Goal: Task Accomplishment & Management: Complete application form

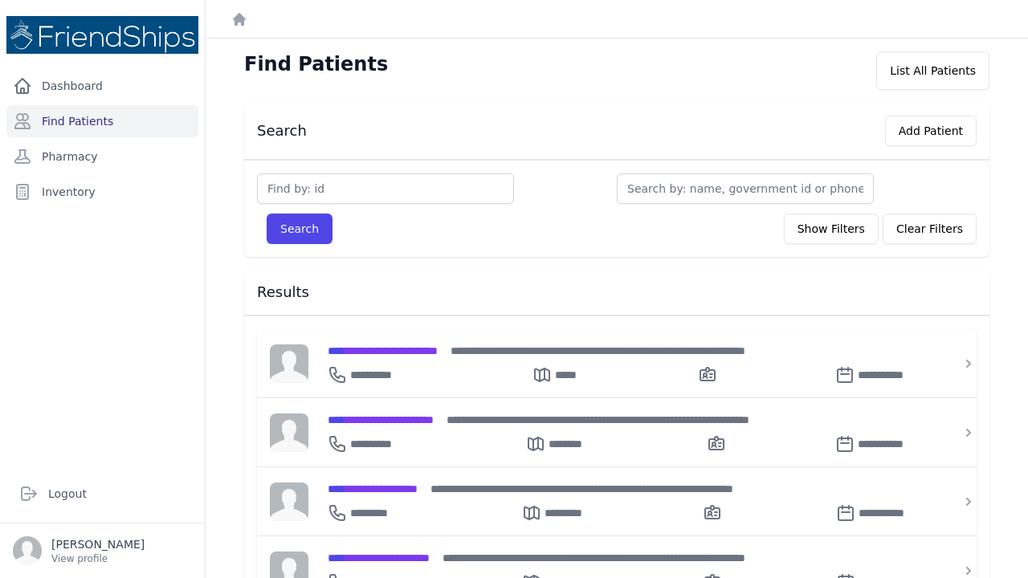
click at [491, 260] on div "Search Add Patient Search Show Filters Clear Filters Filter By Age [DEMOGRAPHIC…" at bounding box center [617, 568] width 797 height 930
click at [304, 191] on input "text" at bounding box center [385, 189] width 257 height 31
type input "756"
click at [299, 229] on button "Search" at bounding box center [300, 229] width 66 height 31
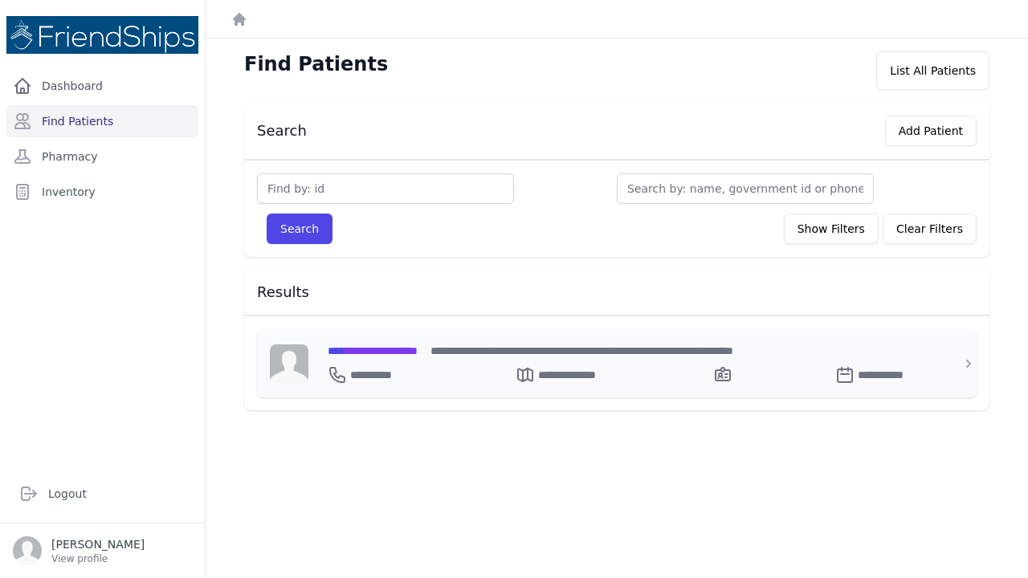
click at [379, 351] on span "**********" at bounding box center [373, 350] width 90 height 11
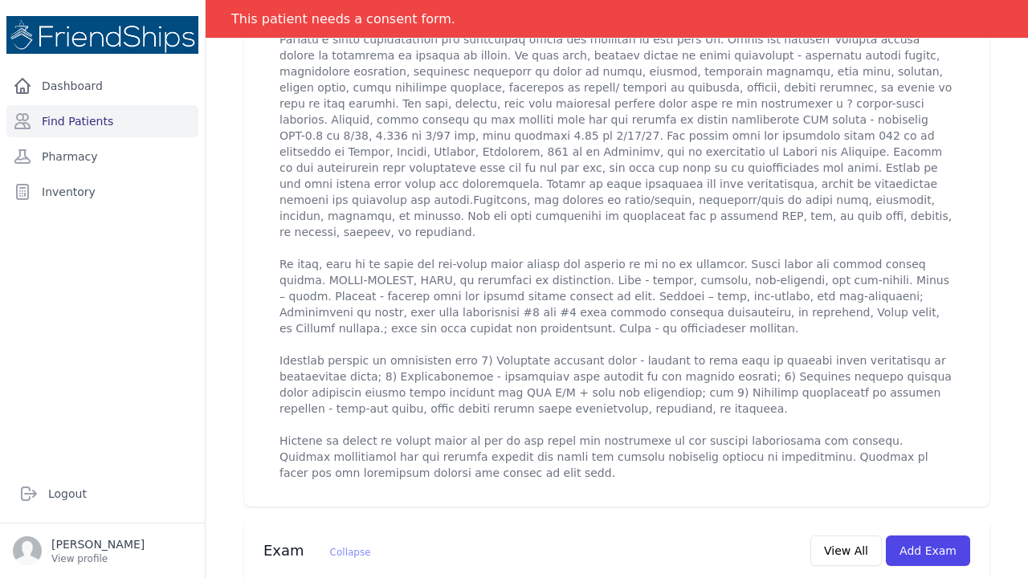
scroll to position [682, 0]
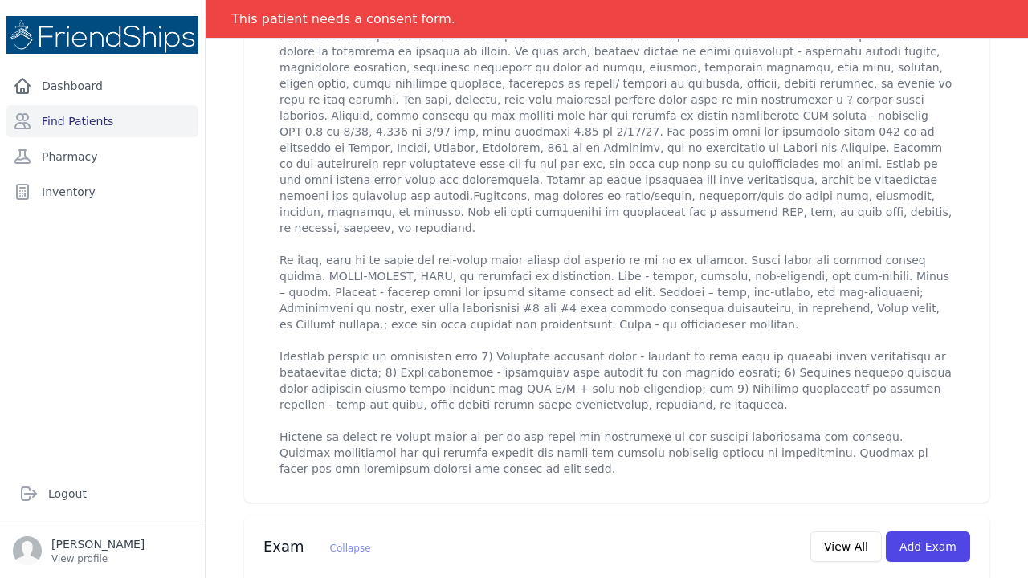
click at [341, 422] on p at bounding box center [617, 228] width 675 height 498
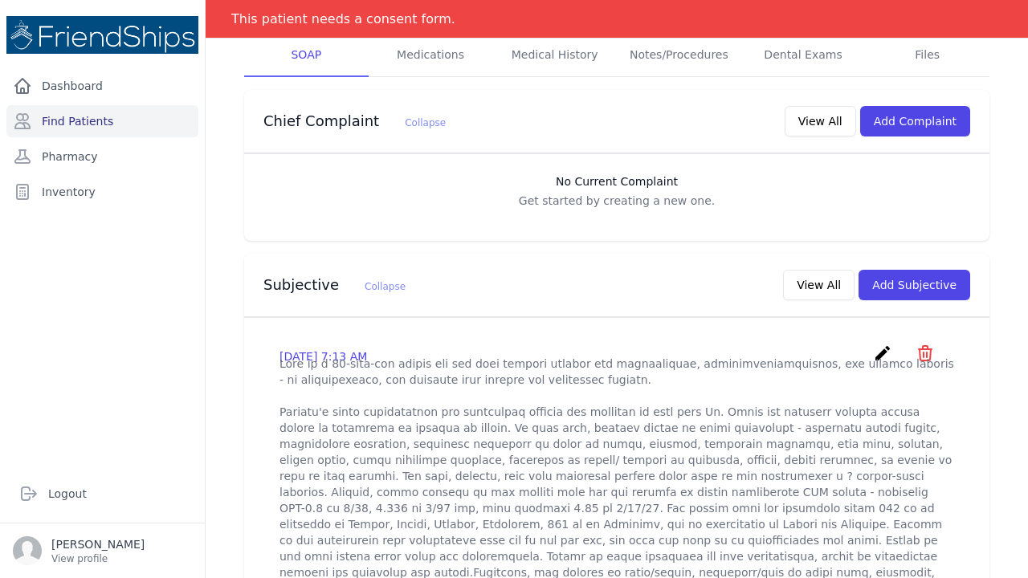
scroll to position [322, 0]
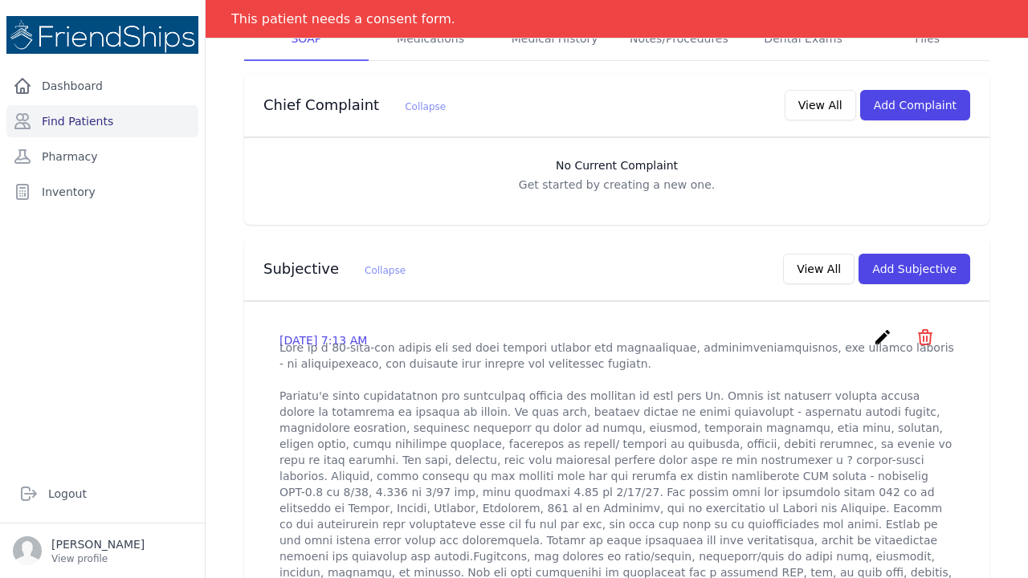
click at [886, 328] on icon "create" at bounding box center [882, 337] width 19 height 19
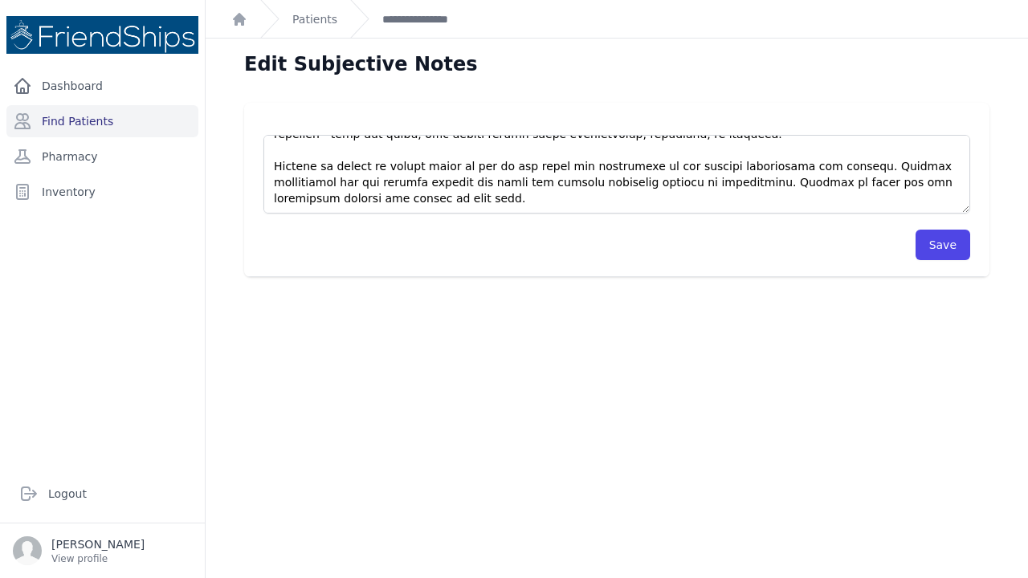
scroll to position [450, 0]
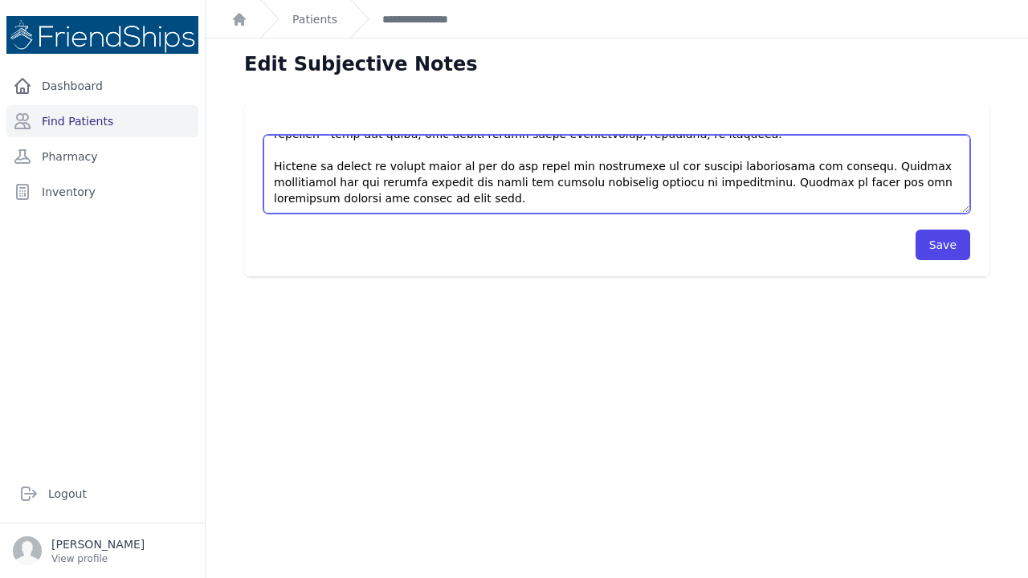
click at [303, 197] on textarea at bounding box center [617, 174] width 707 height 79
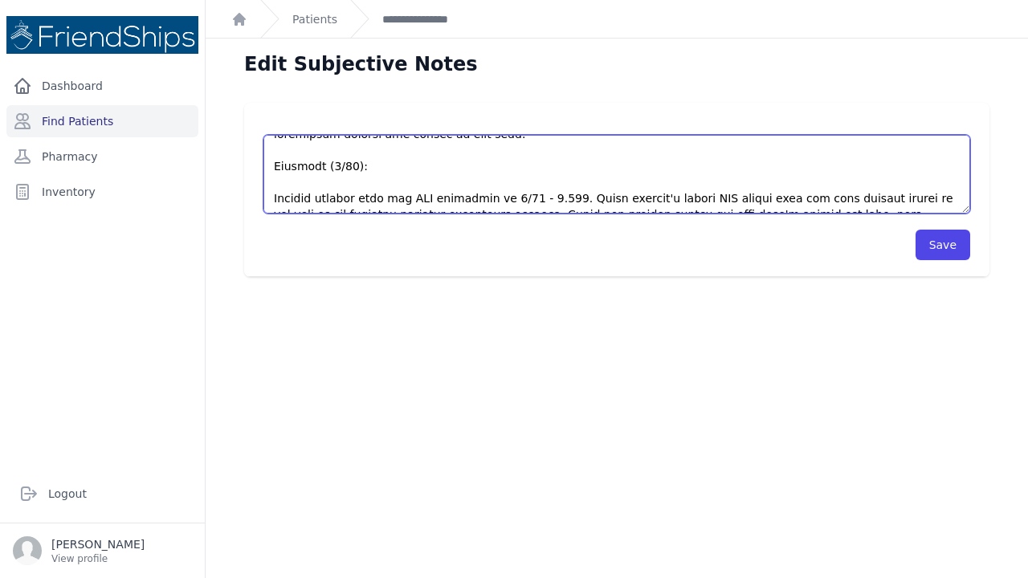
scroll to position [506, 0]
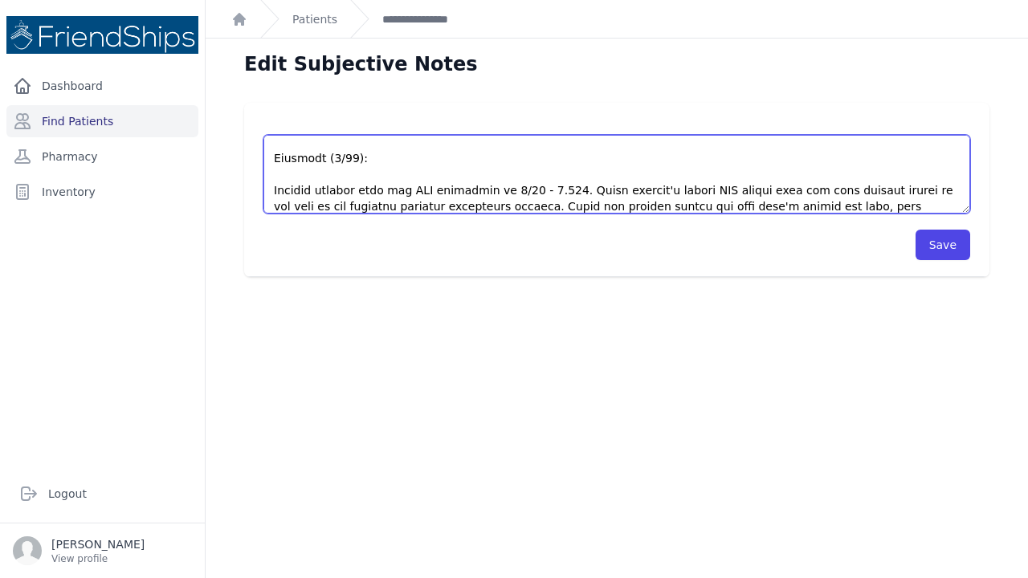
click at [418, 207] on textarea at bounding box center [617, 174] width 707 height 79
click at [533, 204] on textarea at bounding box center [617, 174] width 707 height 79
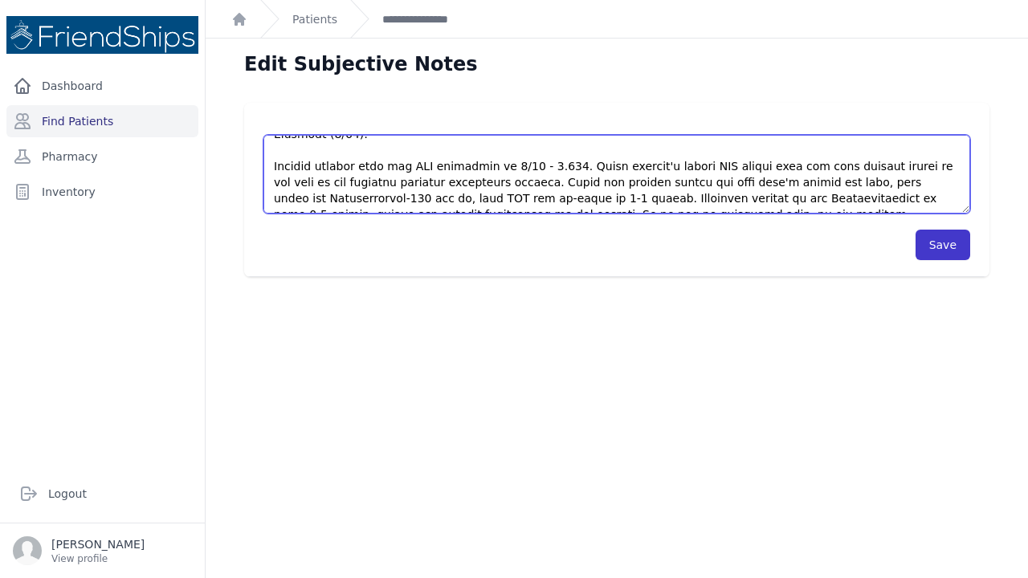
type textarea "This is a 56-year-old female for the past medical history for hypertension, hyp…"
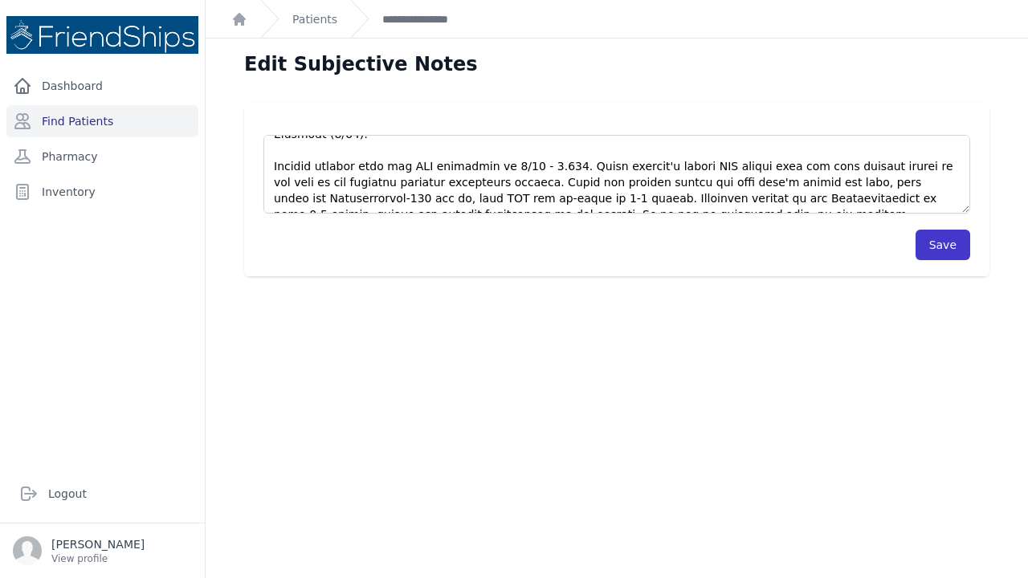
click at [946, 243] on button "Save" at bounding box center [943, 245] width 55 height 31
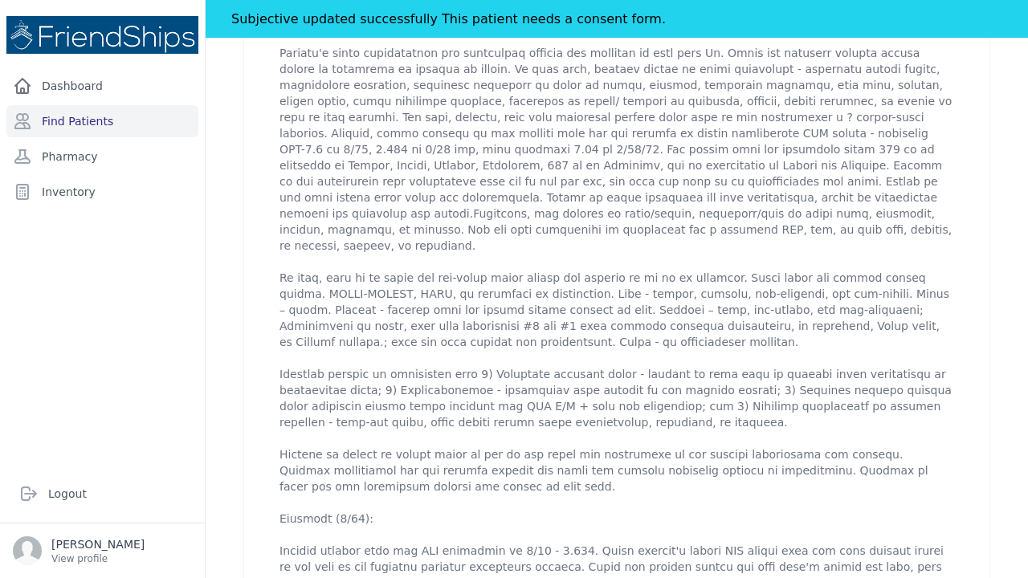
scroll to position [704, 0]
click at [255, 260] on div "2025-Sep-14 7:13 AM create ​ Are you sure? This action cannot be undone! Confir…" at bounding box center [617, 303] width 746 height 690
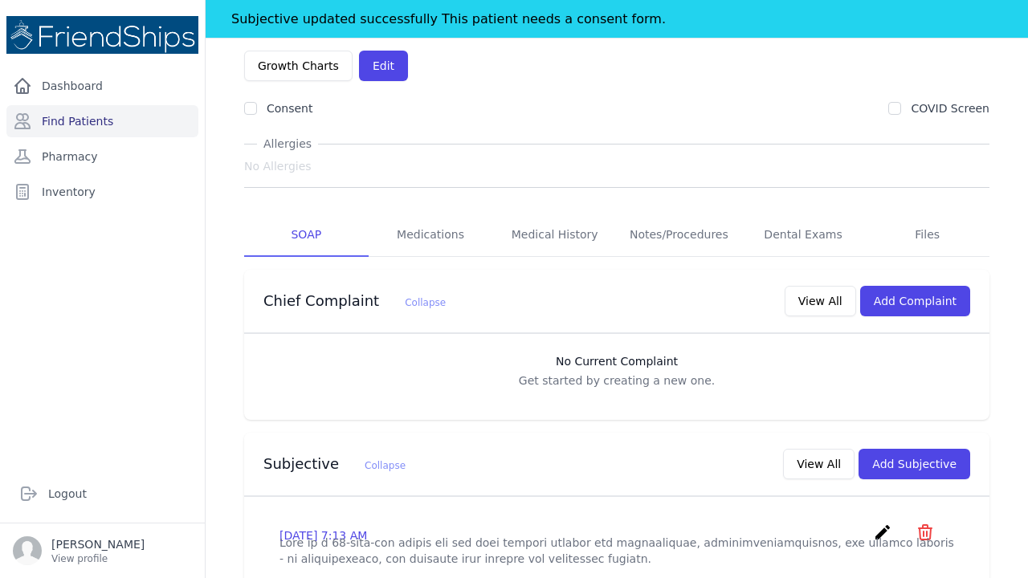
scroll to position [161, 0]
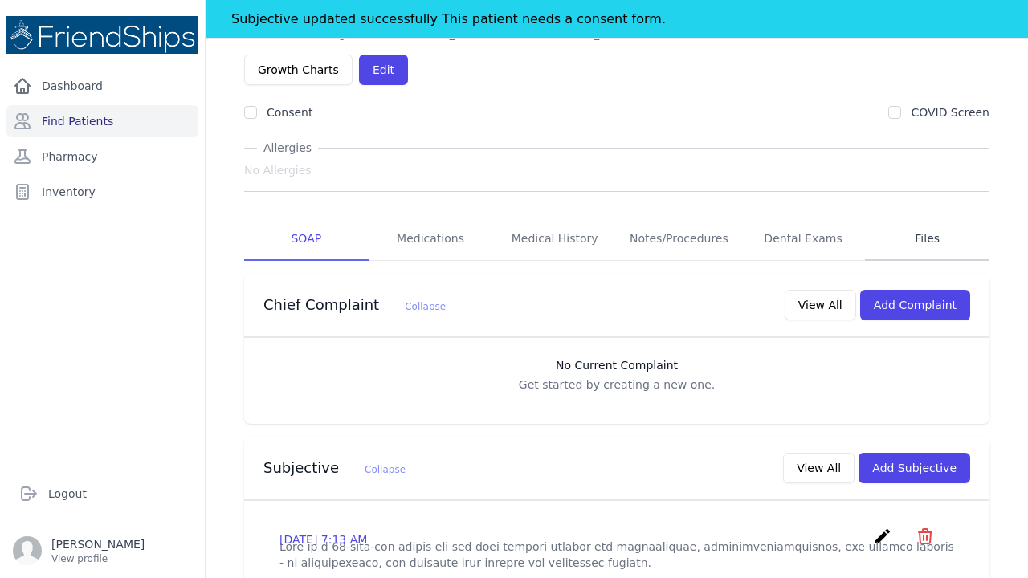
click at [926, 218] on link "Files" at bounding box center [927, 239] width 125 height 43
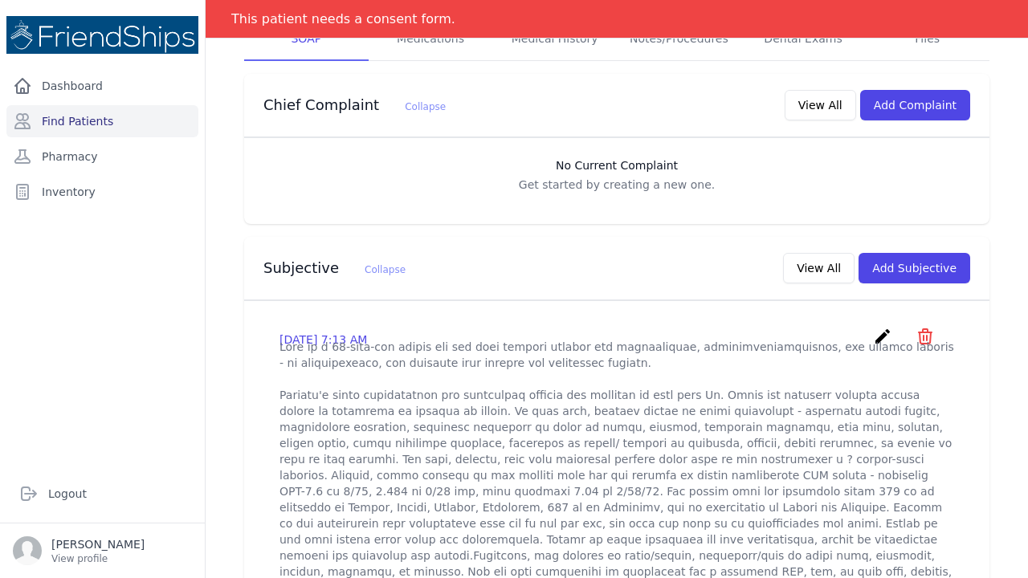
scroll to position [425, 0]
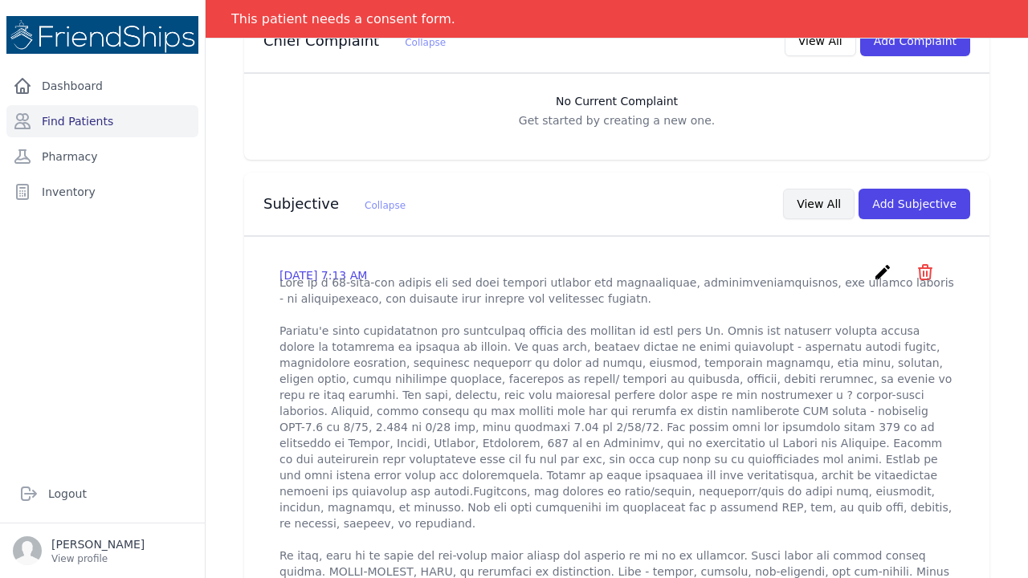
click at [840, 189] on button "View All" at bounding box center [819, 204] width 72 height 31
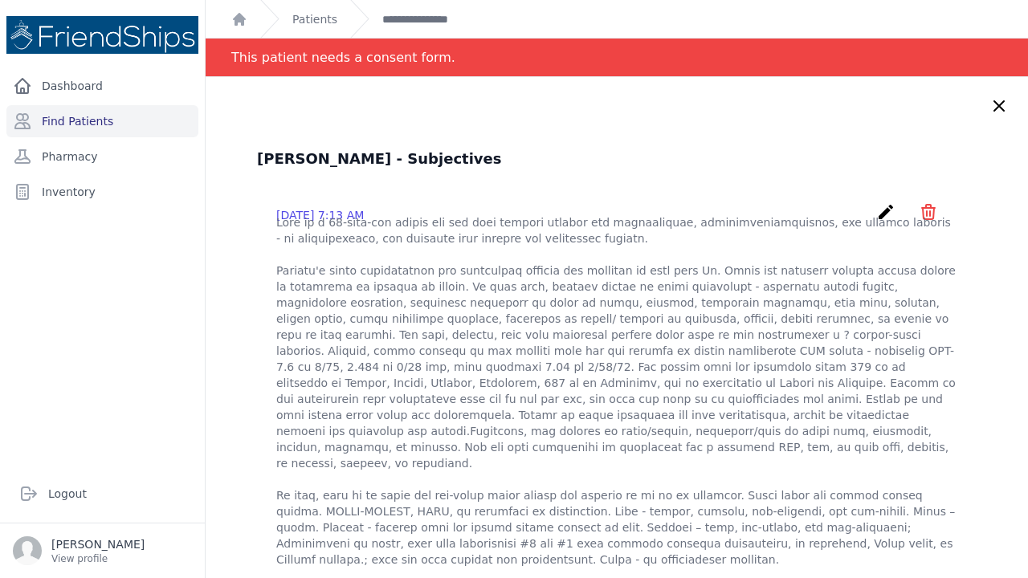
scroll to position [0, 0]
click at [65, 121] on link "Find Patients" at bounding box center [102, 121] width 192 height 32
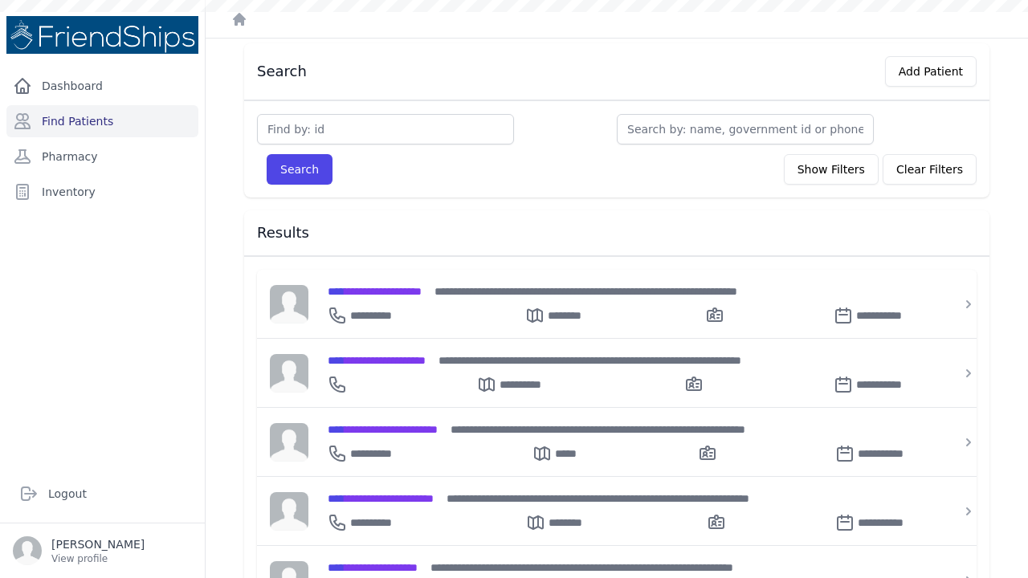
scroll to position [58, 0]
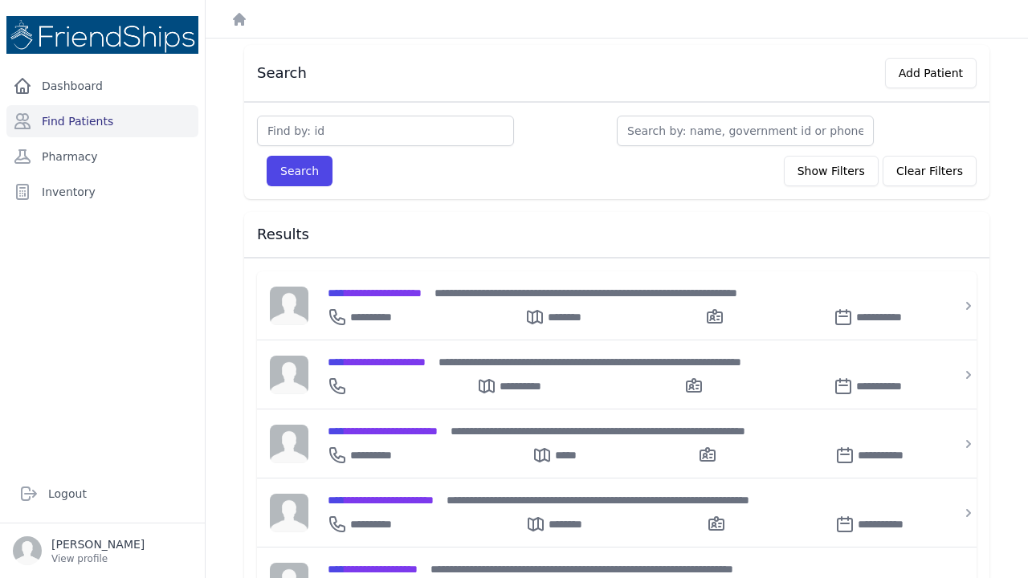
click at [186, 330] on div "Dashboard Find Patients Pharmacy Inventory" at bounding box center [102, 261] width 205 height 382
click at [264, 137] on input "text" at bounding box center [385, 131] width 257 height 31
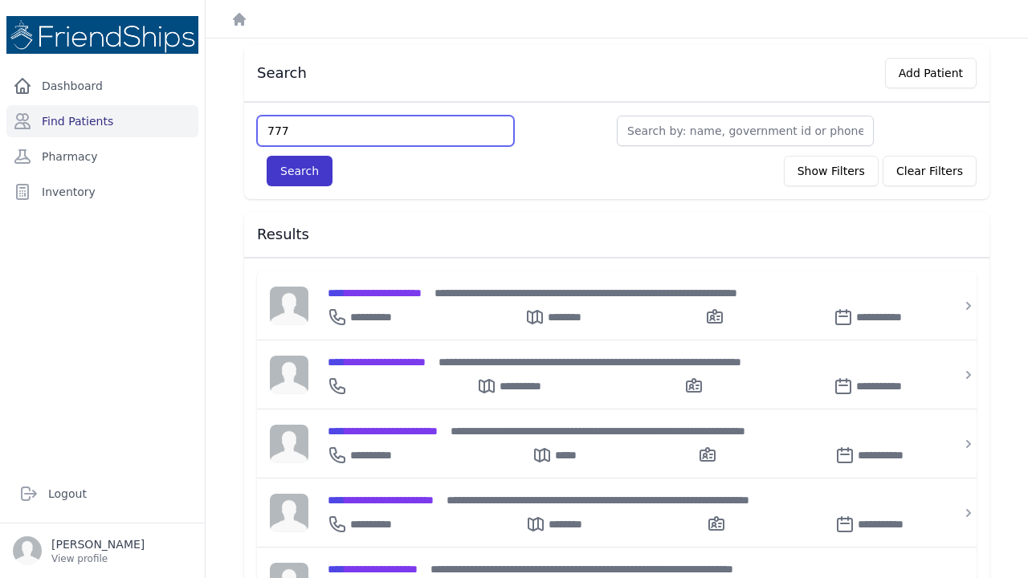
type input "777"
click at [304, 166] on button "Search" at bounding box center [300, 171] width 66 height 31
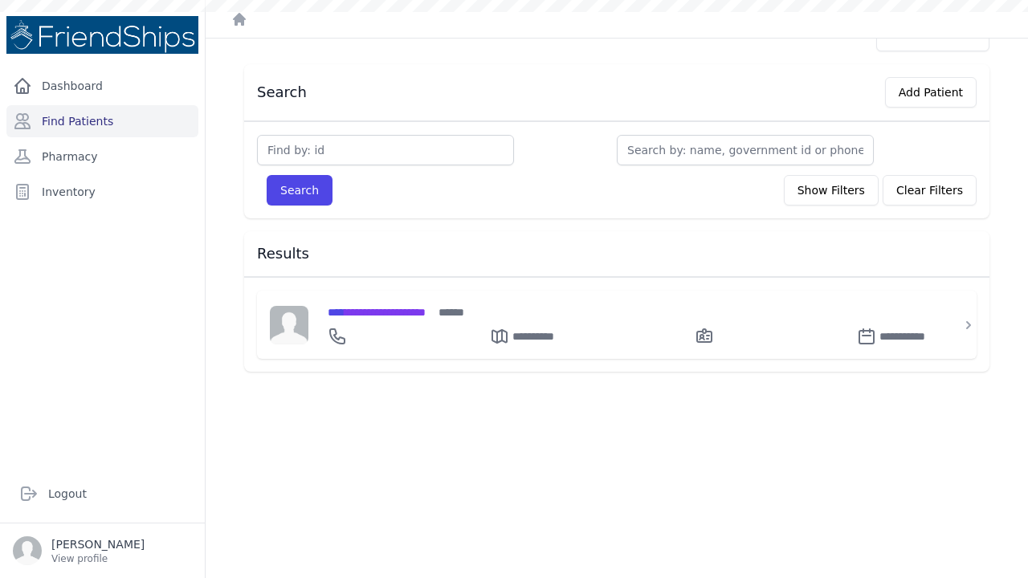
scroll to position [39, 0]
click at [420, 312] on span "**********" at bounding box center [377, 312] width 98 height 11
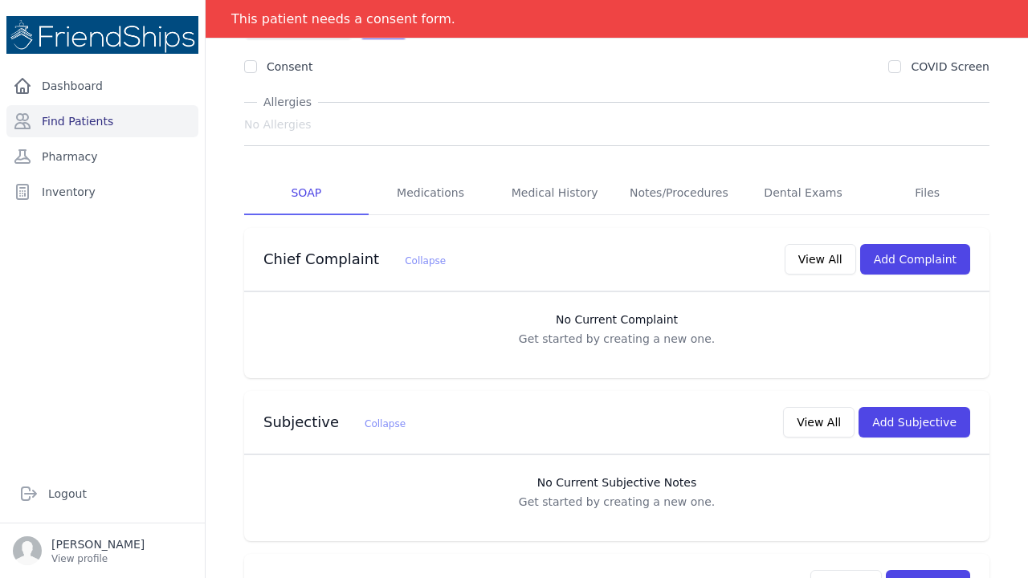
scroll to position [161, 0]
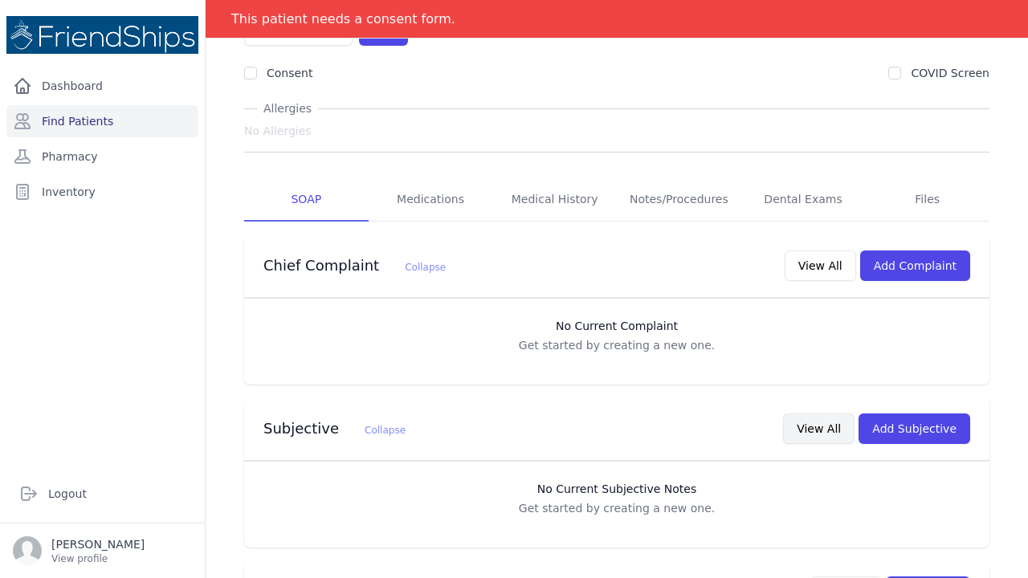
click at [835, 414] on button "View All" at bounding box center [819, 429] width 72 height 31
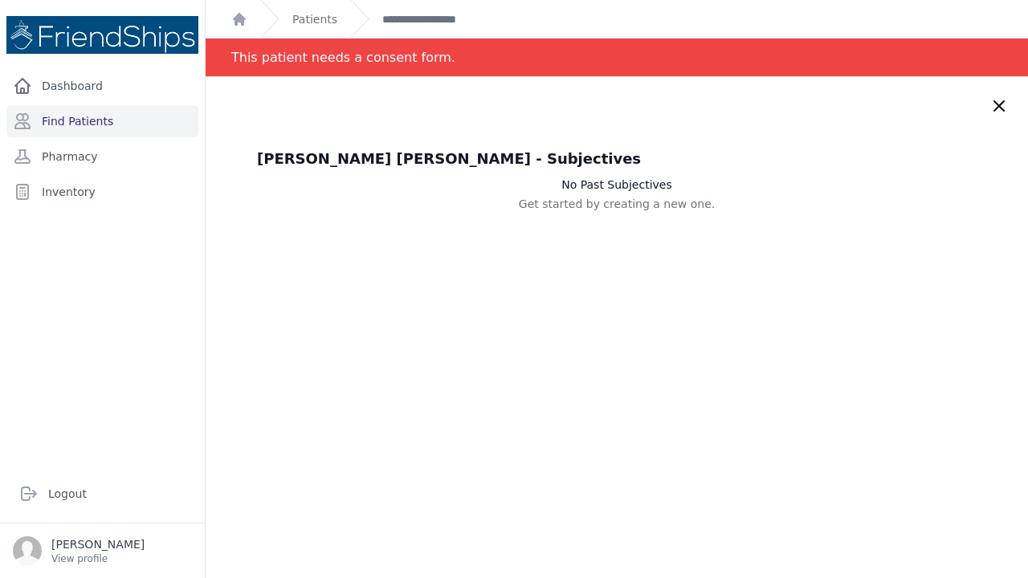
scroll to position [0, 0]
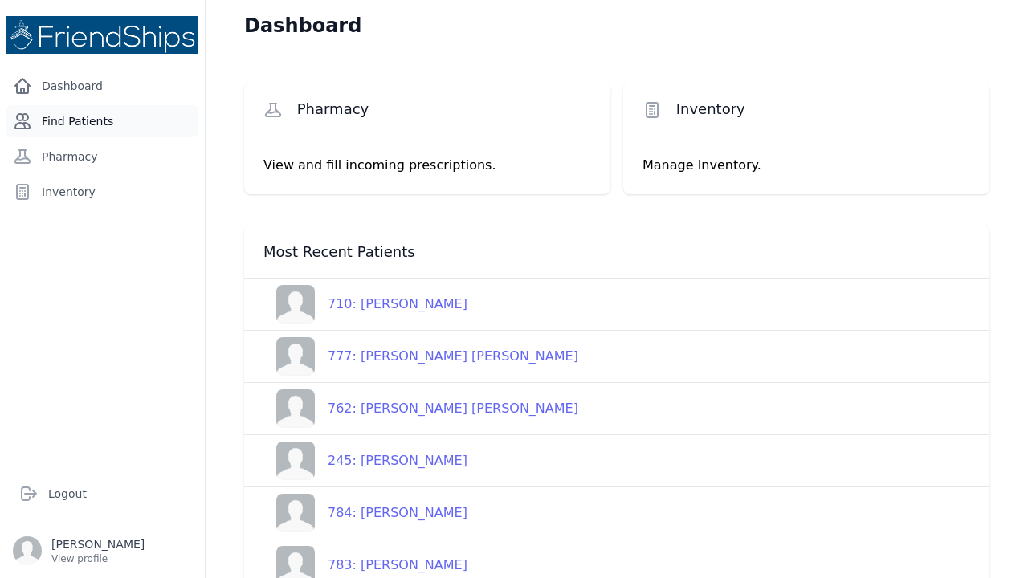
click at [72, 117] on link "Find Patients" at bounding box center [102, 121] width 192 height 32
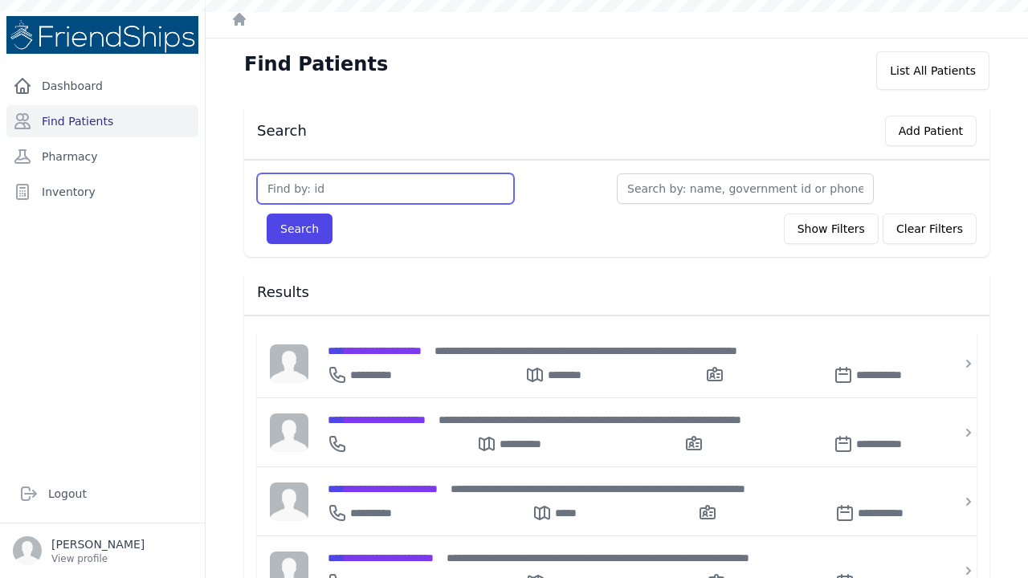
click at [284, 198] on input "text" at bounding box center [385, 189] width 257 height 31
type input "7"
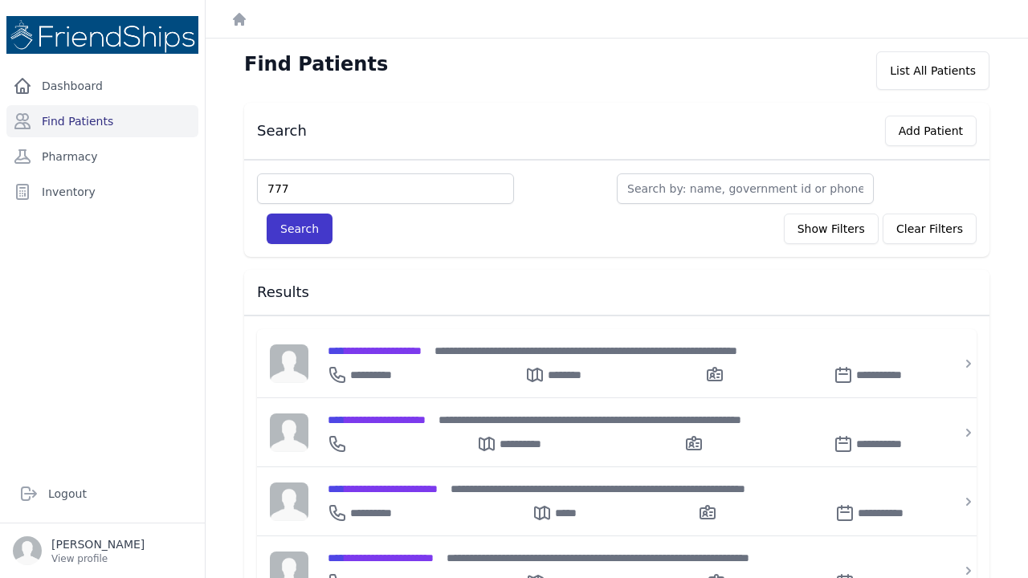
type input "777"
click at [300, 227] on button "Search" at bounding box center [300, 229] width 66 height 31
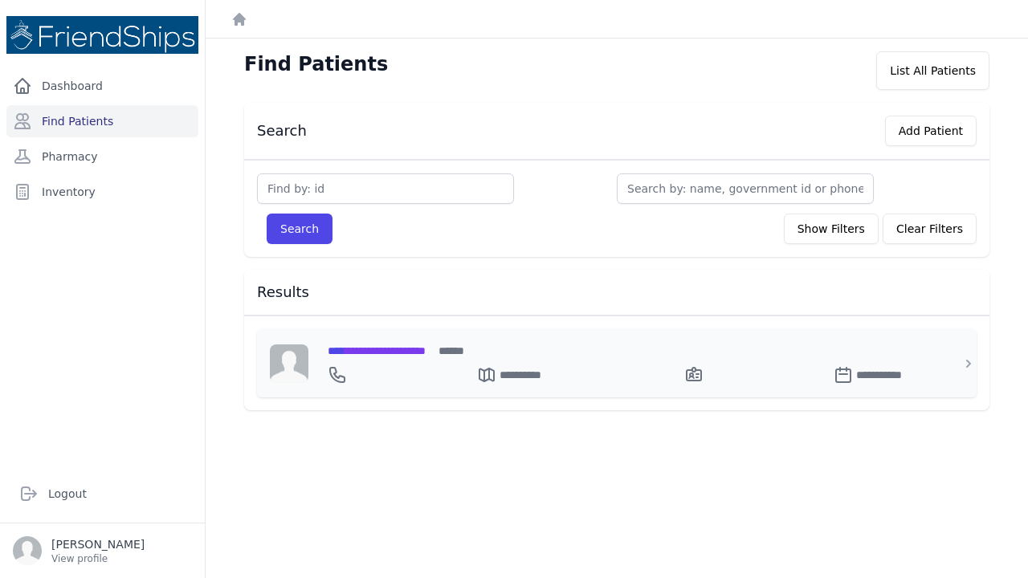
click at [388, 354] on span "**********" at bounding box center [377, 350] width 98 height 11
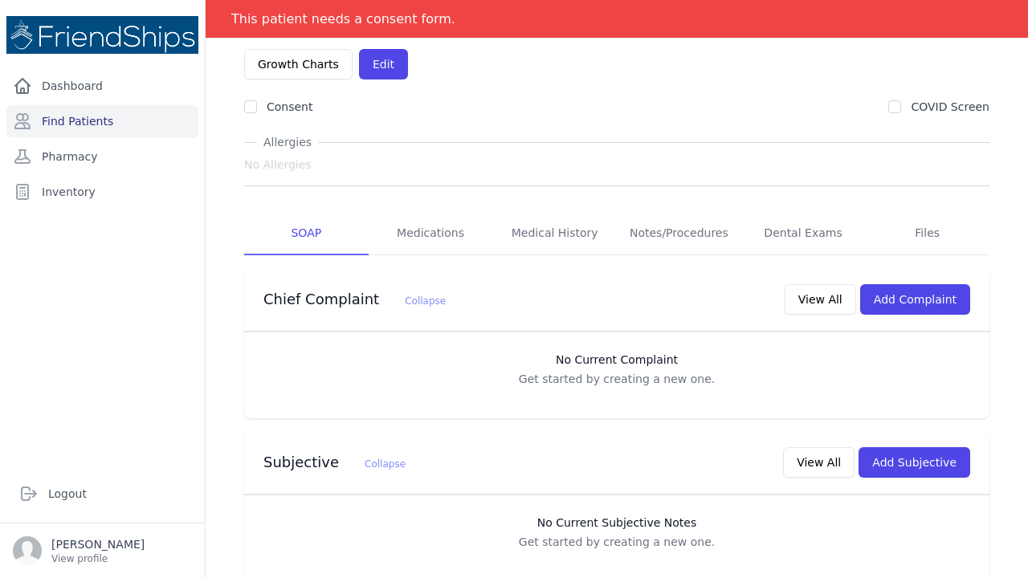
scroll to position [167, 0]
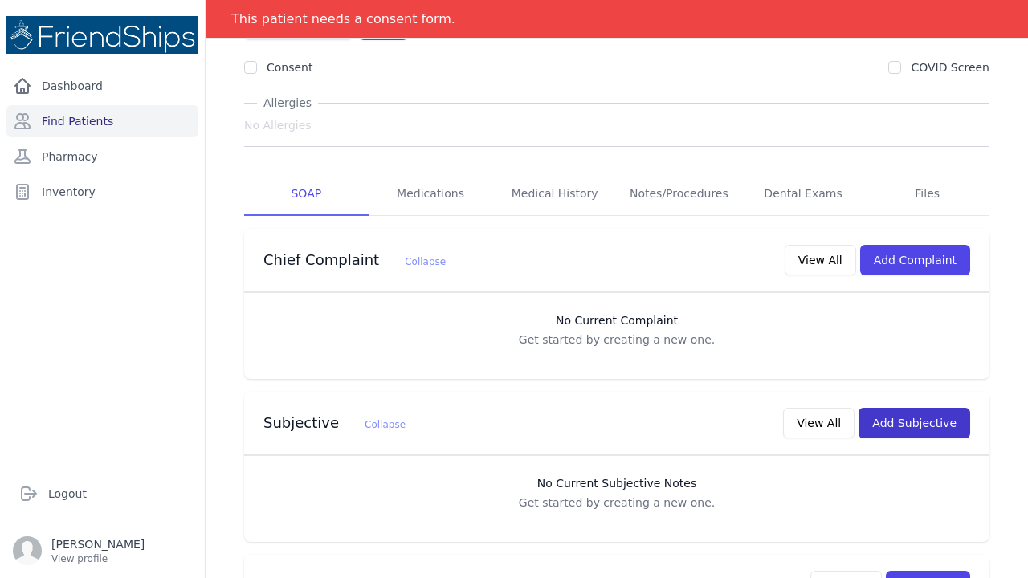
click at [894, 408] on button "Add Subjective" at bounding box center [915, 423] width 112 height 31
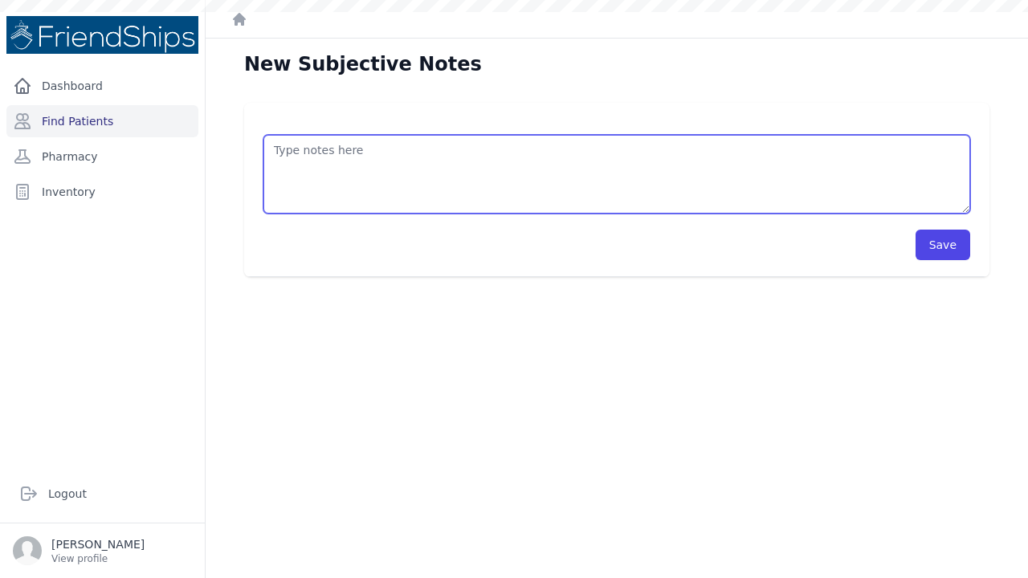
click at [285, 153] on textarea at bounding box center [617, 174] width 707 height 79
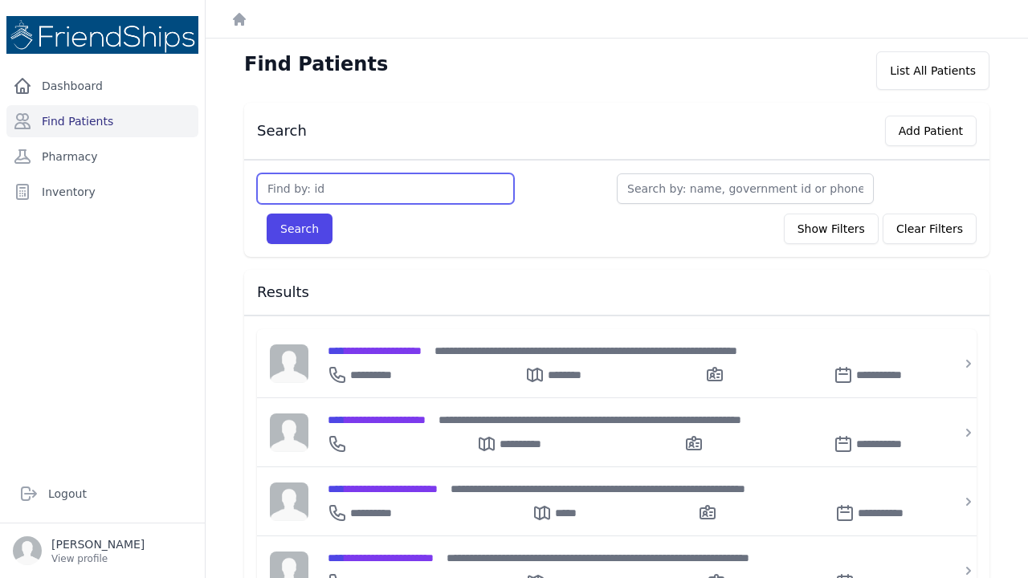
click at [304, 195] on input "text" at bounding box center [385, 189] width 257 height 31
type input "977"
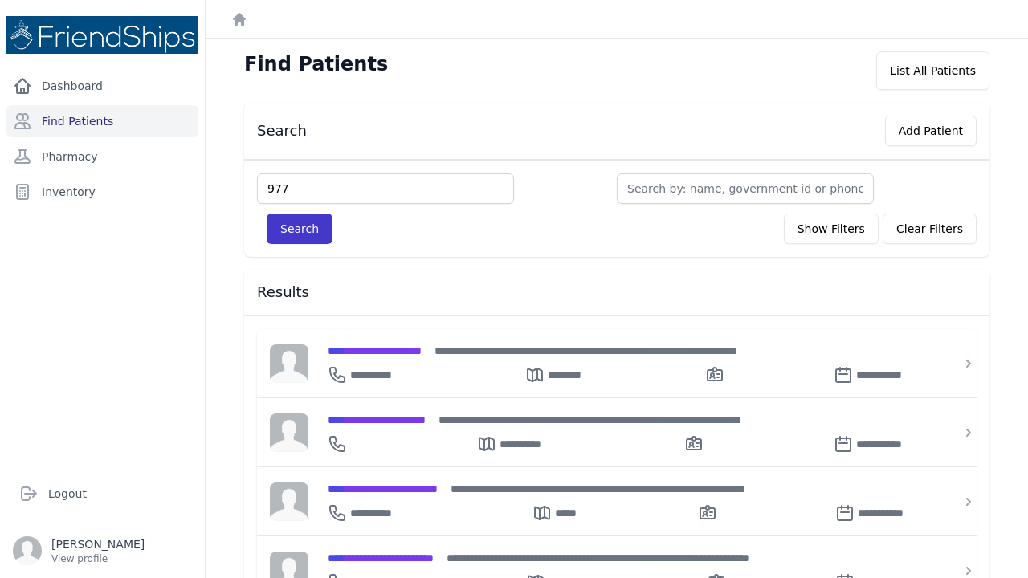
click at [299, 229] on button "Search" at bounding box center [300, 229] width 66 height 31
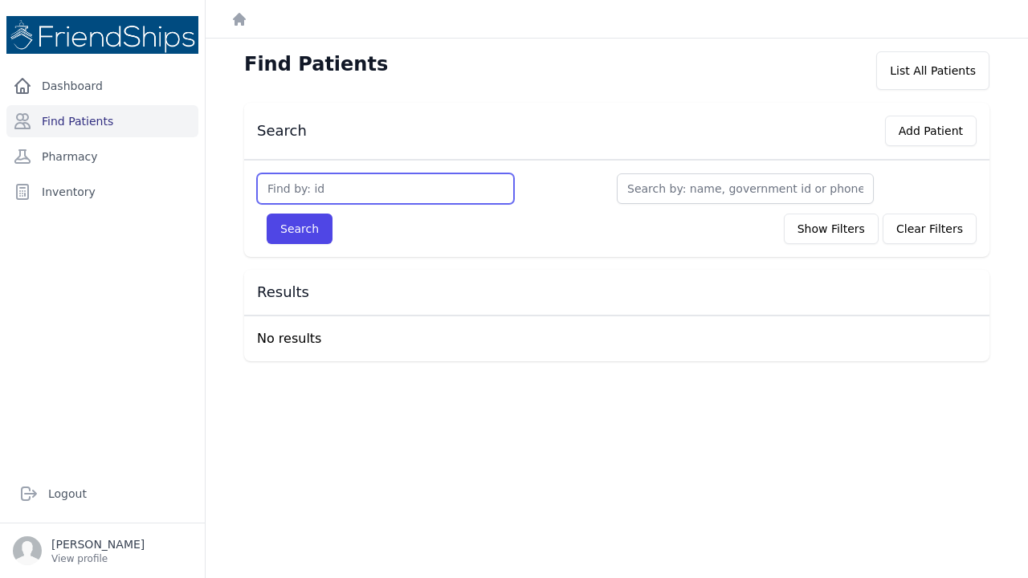
click at [294, 190] on input "text" at bounding box center [385, 189] width 257 height 31
type input "777"
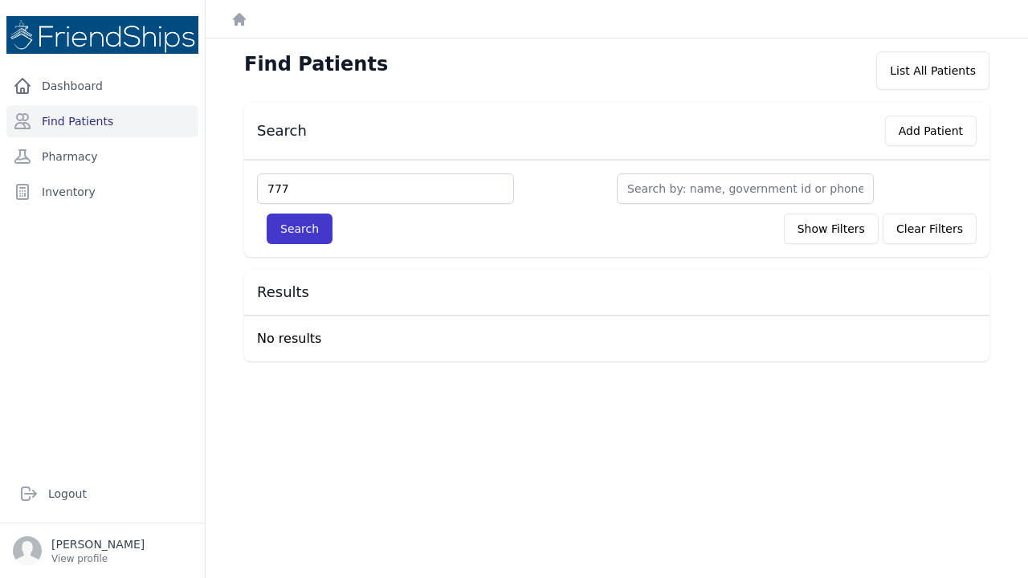
click at [297, 232] on button "Search" at bounding box center [300, 229] width 66 height 31
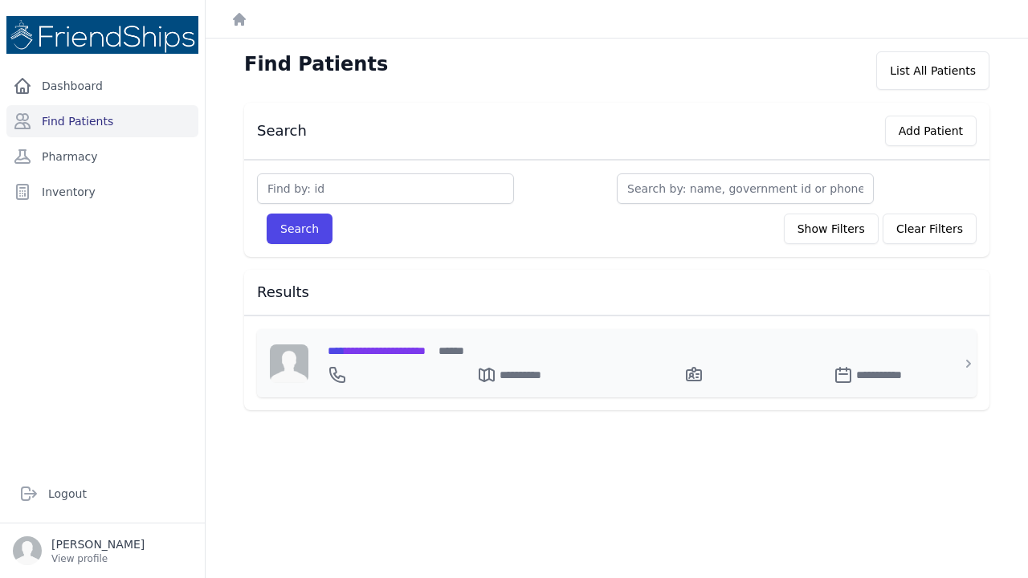
click at [411, 351] on span "**********" at bounding box center [377, 350] width 98 height 11
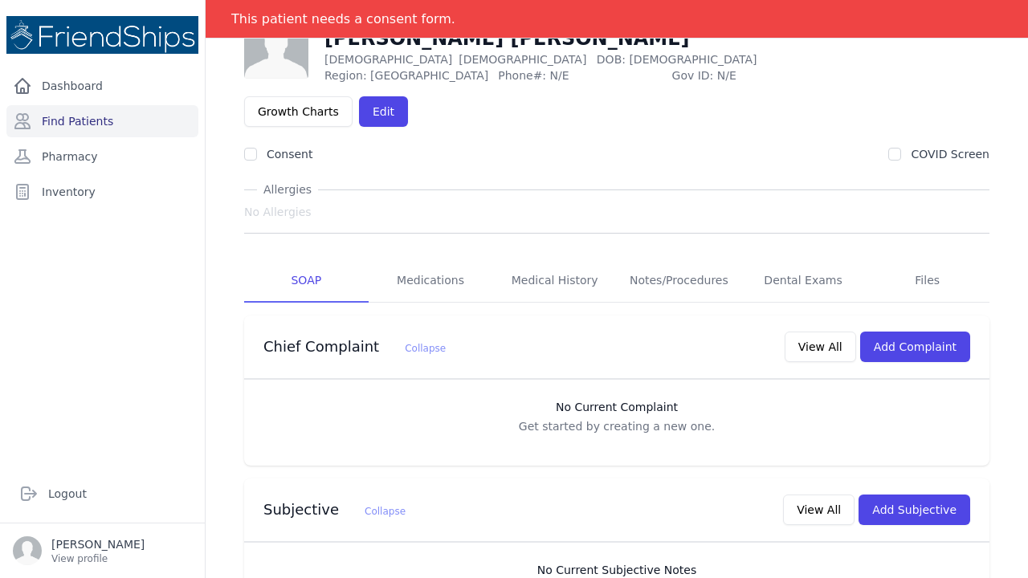
scroll to position [88, 0]
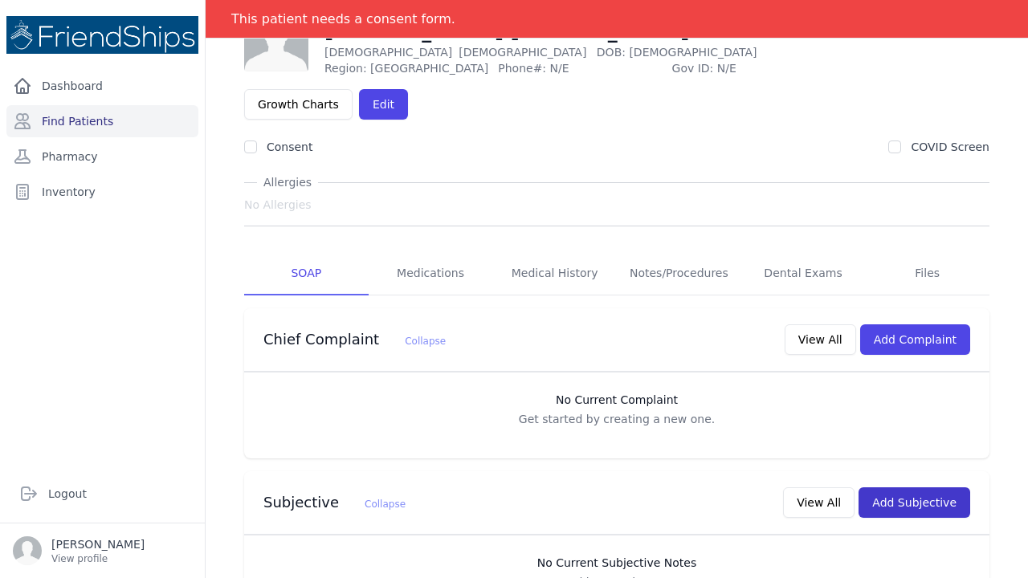
click at [933, 488] on button "Add Subjective" at bounding box center [915, 503] width 112 height 31
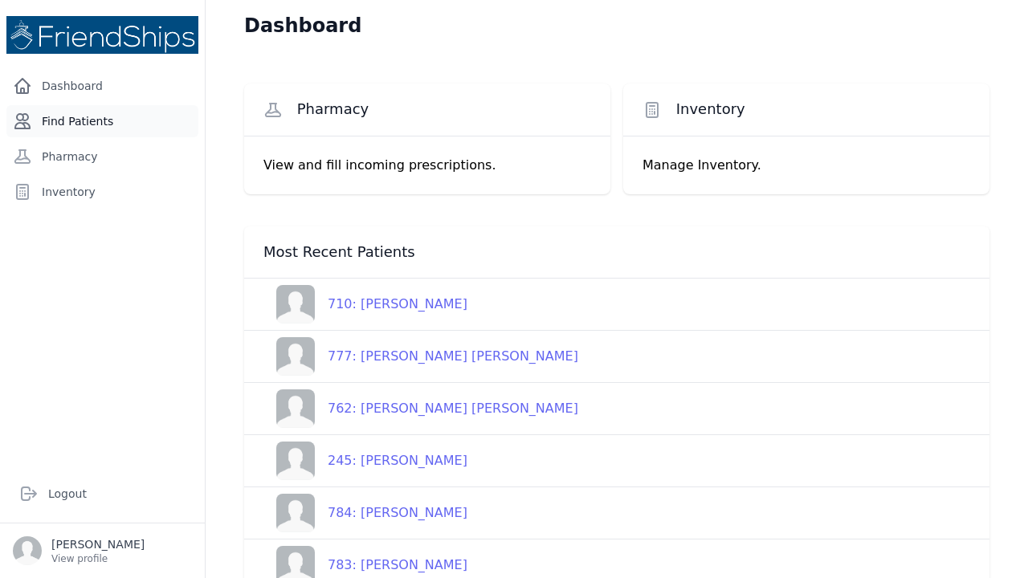
click at [96, 115] on link "Find Patients" at bounding box center [102, 121] width 192 height 32
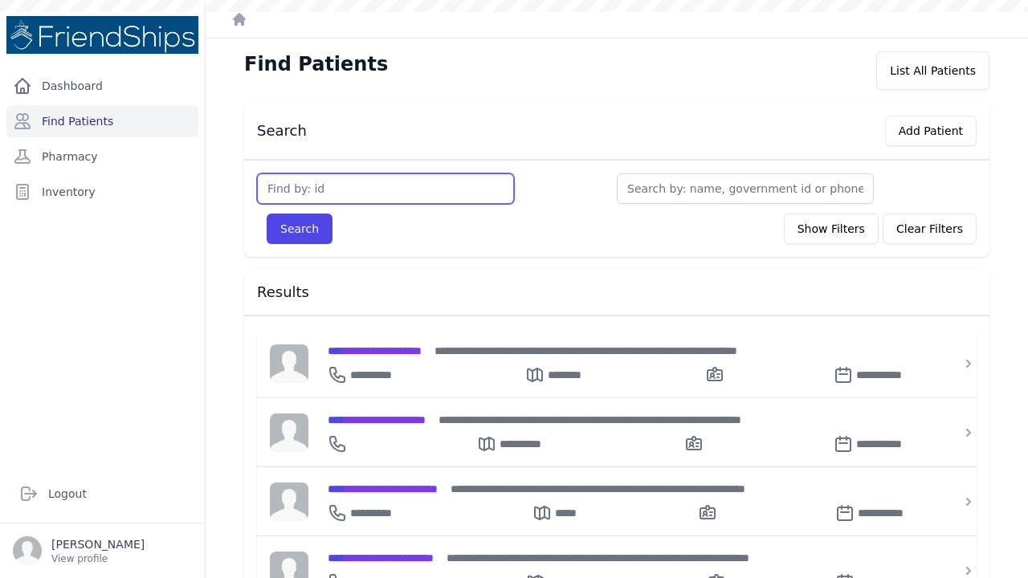
click at [317, 186] on input "text" at bounding box center [385, 189] width 257 height 31
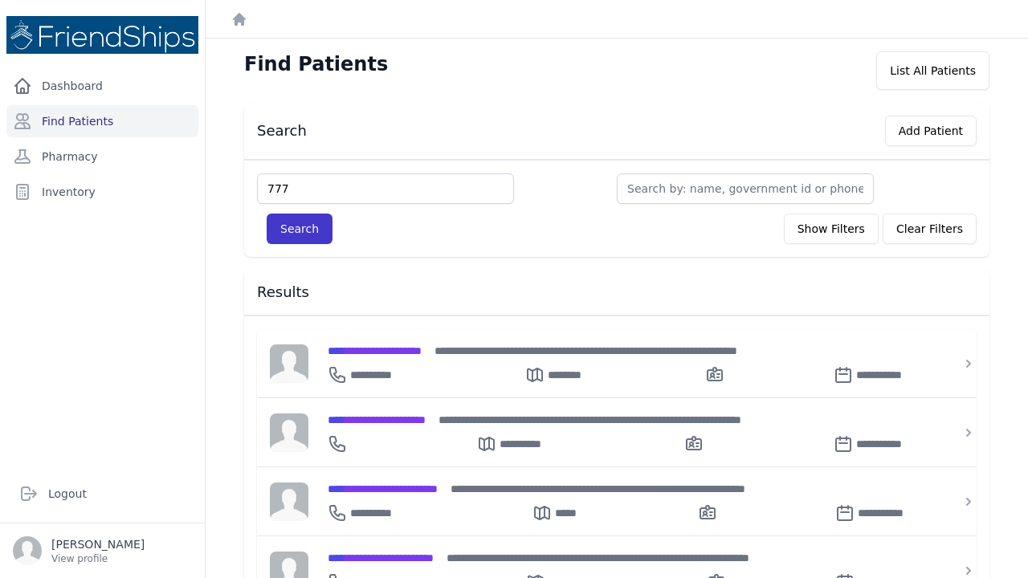
type input "777"
click at [300, 231] on button "Search" at bounding box center [300, 229] width 66 height 31
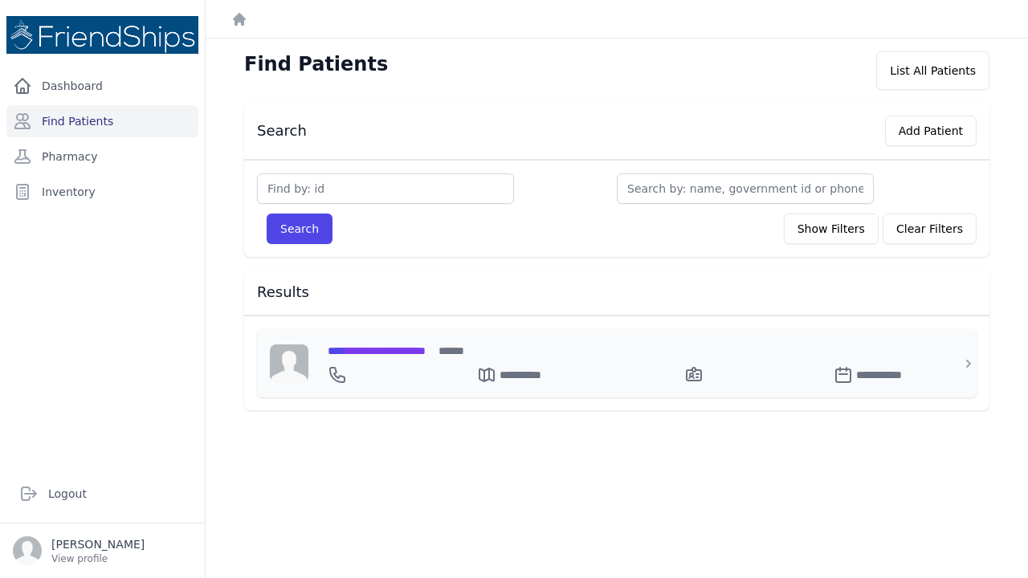
click at [388, 352] on span "**********" at bounding box center [377, 350] width 98 height 11
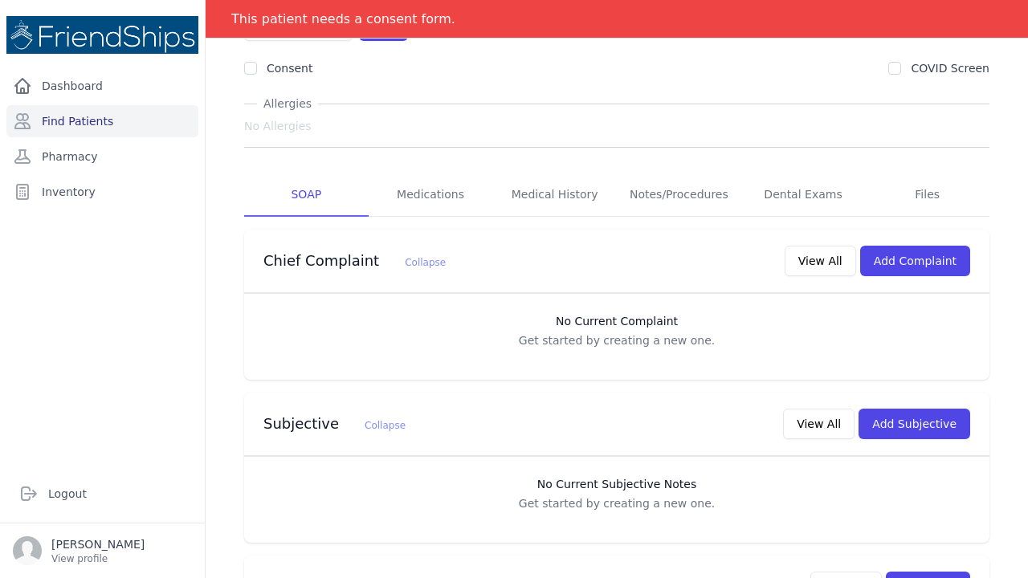
scroll to position [180, 0]
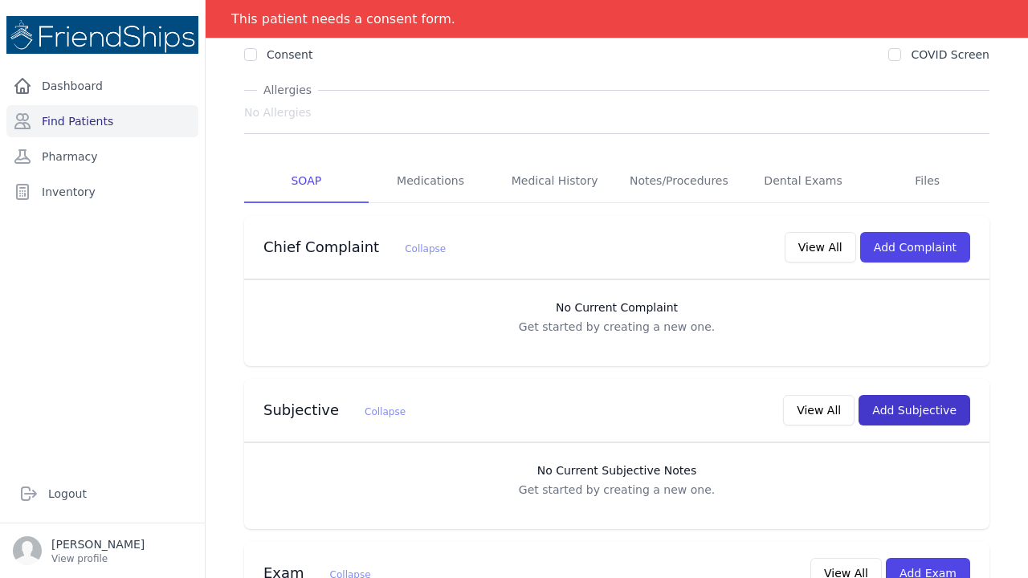
click at [934, 395] on button "Add Subjective" at bounding box center [915, 410] width 112 height 31
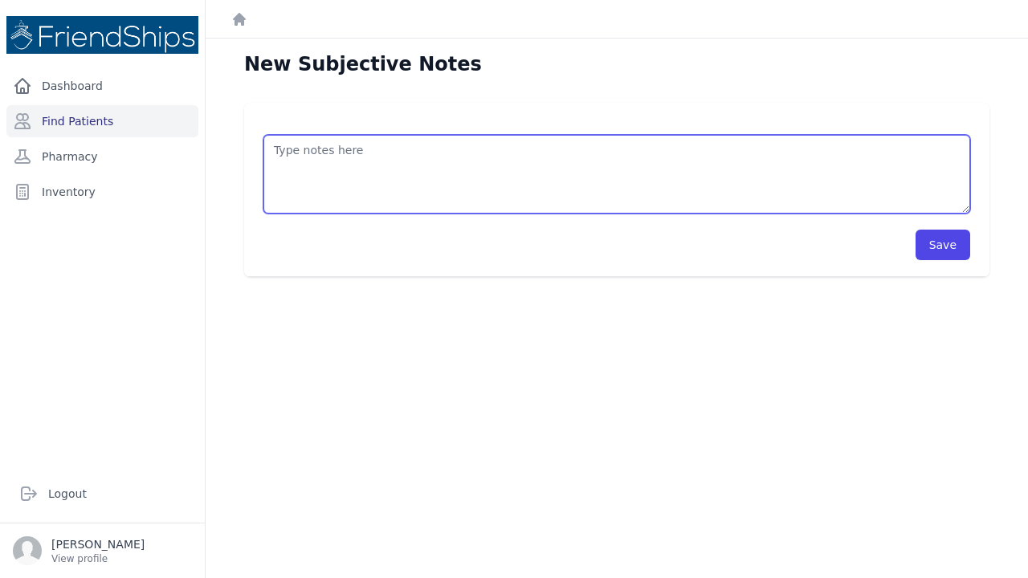
click at [300, 152] on textarea at bounding box center [617, 174] width 707 height 79
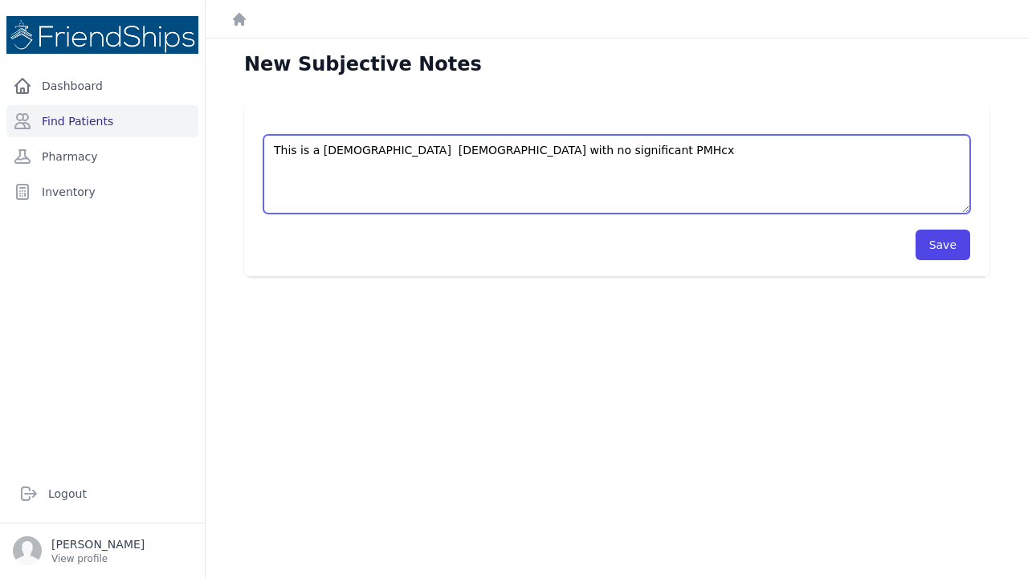
click at [565, 149] on textarea "This is a 36 year old female with no significant PMHcx" at bounding box center [617, 174] width 707 height 79
click at [823, 149] on textarea "This is a 36 year old female with no significant PMHx, who p0resents with compl…" at bounding box center [617, 174] width 707 height 79
click at [815, 149] on textarea "This is a 36 year old female with no significant PMHx, who p0resents with compl…" at bounding box center [617, 174] width 707 height 79
click at [817, 142] on textarea "This is a 36 year old female with no significant PMHx, who p0resents with compl…" at bounding box center [617, 174] width 707 height 79
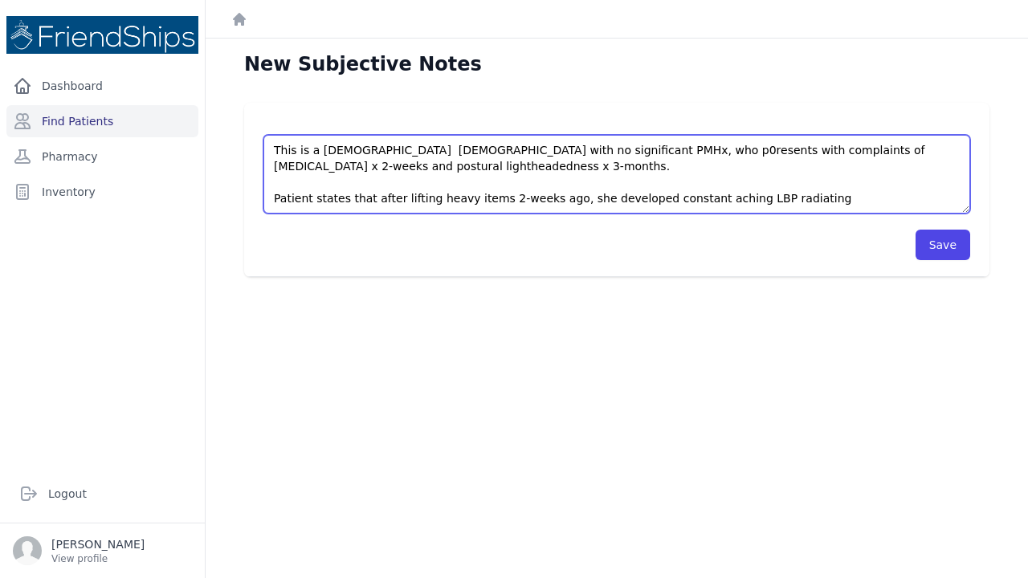
click at [804, 202] on textarea "This is a 36 year old female with no significant PMHx, who p0resents with compl…" at bounding box center [617, 174] width 707 height 79
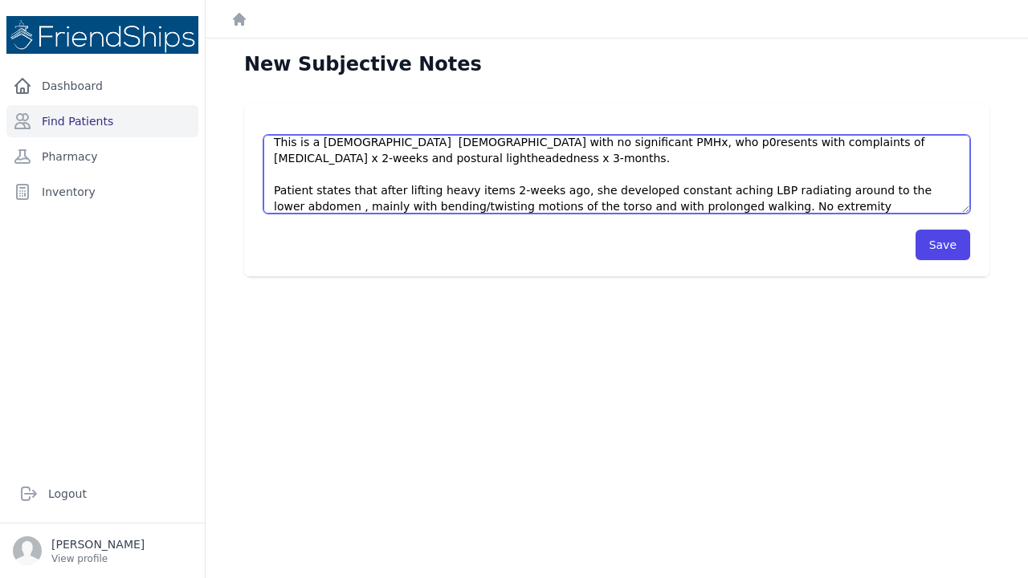
scroll to position [32, 0]
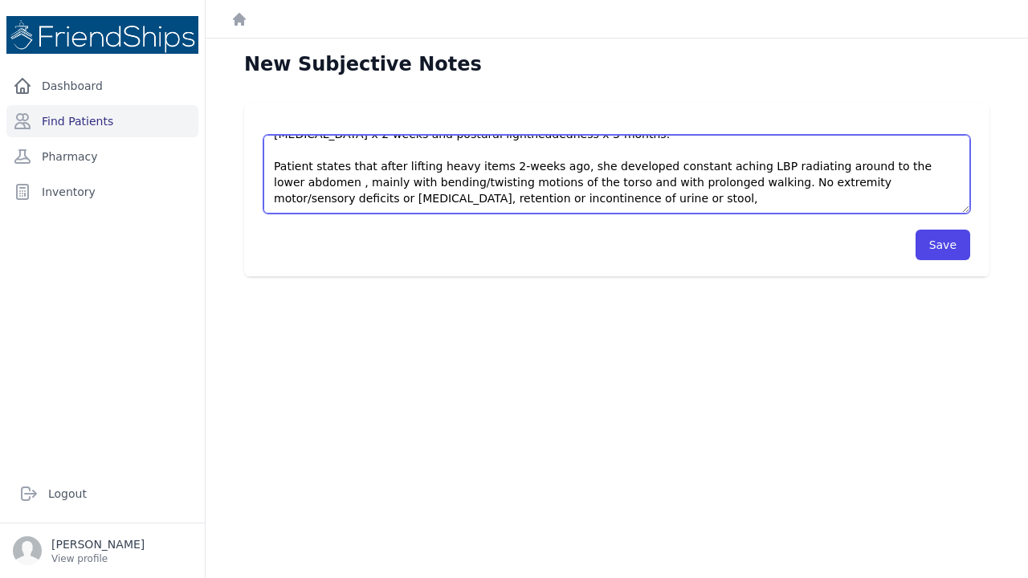
click at [280, 182] on textarea "This is a 36 year old female with no significant PMHx, who p0resents with compl…" at bounding box center [617, 174] width 707 height 79
click at [574, 200] on textarea "This is a 36 year old female with no significant PMHx, who p0resents with compl…" at bounding box center [617, 174] width 707 height 79
click at [603, 195] on textarea "This is a 36 year old female with no significant PMHx, who p0resents with compl…" at bounding box center [617, 174] width 707 height 79
click at [629, 200] on textarea "This is a 36 year old female with no significant PMHx, who p0resents with compl…" at bounding box center [617, 174] width 707 height 79
click at [725, 198] on textarea "This is a 36 year old female with no significant PMHx, who p0resents with compl…" at bounding box center [617, 174] width 707 height 79
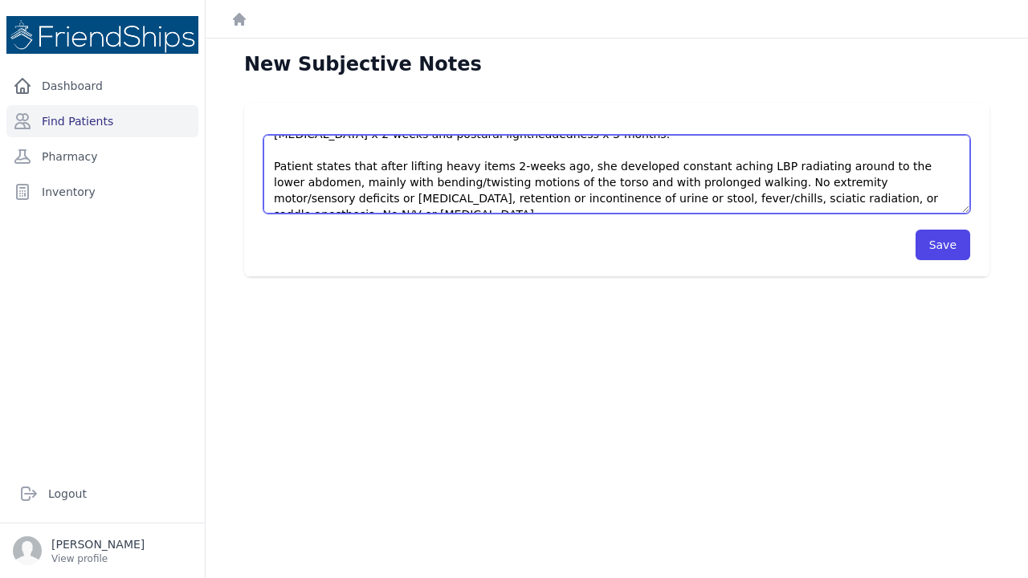
click at [942, 198] on textarea "This is a 36 year old female with no significant PMHx, who p0resents with compl…" at bounding box center [617, 174] width 707 height 79
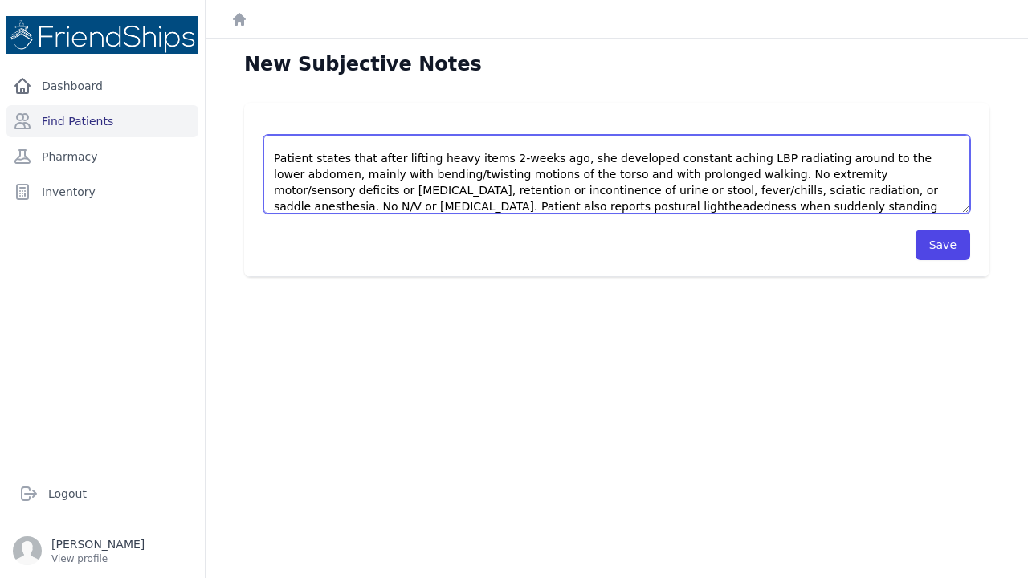
scroll to position [64, 0]
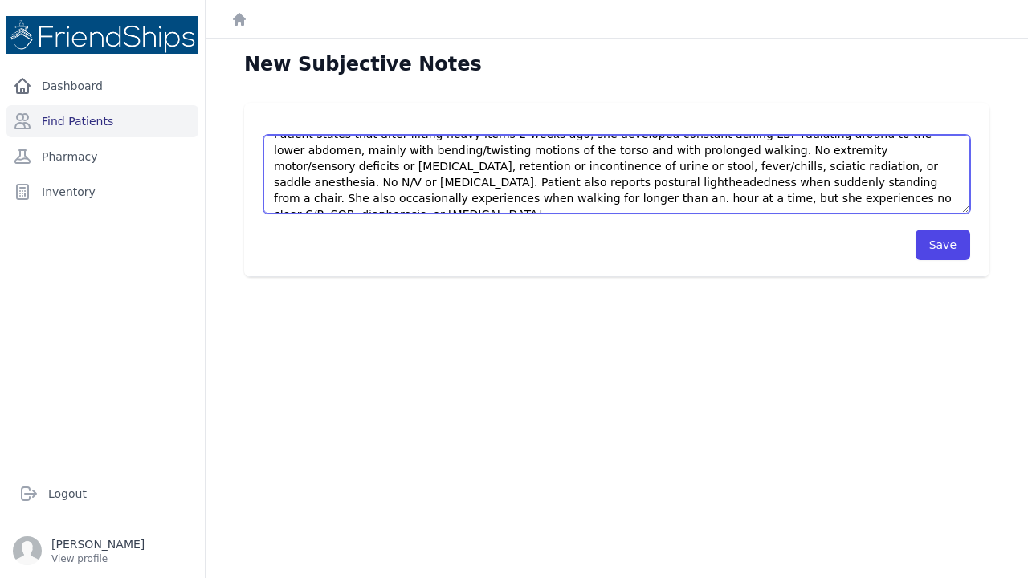
click at [937, 163] on textarea "This is a 36 year old female with no significant PMHx, who p0resents with compl…" at bounding box center [617, 174] width 707 height 79
click at [352, 184] on textarea "This is a 36 year old female with no significant PMHx, who p0resents with compl…" at bounding box center [617, 174] width 707 height 79
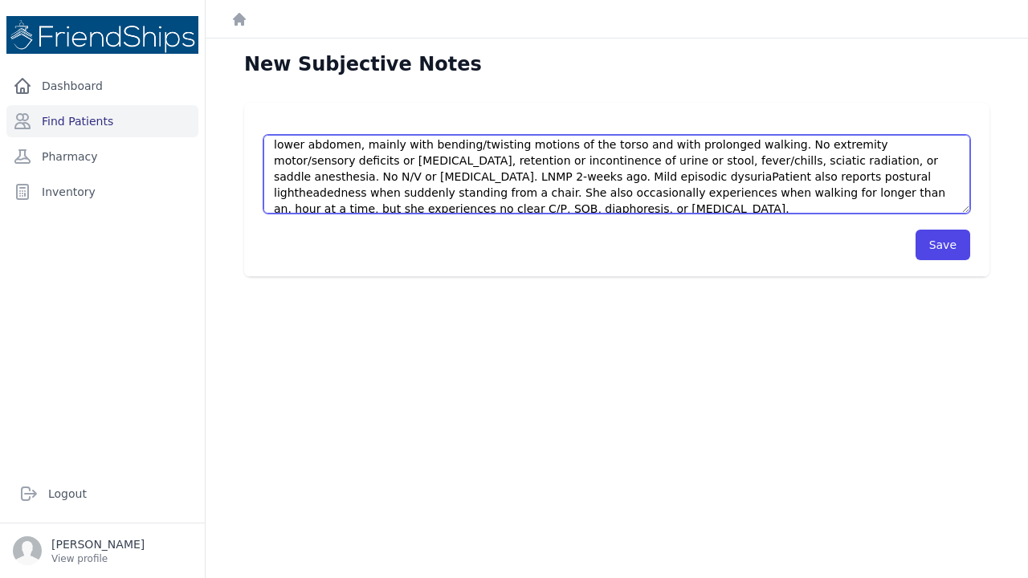
scroll to position [68, 0]
click at [490, 178] on textarea "This is a 36 year old female with no significant PMHx, who p0resents with compl…" at bounding box center [617, 174] width 707 height 79
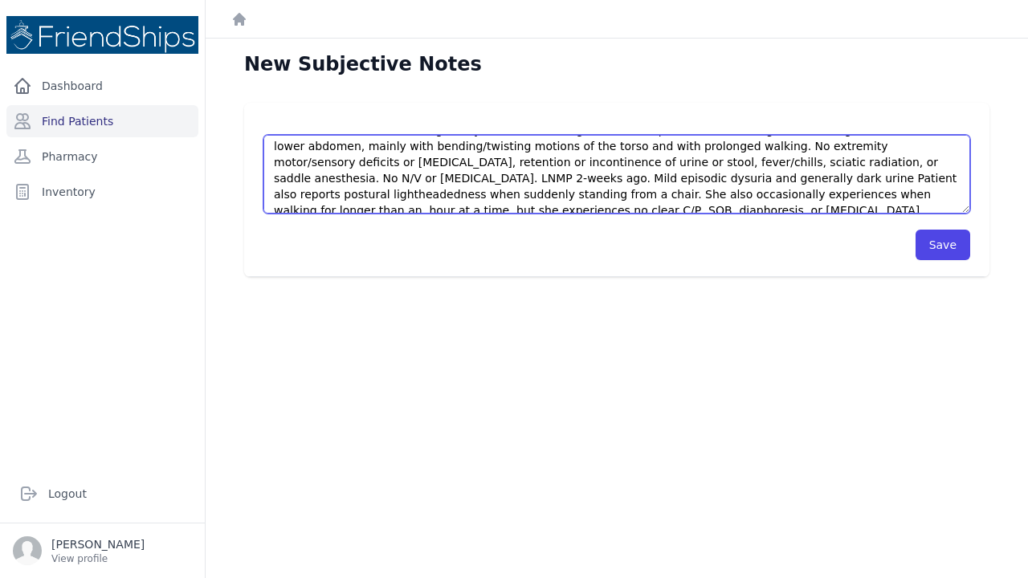
click at [497, 179] on textarea "This is a 36 year old female with no significant PMHx, who p0resents with compl…" at bounding box center [617, 174] width 707 height 79
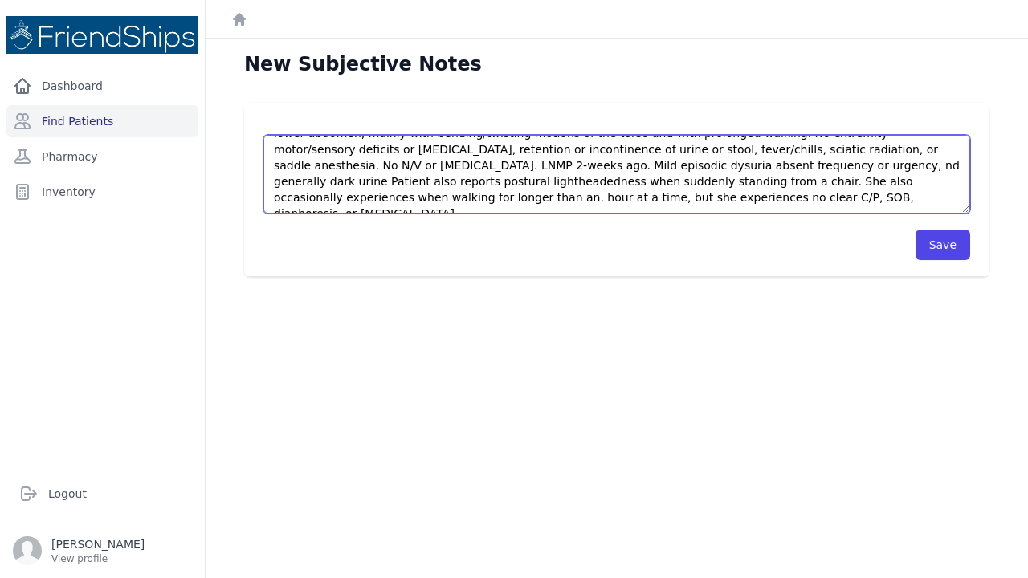
scroll to position [80, 0]
click at [668, 199] on textarea "This is a 36 year old female with no significant PMHx, who p0resents with compl…" at bounding box center [617, 174] width 707 height 79
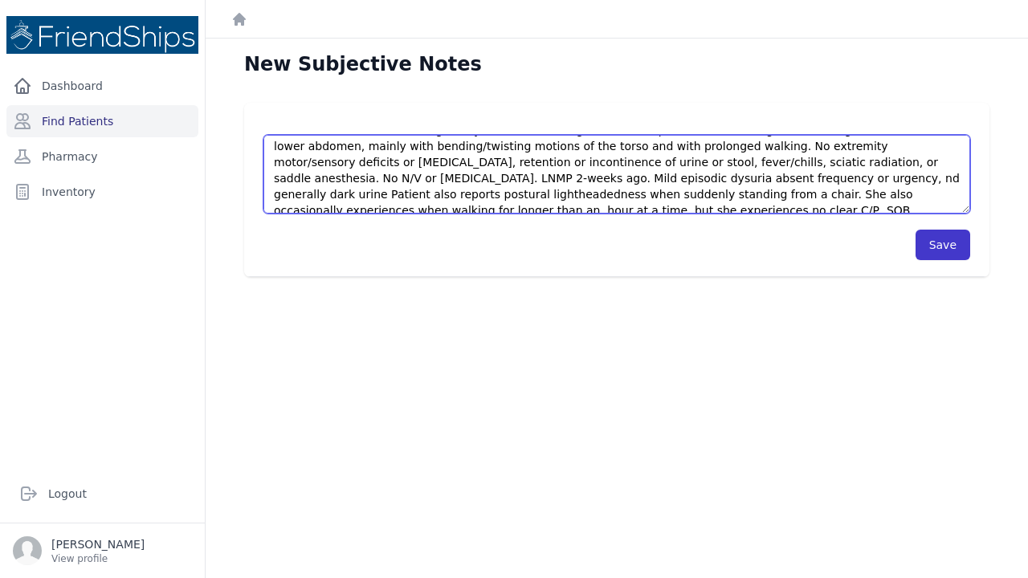
type textarea "This is a 36 year old female with no significant PMHx, who p0resents with compl…"
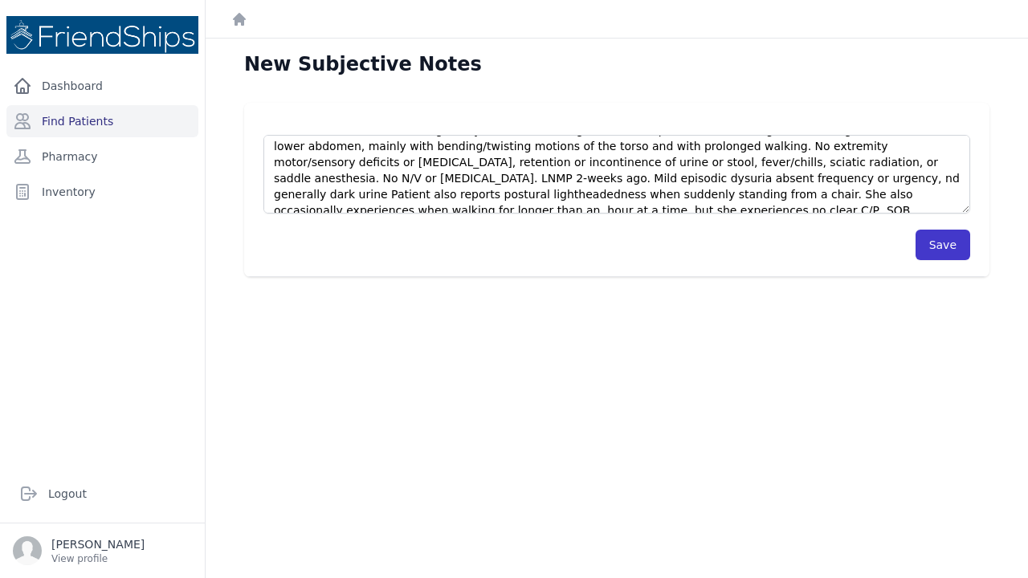
click at [929, 247] on button "Save" at bounding box center [943, 245] width 55 height 31
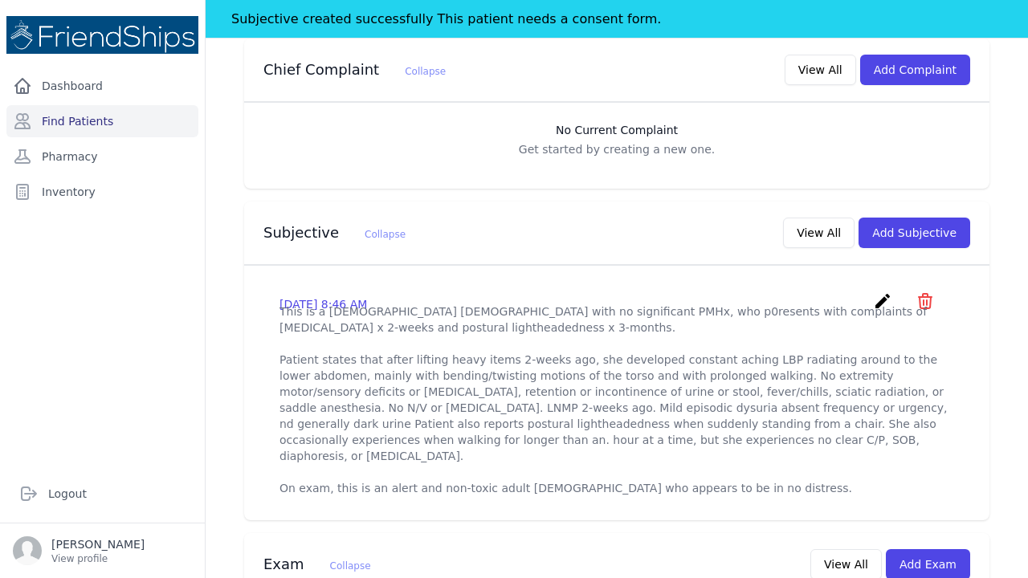
scroll to position [524, 0]
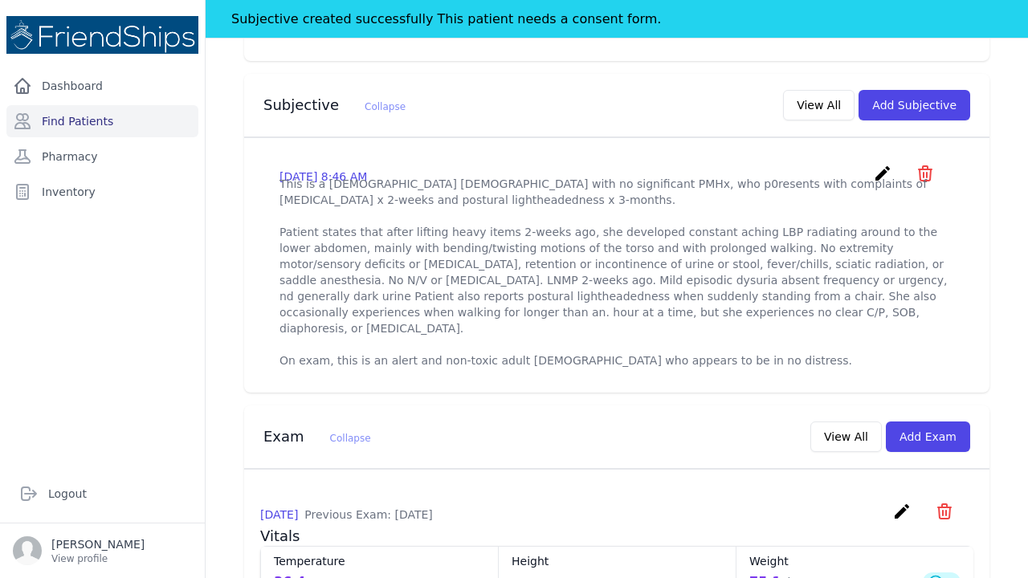
click at [881, 164] on icon "create" at bounding box center [882, 173] width 19 height 19
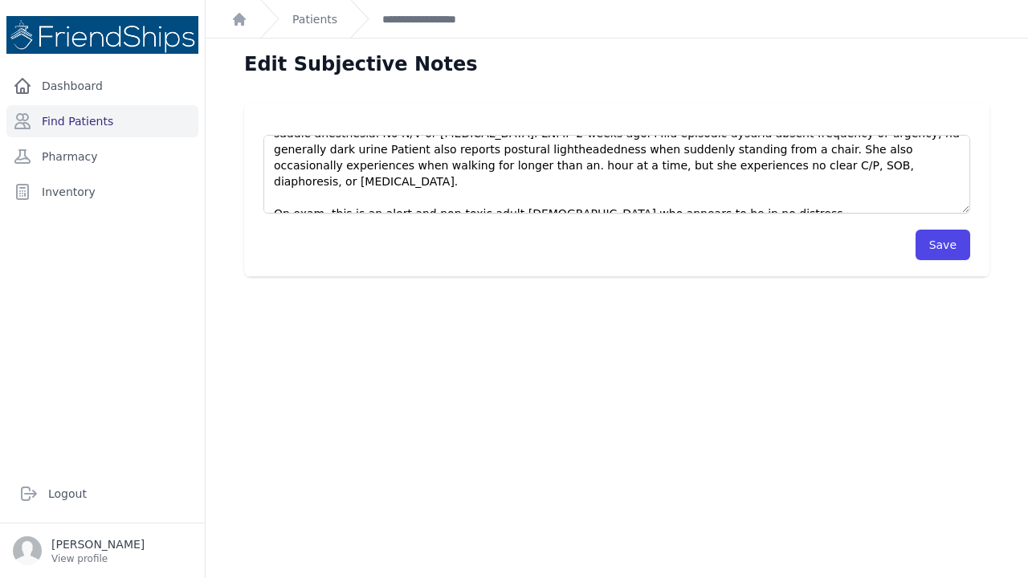
scroll to position [112, 0]
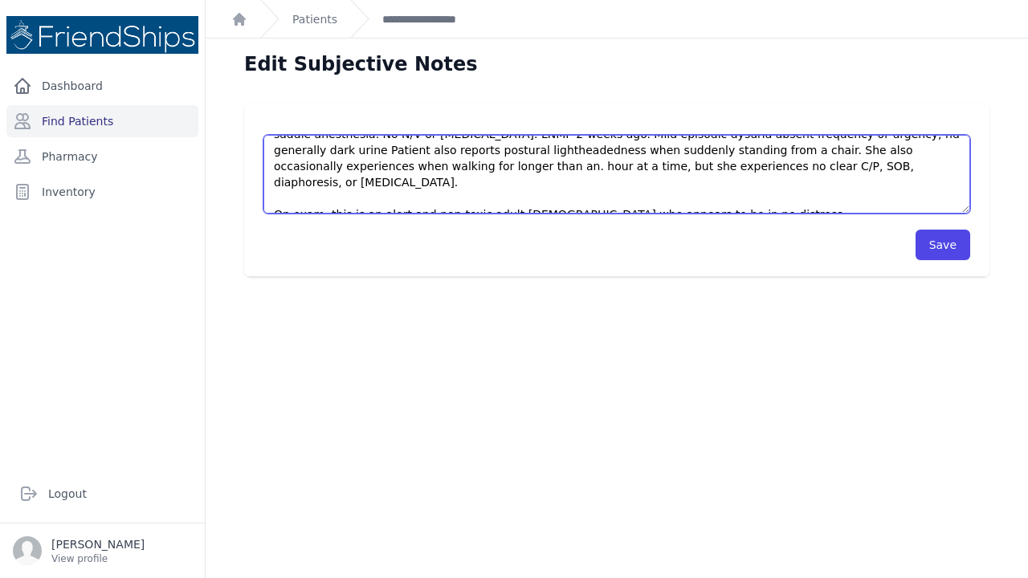
click at [745, 198] on textarea "This is a 36 year old female with no significant PMHx, who p0resents with compl…" at bounding box center [617, 174] width 707 height 79
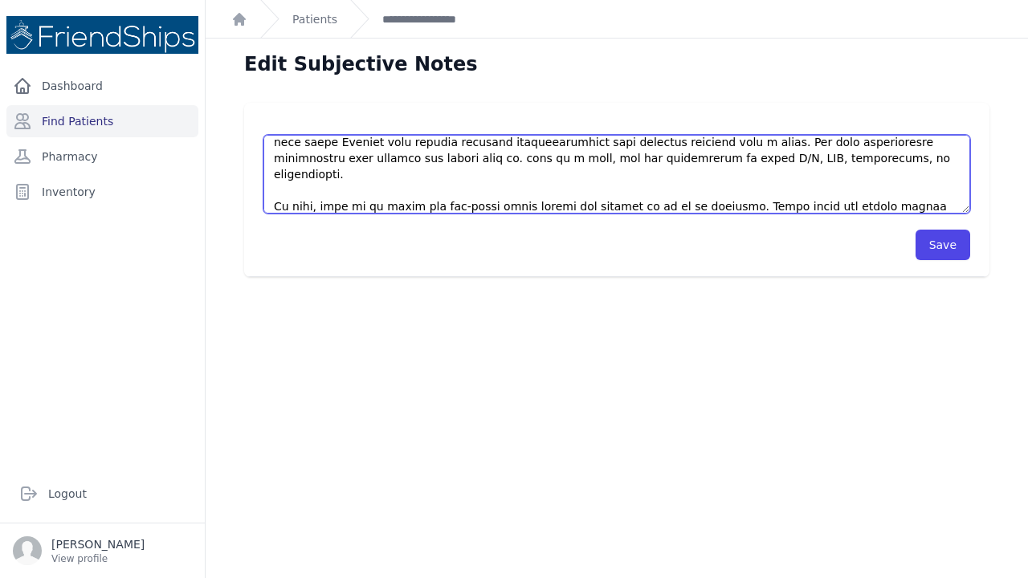
click at [631, 207] on textarea "This is a 36 year old female with no significant PMHx, who p0resents with compl…" at bounding box center [617, 174] width 707 height 79
click at [787, 202] on textarea "This is a 36 year old female with no significant PMHx, who p0resents with compl…" at bounding box center [617, 174] width 707 height 79
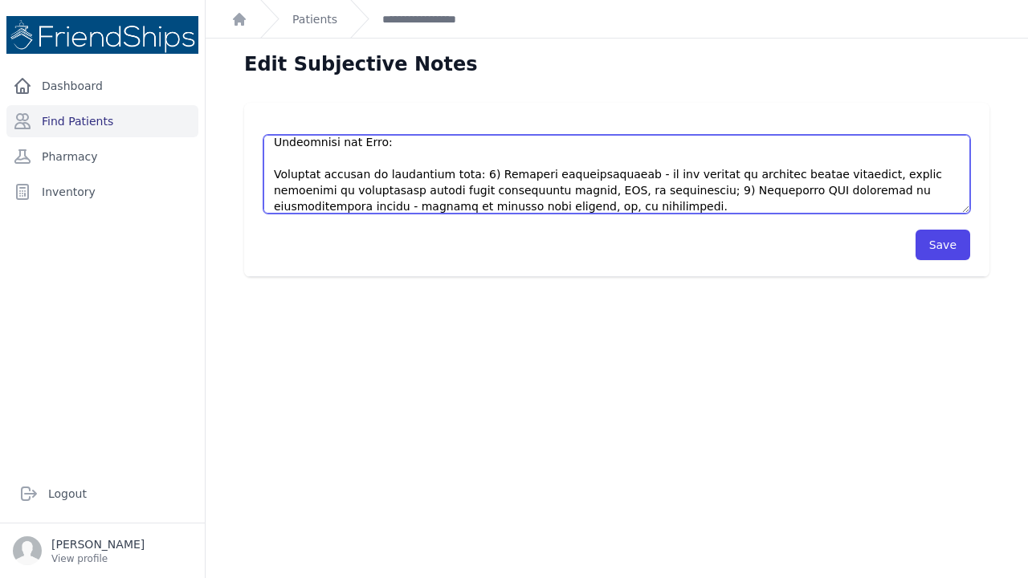
scroll to position [265, 0]
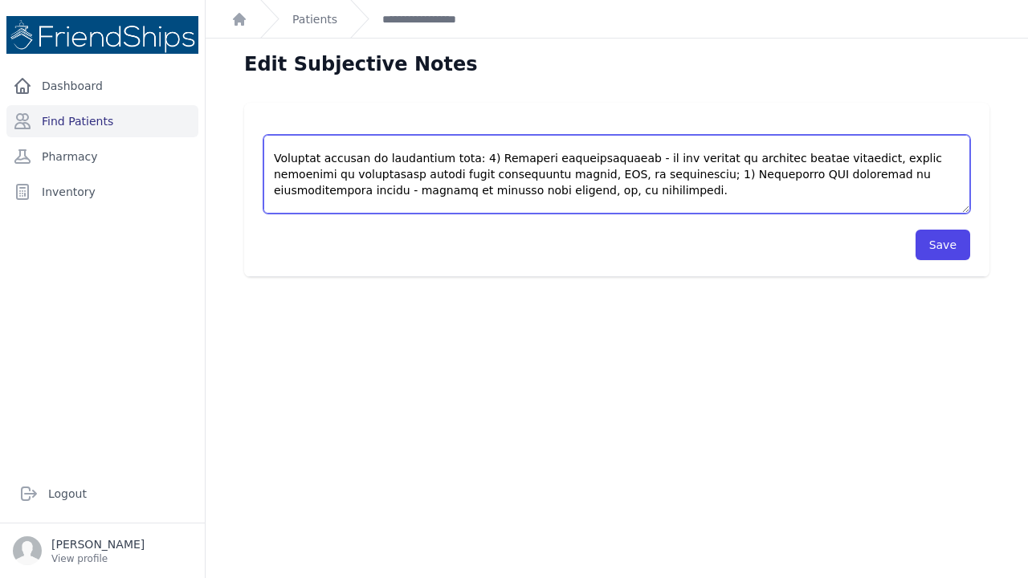
click at [523, 205] on textarea "This is a 36 year old female with no significant PMHx, who p0resents with compl…" at bounding box center [617, 174] width 707 height 79
click at [564, 206] on textarea "This is a 36 year old female with no significant PMHx, who p0resents with compl…" at bounding box center [617, 174] width 707 height 79
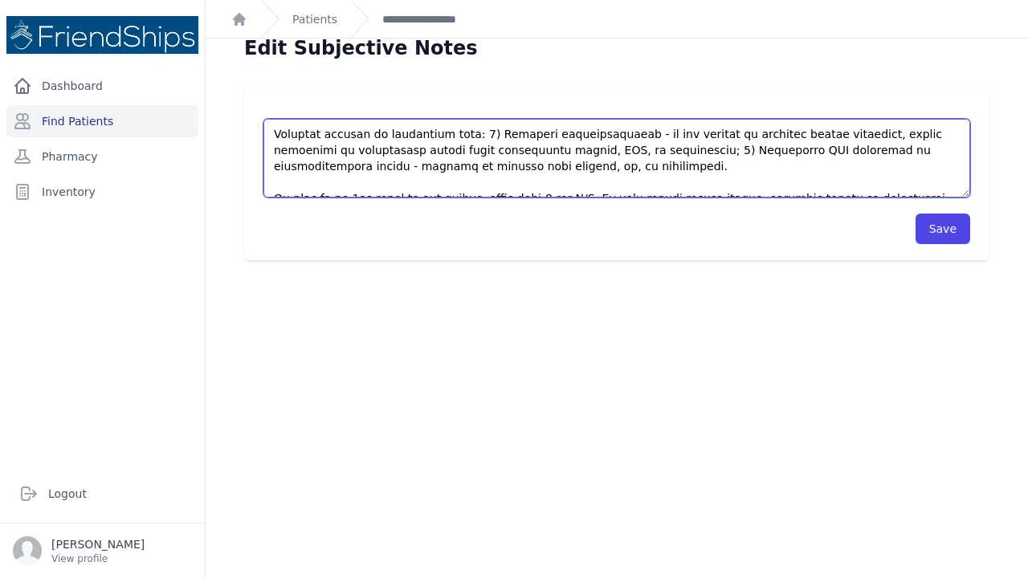
scroll to position [281, 0]
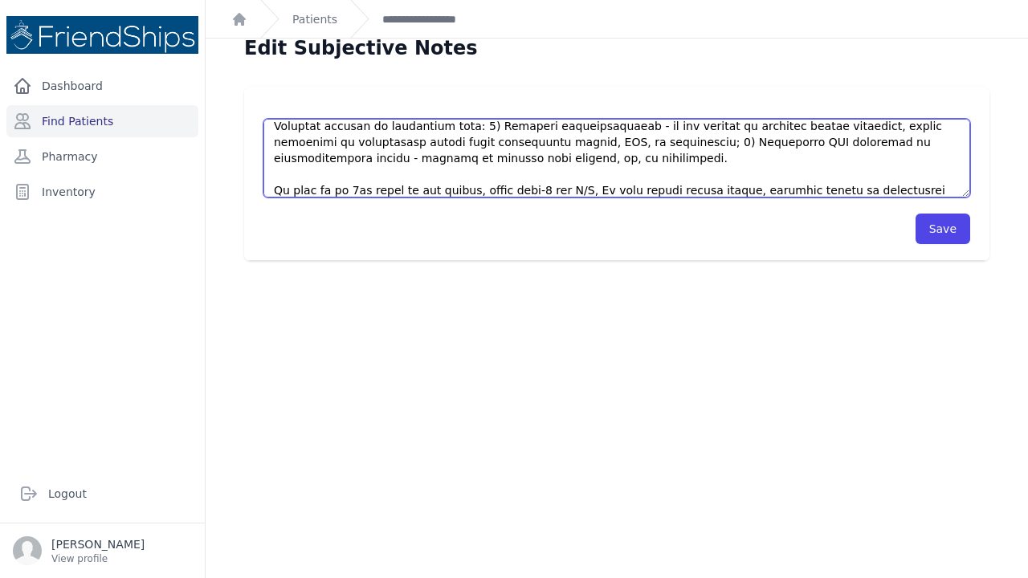
click at [593, 171] on textarea "This is a 36 year old female with no significant PMHx, who p0resents with compl…" at bounding box center [617, 158] width 707 height 79
click at [317, 191] on textarea "This is a 36 year old female with no significant PMHx, who p0resents with compl…" at bounding box center [617, 158] width 707 height 79
drag, startPoint x: 317, startPoint y: 191, endPoint x: 274, endPoint y: 190, distance: 43.4
click at [274, 190] on textarea "This is a 36 year old female with no significant PMHx, who p0resents with compl…" at bounding box center [617, 158] width 707 height 79
click at [378, 143] on textarea "This is a 36 year old female with no significant PMHx, who p0resents with compl…" at bounding box center [617, 158] width 707 height 79
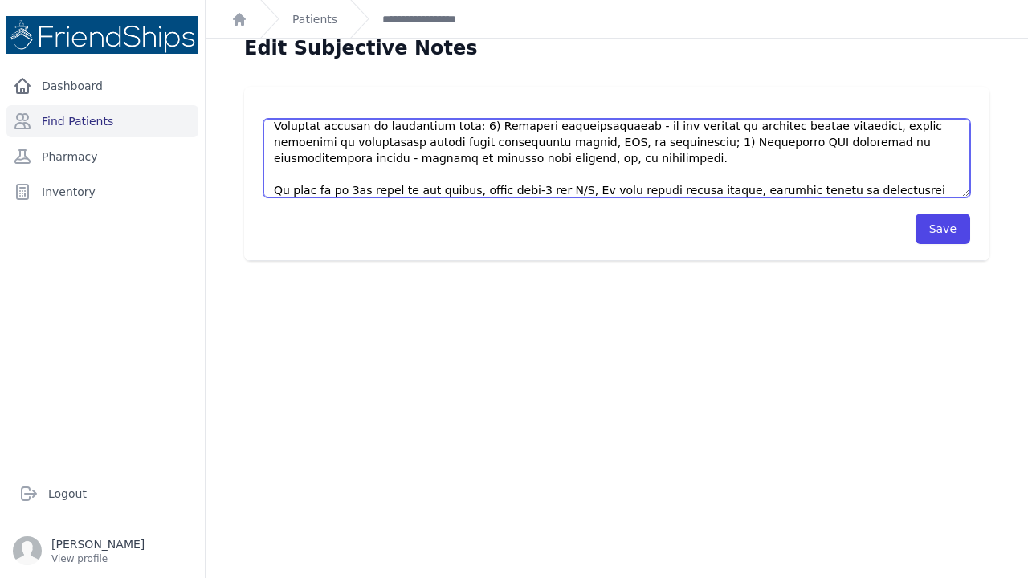
click at [376, 144] on textarea "This is a 36 year old female with no significant PMHx, who p0resents with compl…" at bounding box center [617, 158] width 707 height 79
click at [336, 174] on textarea "This is a 36 year old female with no significant PMHx, who p0resents with compl…" at bounding box center [617, 158] width 707 height 79
click at [437, 173] on textarea "This is a 36 year old female with no significant PMHx, who p0resents with compl…" at bounding box center [617, 158] width 707 height 79
click at [280, 173] on textarea "This is a 36 year old female with no significant PMHx, who p0resents with compl…" at bounding box center [617, 158] width 707 height 79
click at [291, 174] on textarea "This is a 36 year old female with no significant PMHx, who p0resents with compl…" at bounding box center [617, 158] width 707 height 79
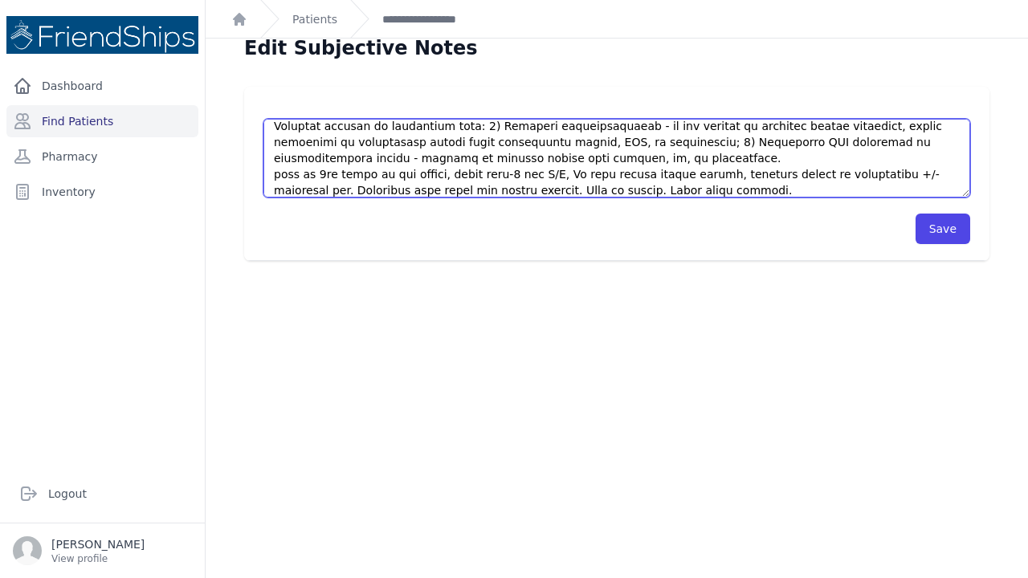
scroll to position [273, 0]
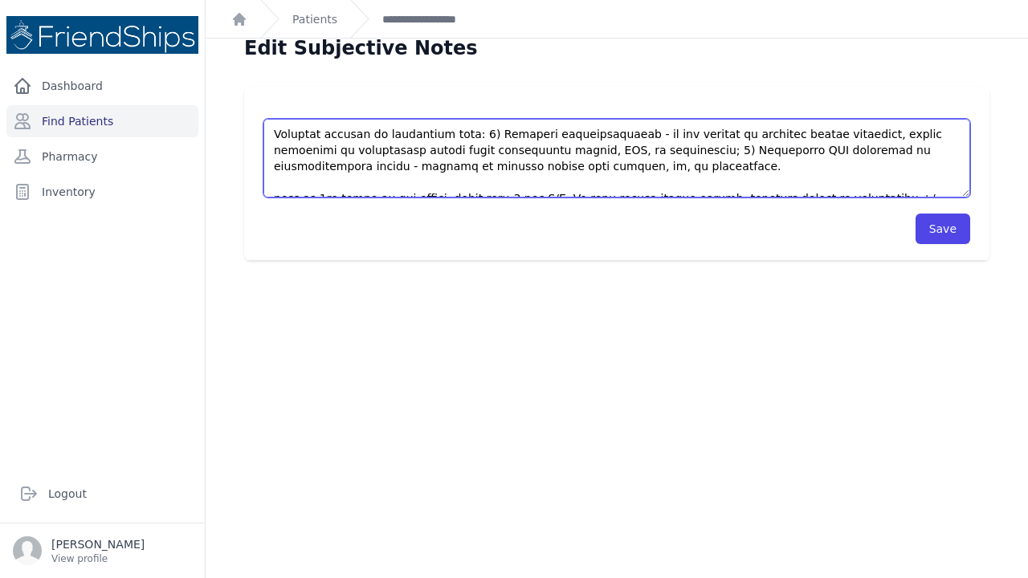
click at [421, 182] on textarea "This is a 36 year old female with no significant PMHx, who p0resents with compl…" at bounding box center [617, 158] width 707 height 79
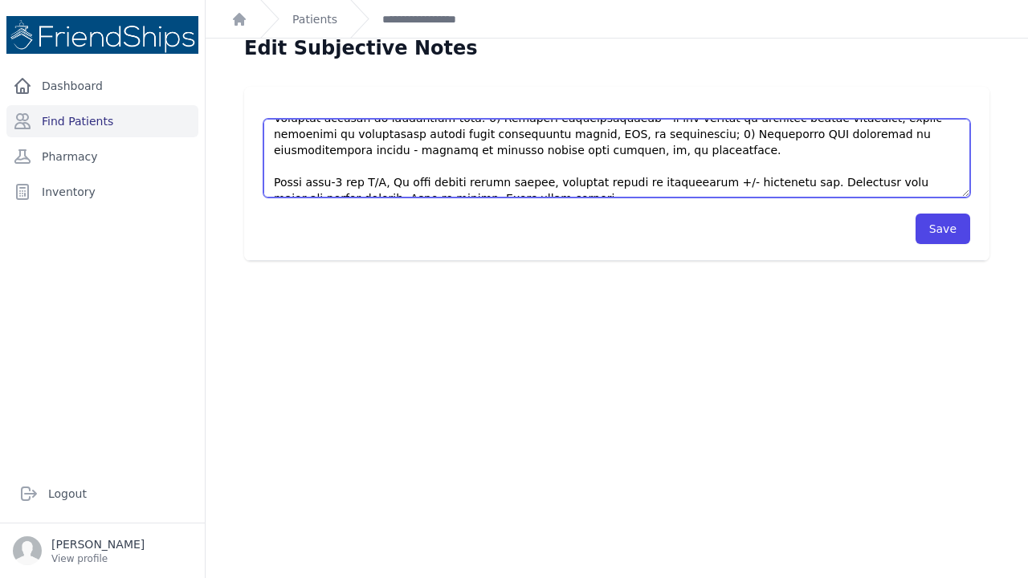
scroll to position [21, 0]
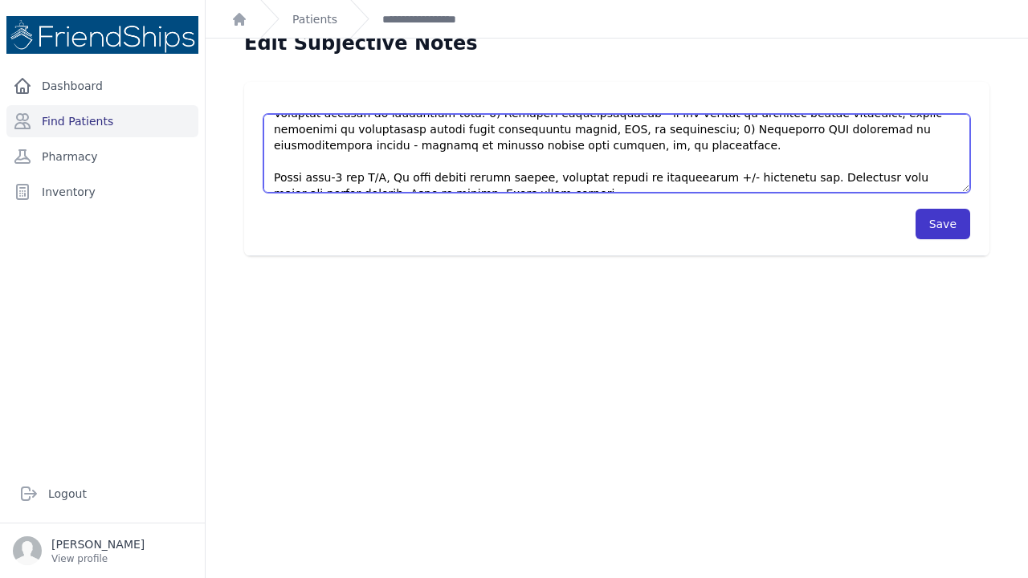
type textarea "This is a 36 year old female with no significant PMHx, who p0resents with compl…"
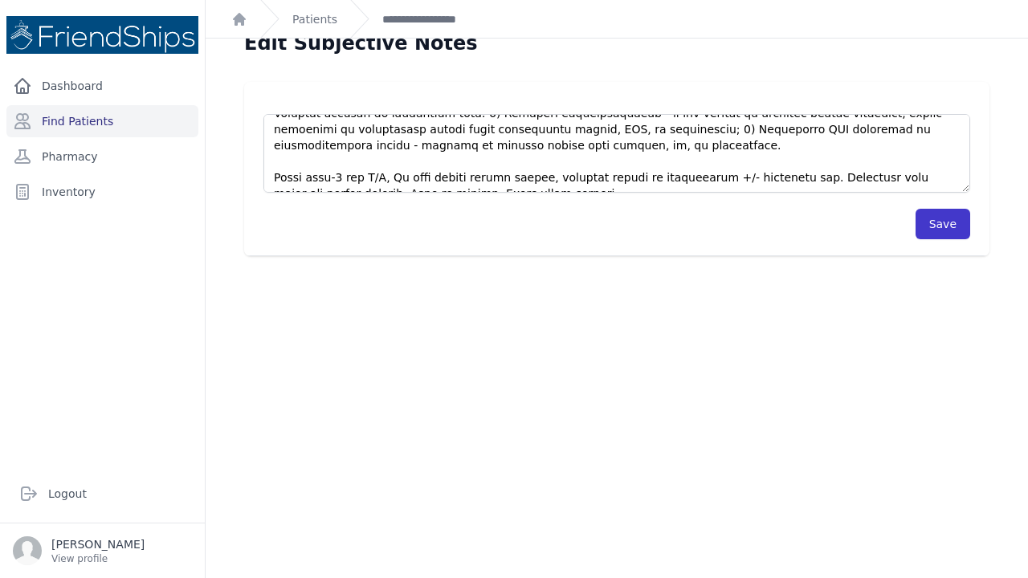
click at [936, 222] on button "Save" at bounding box center [943, 224] width 55 height 31
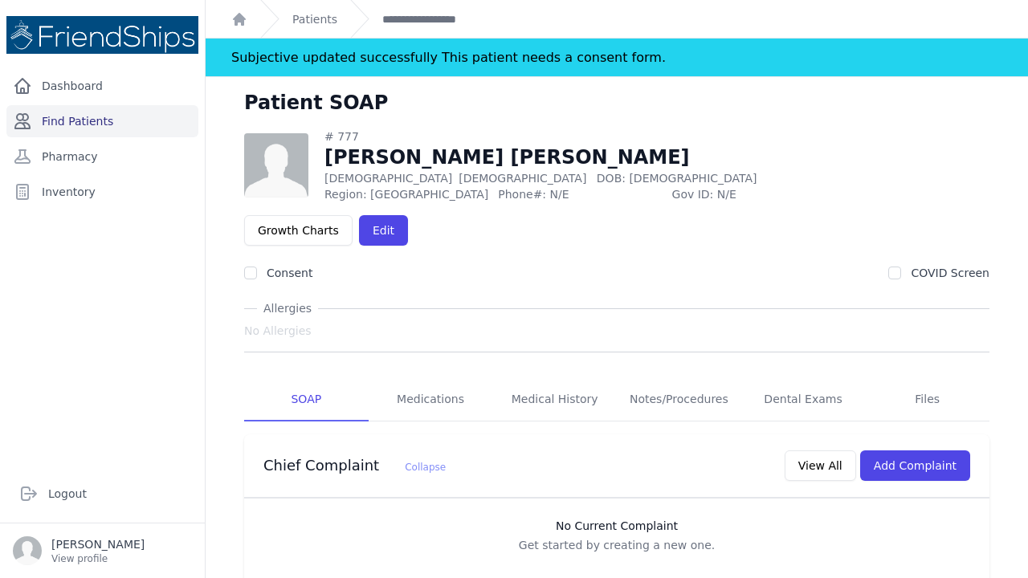
click at [70, 119] on link "Find Patients" at bounding box center [102, 121] width 192 height 32
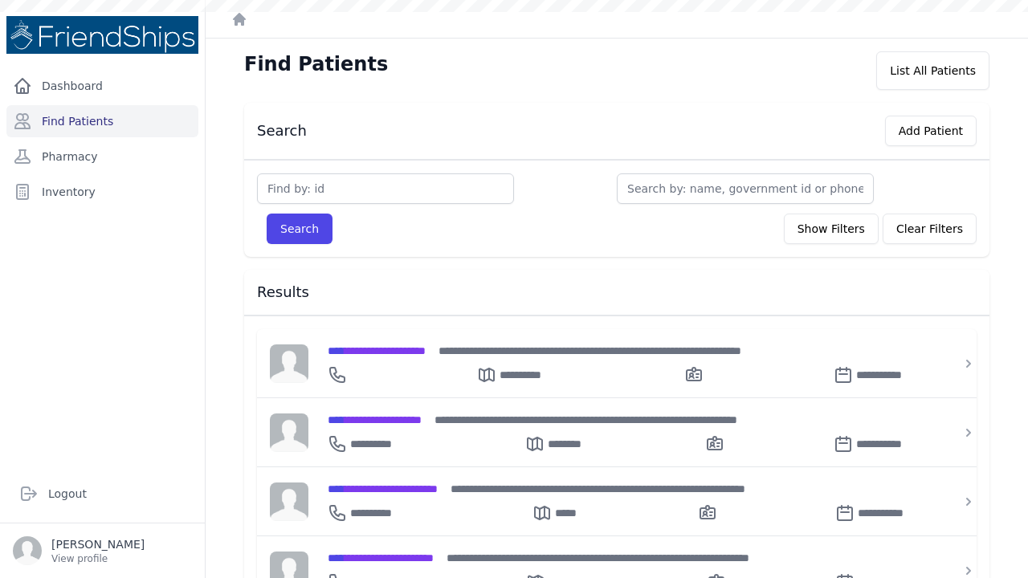
click at [304, 185] on input "text" at bounding box center [385, 189] width 257 height 31
type input "710"
click at [289, 231] on button "Search" at bounding box center [300, 229] width 66 height 31
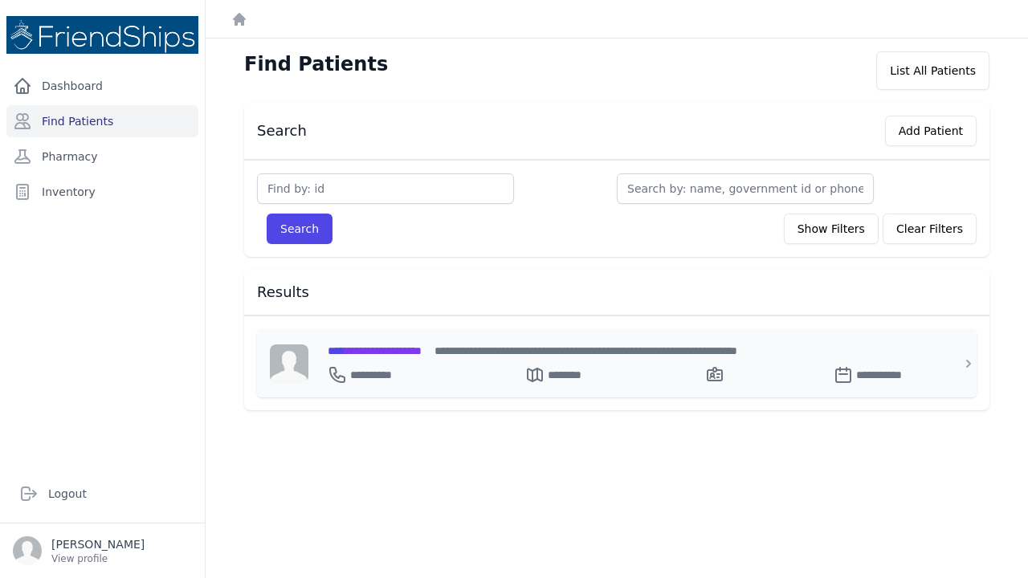
click at [382, 350] on span "**********" at bounding box center [375, 350] width 94 height 11
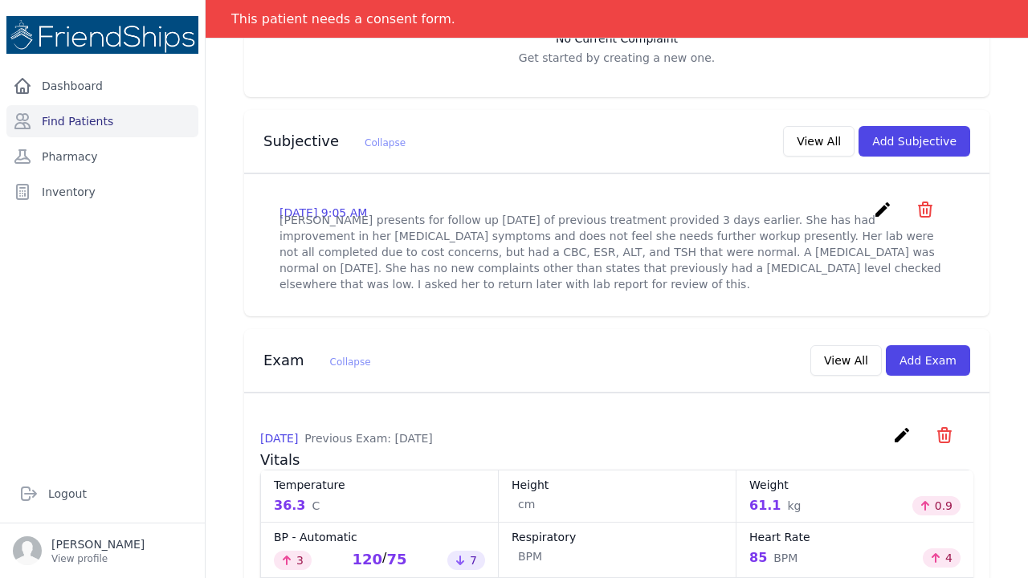
scroll to position [298, 0]
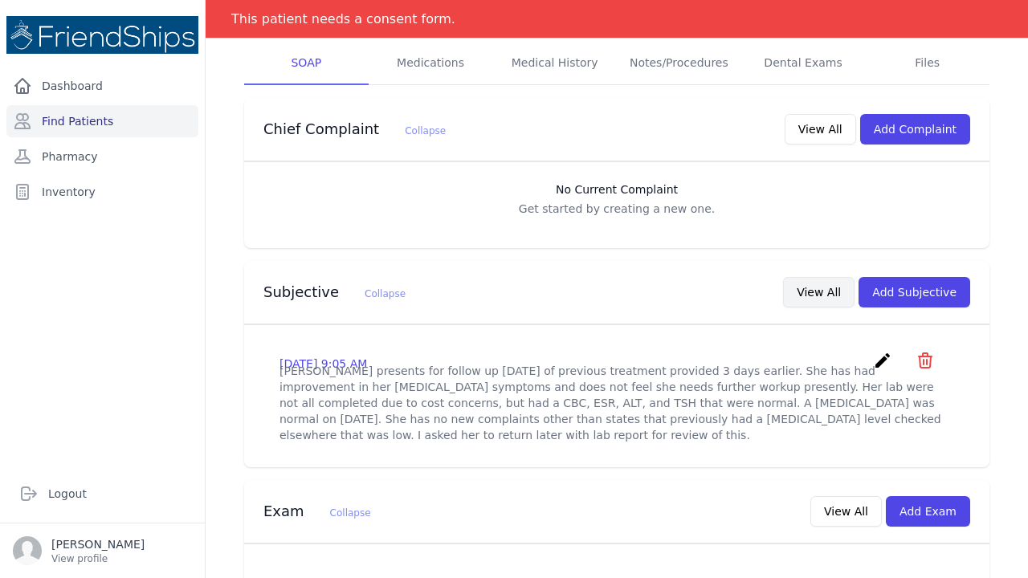
click at [823, 277] on button "View All" at bounding box center [819, 292] width 72 height 31
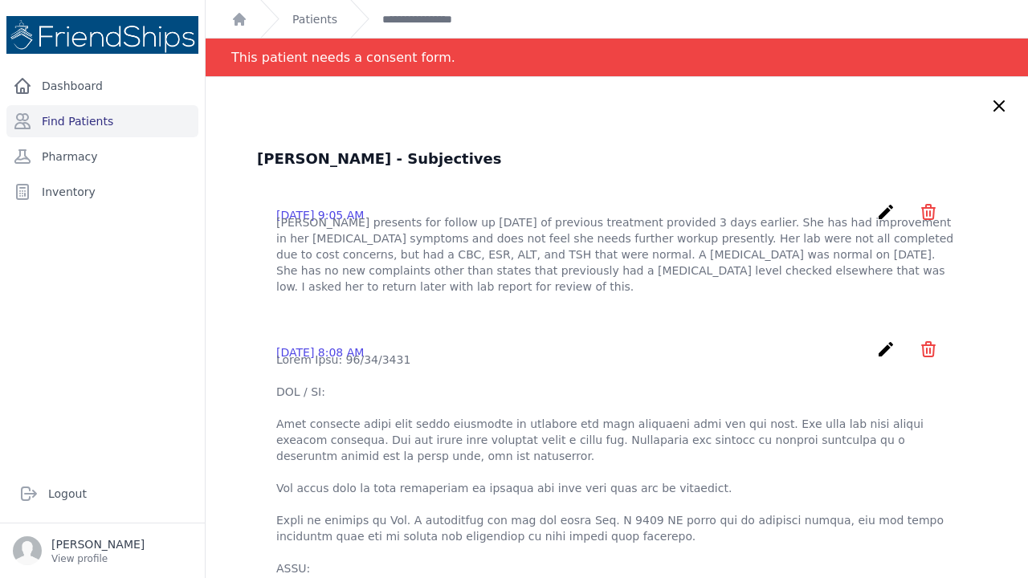
scroll to position [0, 0]
click at [996, 102] on icon at bounding box center [1000, 106] width 10 height 10
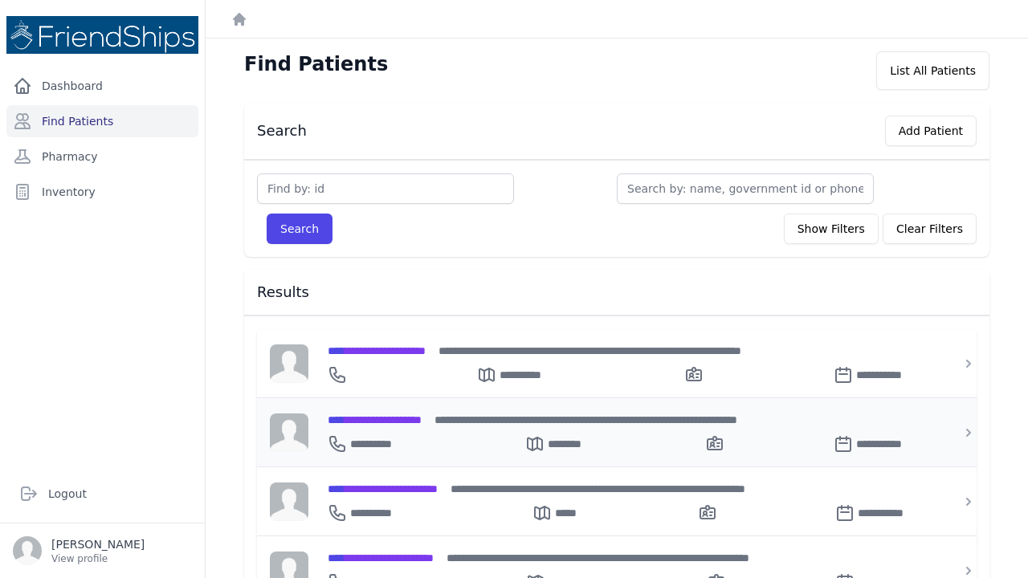
click at [375, 415] on span "**********" at bounding box center [375, 420] width 94 height 11
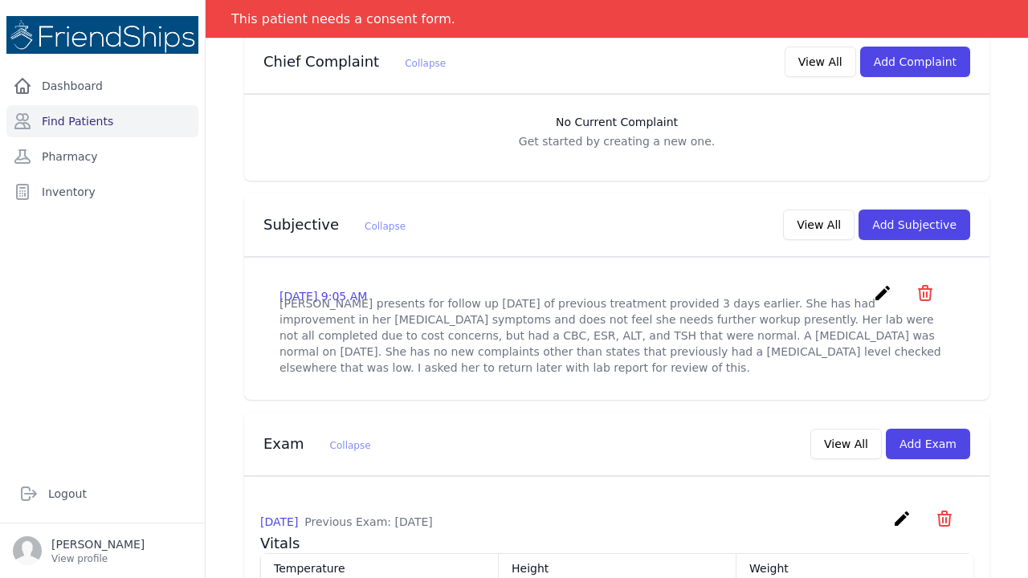
scroll to position [405, 0]
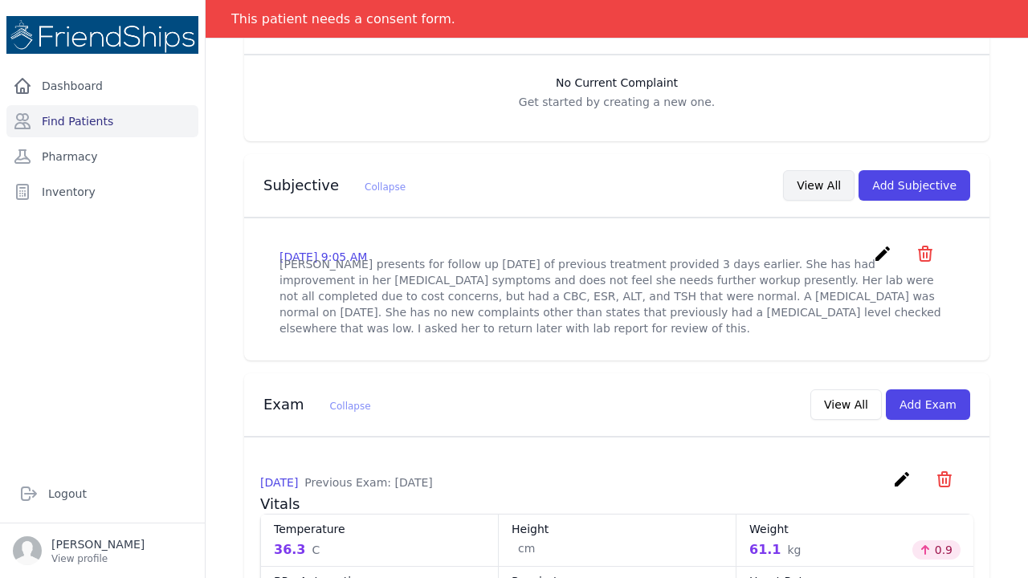
click at [830, 170] on button "View All" at bounding box center [819, 185] width 72 height 31
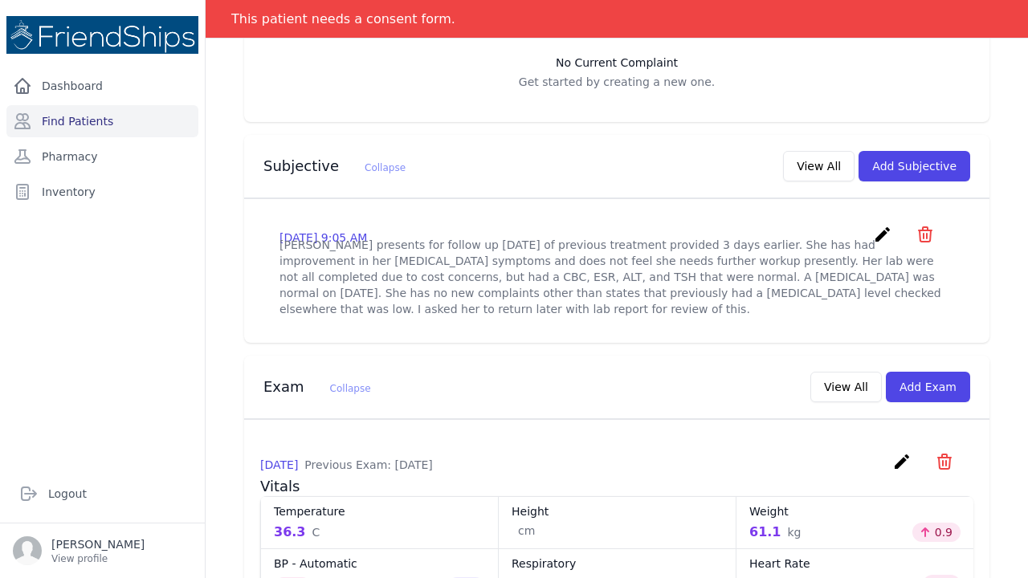
scroll to position [415, 0]
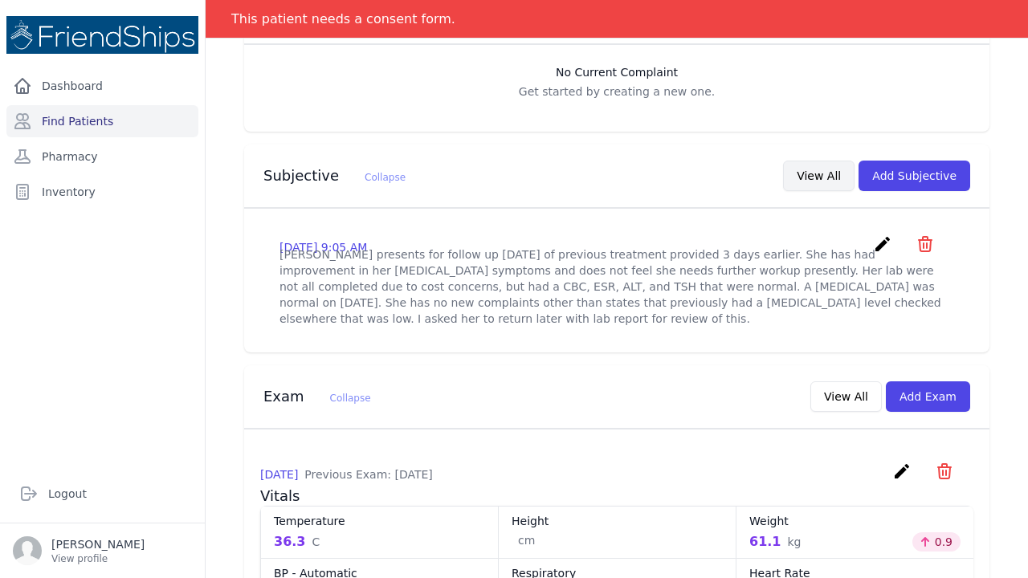
click at [823, 161] on button "View All" at bounding box center [819, 176] width 72 height 31
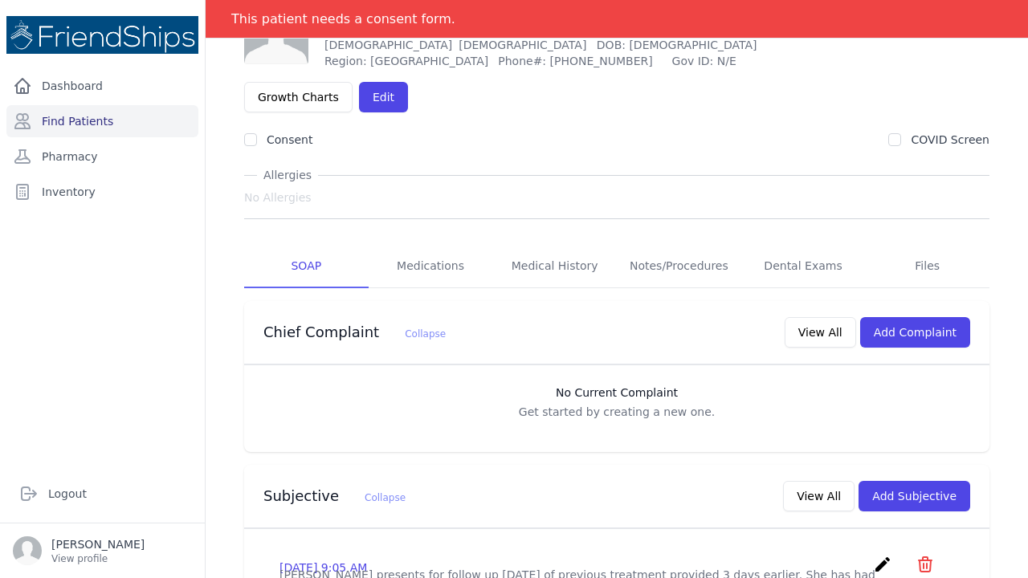
scroll to position [121, 0]
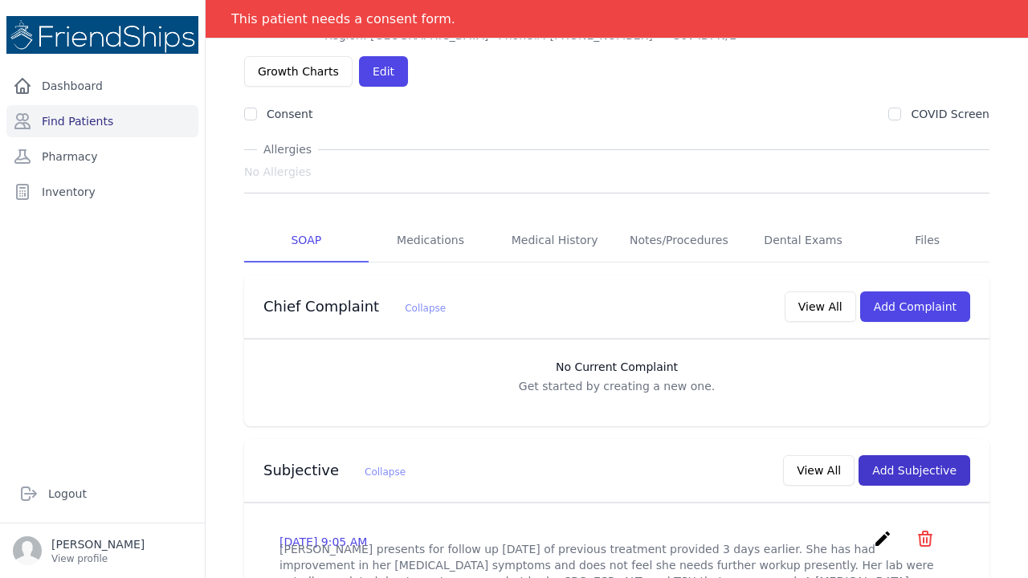
click at [910, 456] on button "Add Subjective" at bounding box center [915, 471] width 112 height 31
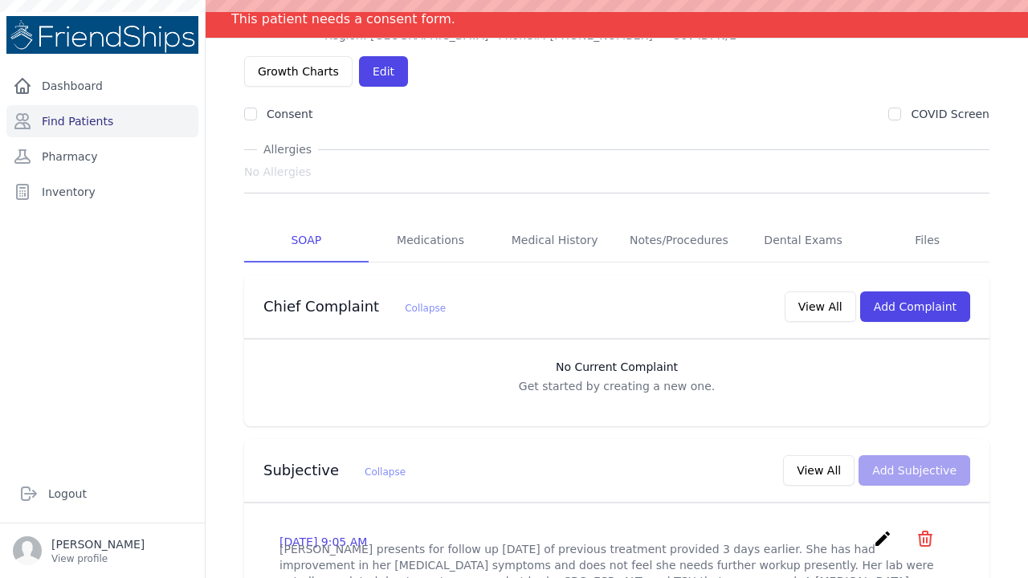
scroll to position [0, 0]
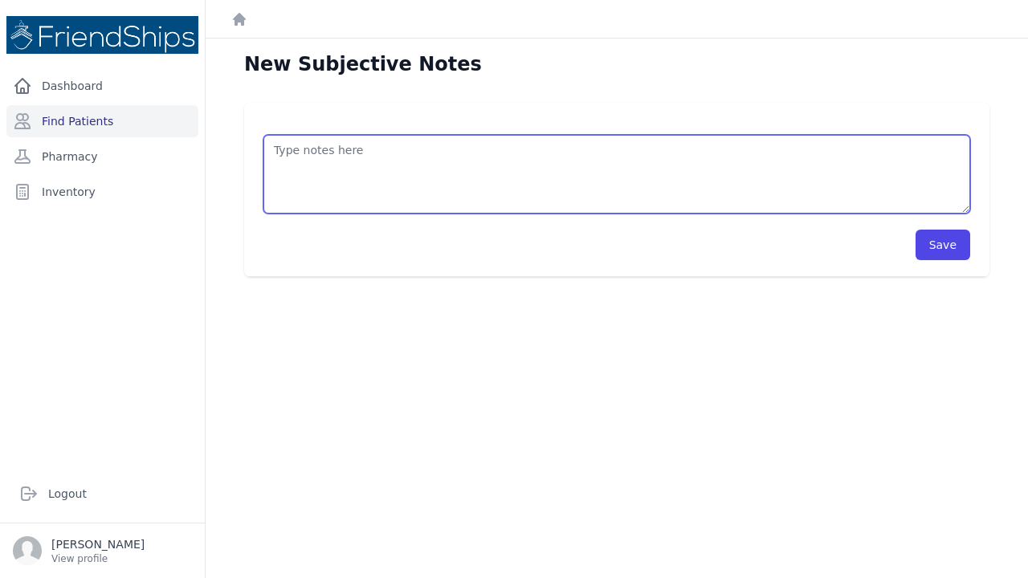
click at [282, 145] on textarea at bounding box center [617, 174] width 707 height 79
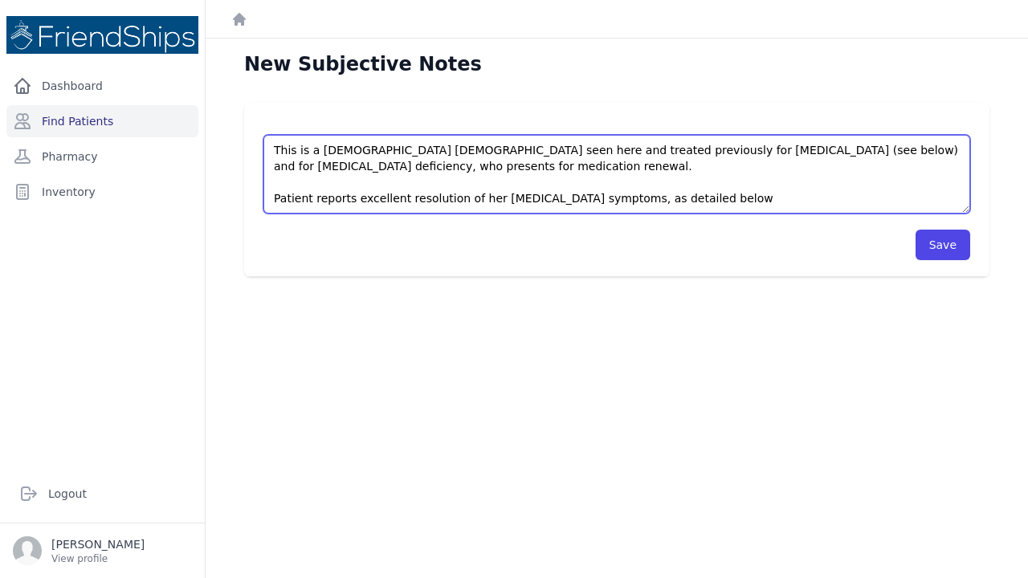
click at [586, 198] on textarea "This is a 37 year old female seen here and treated previously for IBS (see belo…" at bounding box center [617, 174] width 707 height 79
click at [718, 199] on textarea "This is a 37 year old female seen here and treated previously for IBS (see belo…" at bounding box center [617, 174] width 707 height 79
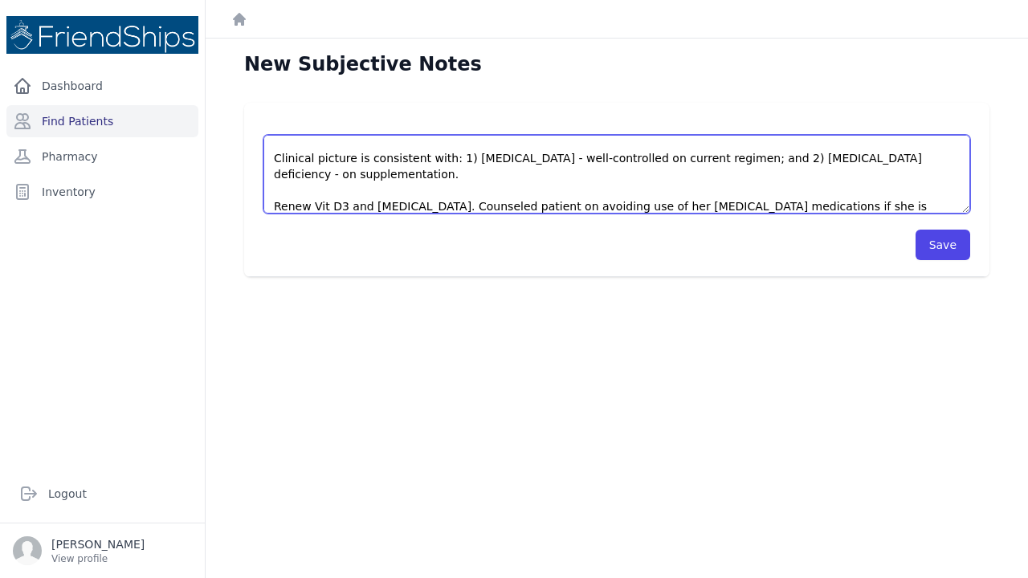
scroll to position [6, 0]
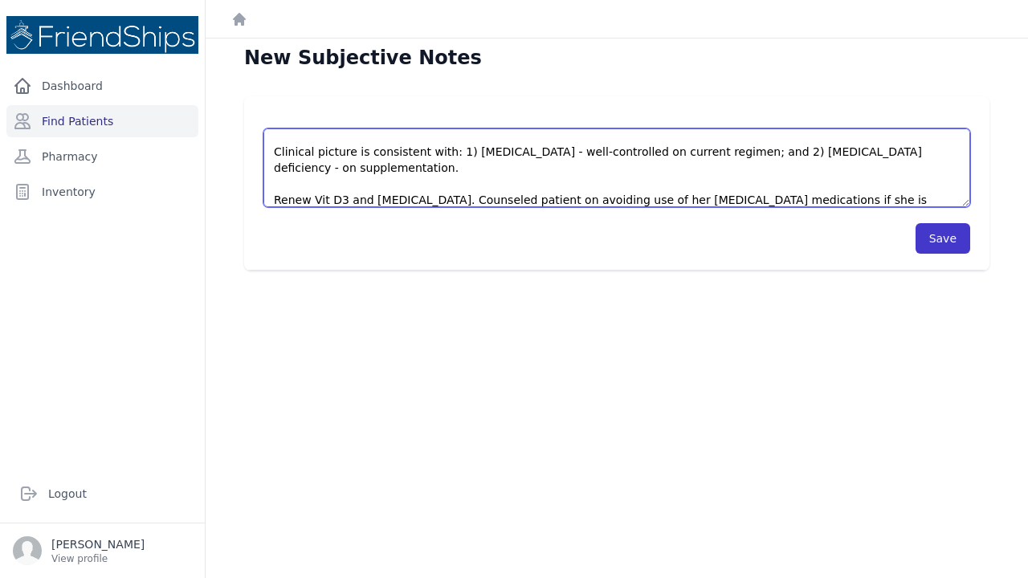
type textarea "This is a 37 year old female seen here and treated previously for IBS (see belo…"
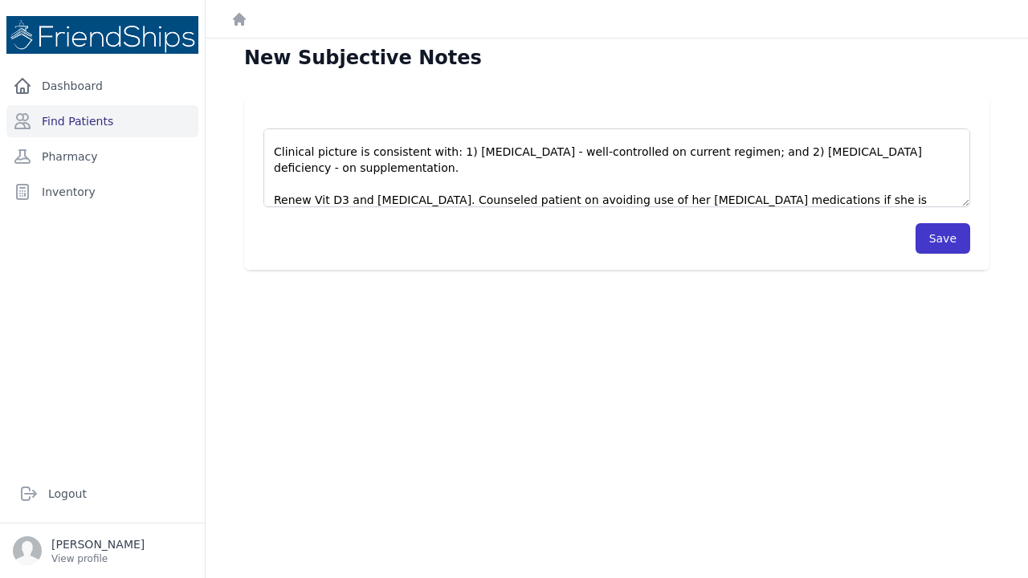
click at [934, 235] on button "Save" at bounding box center [943, 238] width 55 height 31
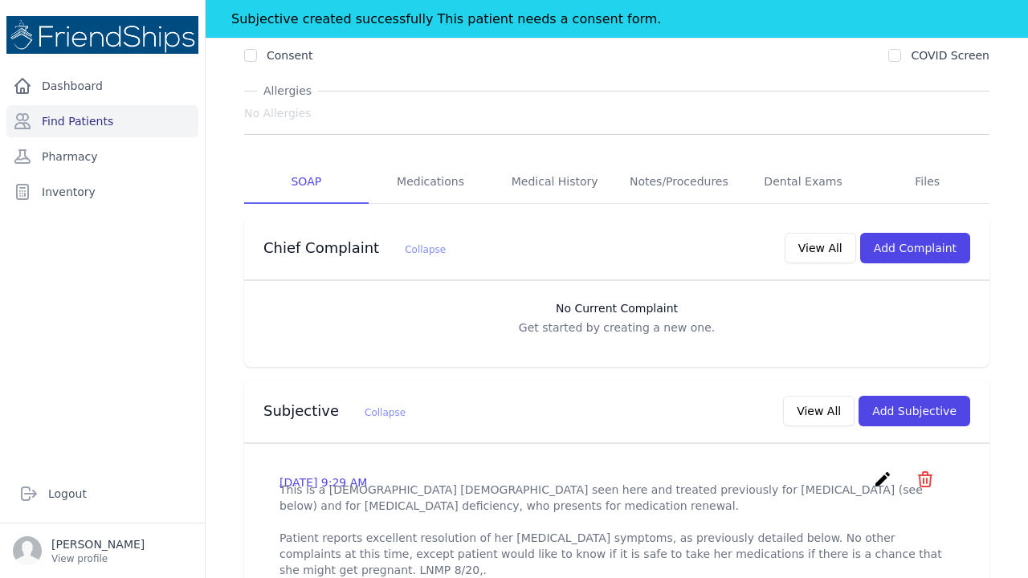
scroll to position [215, 0]
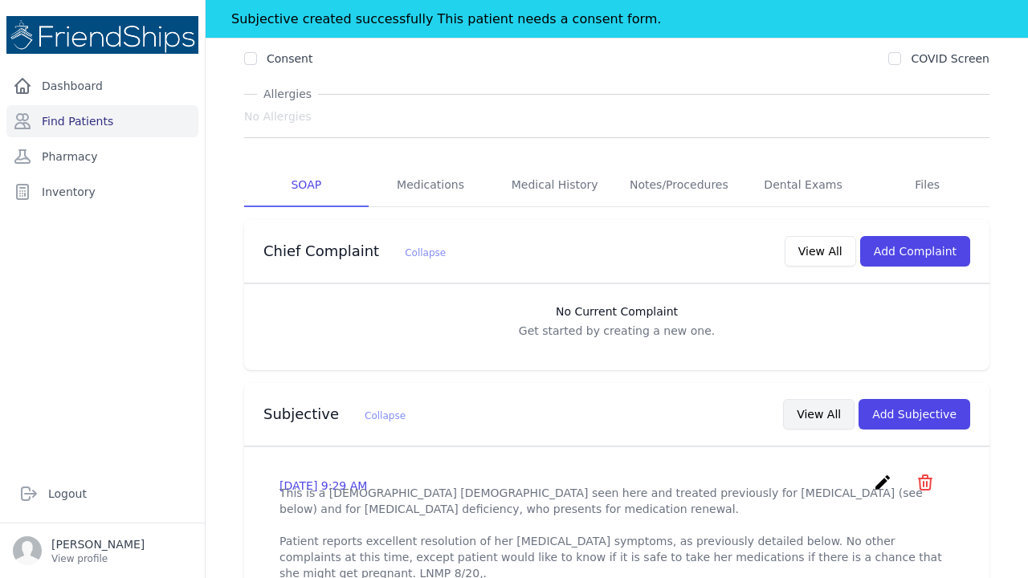
click at [832, 399] on button "View All" at bounding box center [819, 414] width 72 height 31
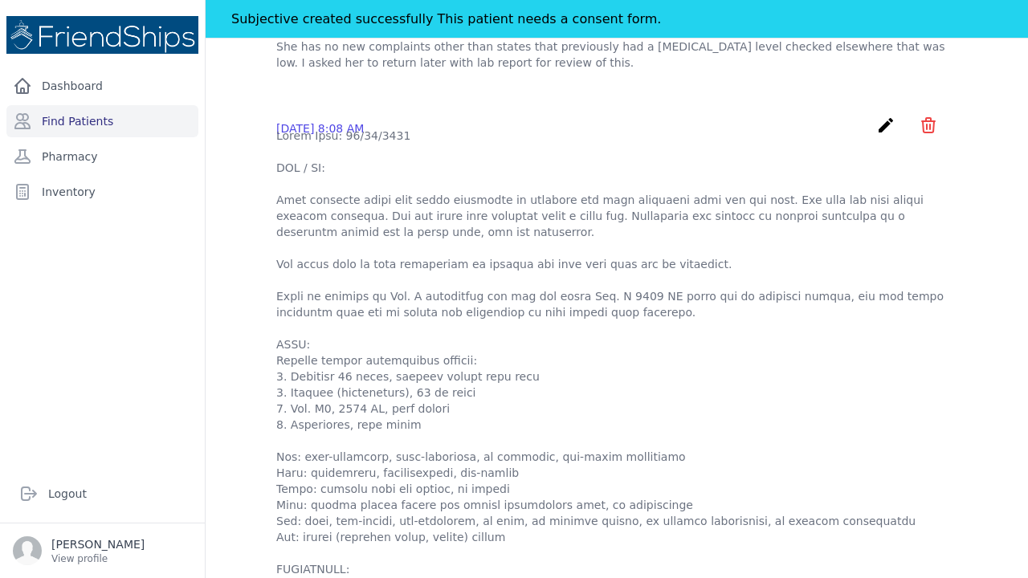
scroll to position [617, 0]
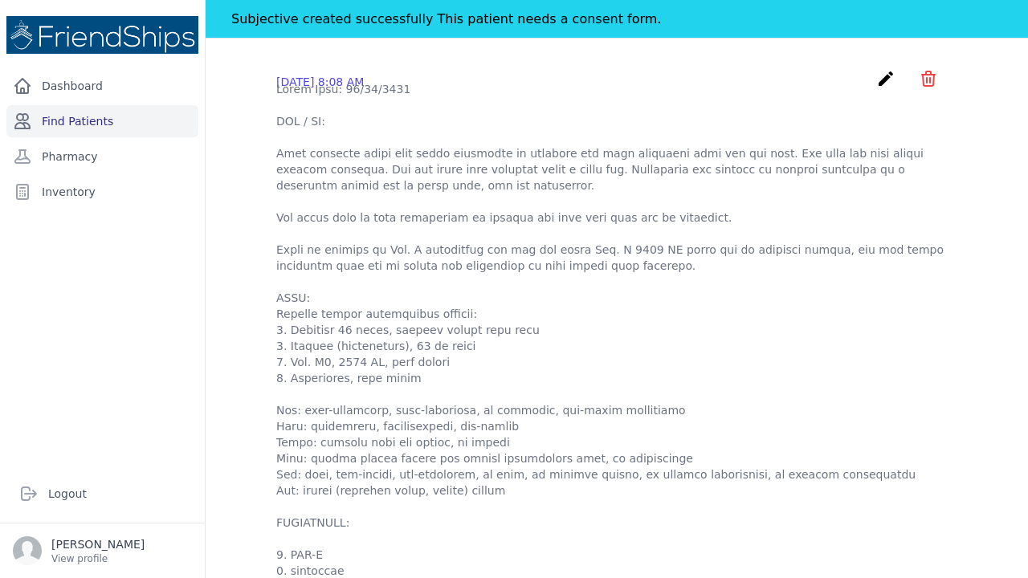
click at [52, 120] on link "Find Patients" at bounding box center [102, 121] width 192 height 32
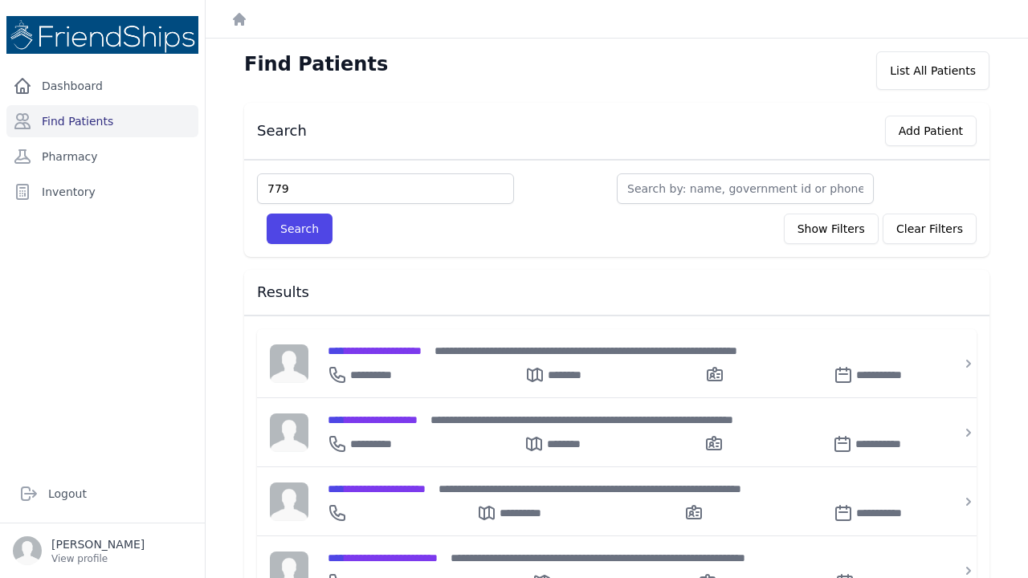
type input "779"
click at [299, 229] on button "Search" at bounding box center [300, 229] width 66 height 31
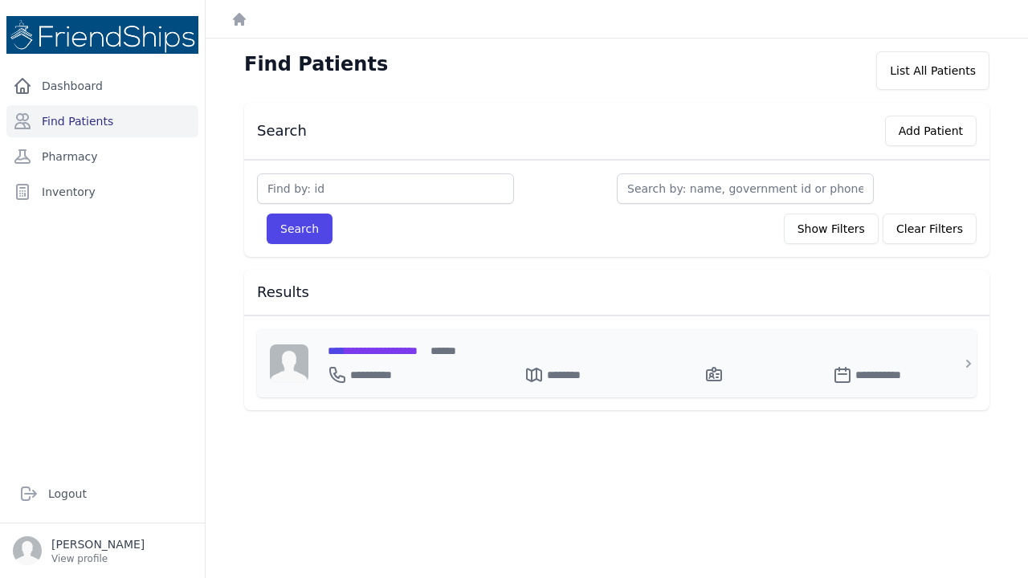
click at [398, 354] on span "**********" at bounding box center [373, 350] width 90 height 11
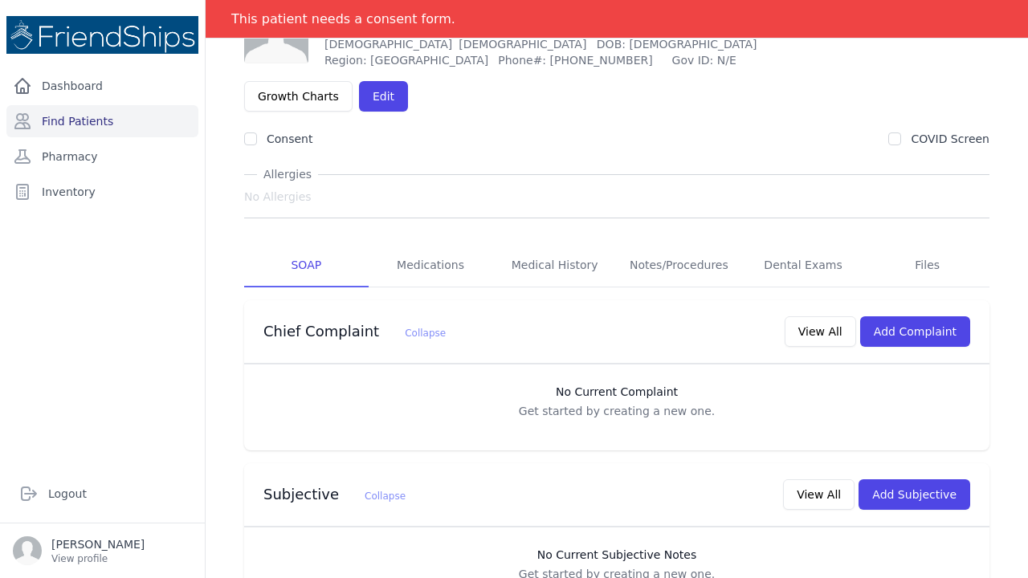
scroll to position [102, 0]
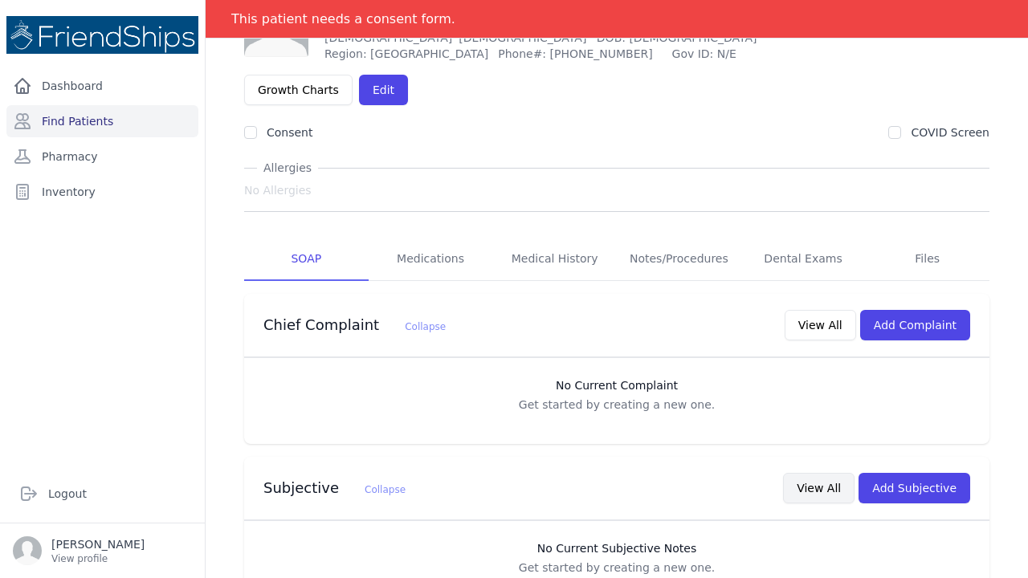
click at [832, 473] on button "View All" at bounding box center [819, 488] width 72 height 31
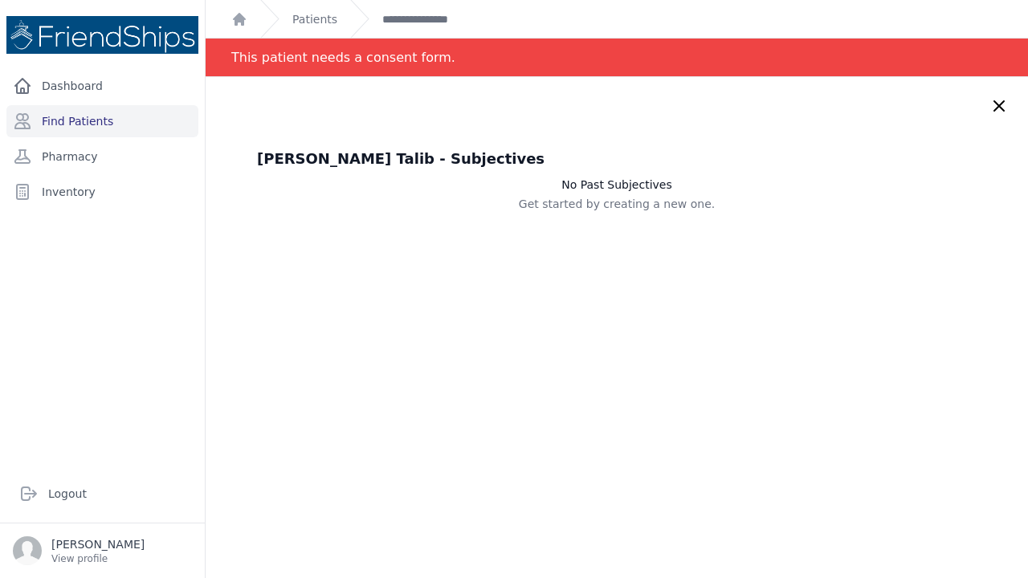
scroll to position [0, 0]
click at [998, 106] on icon at bounding box center [999, 105] width 19 height 19
click at [996, 107] on icon at bounding box center [999, 105] width 19 height 19
click at [999, 101] on icon at bounding box center [999, 105] width 19 height 19
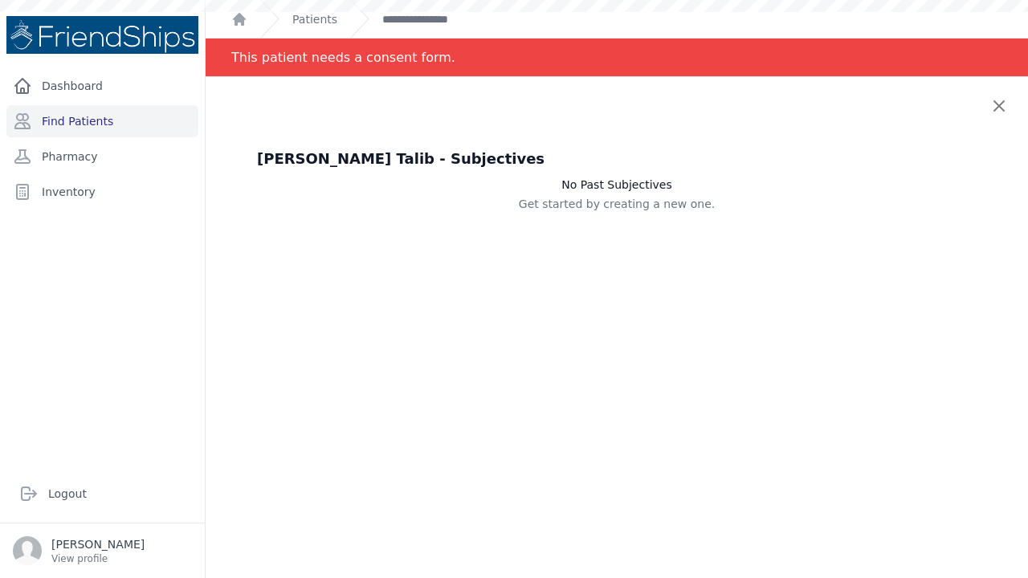
click at [403, 130] on div "[PERSON_NAME] Talib - Subjectives No Past Subjectives Get started by creating a…" at bounding box center [617, 366] width 823 height 578
click at [1004, 103] on icon at bounding box center [999, 105] width 19 height 19
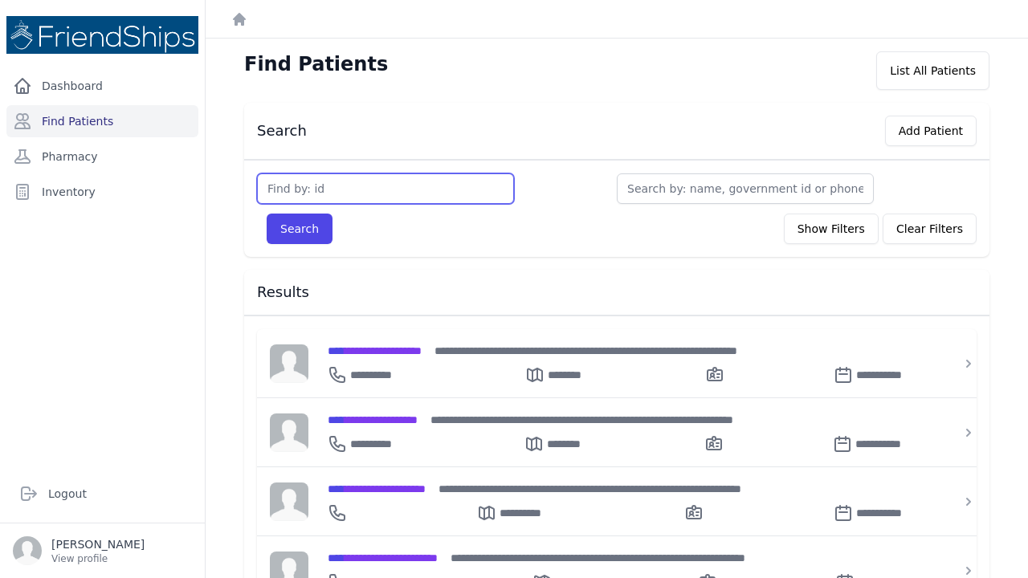
click at [300, 187] on input "text" at bounding box center [385, 189] width 257 height 31
type input "779"
click at [299, 229] on button "Search" at bounding box center [300, 229] width 66 height 31
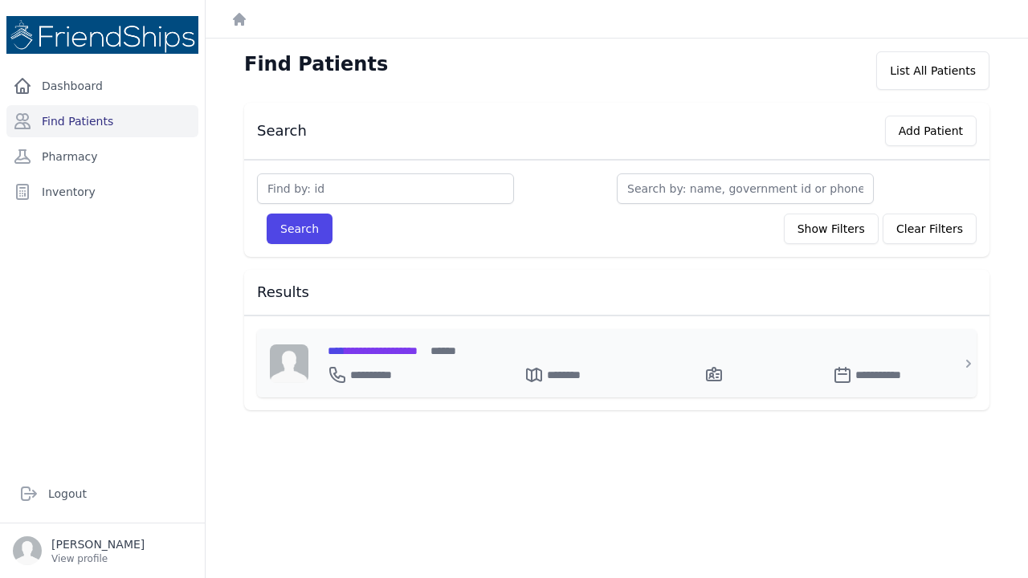
click at [381, 348] on span "**********" at bounding box center [373, 350] width 90 height 11
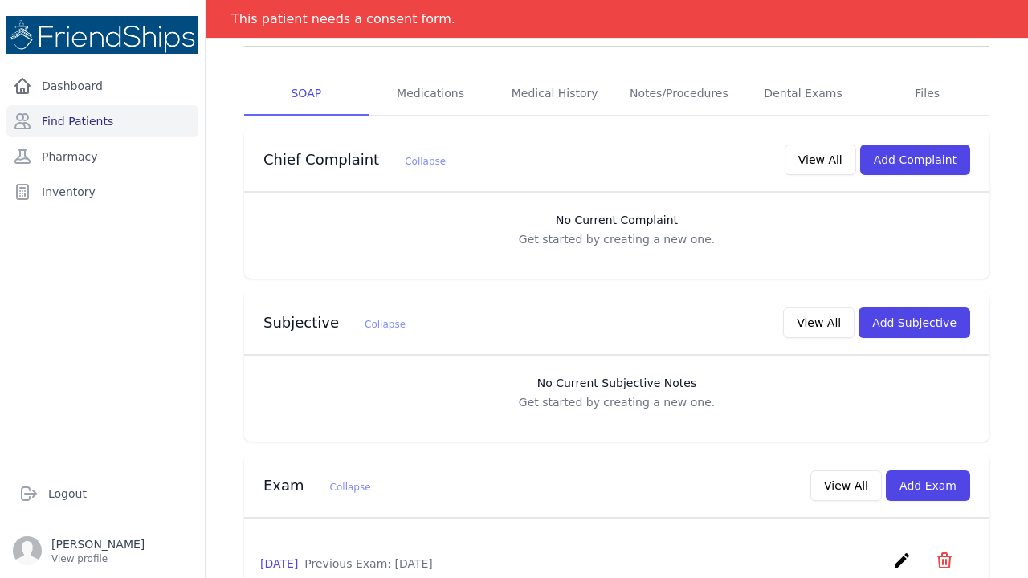
scroll to position [277, 0]
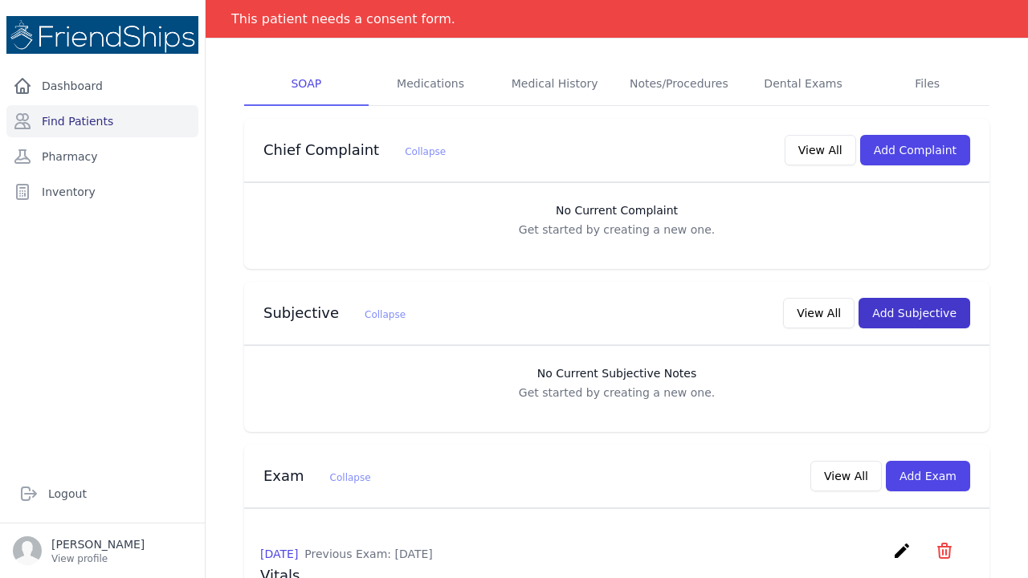
click at [903, 298] on button "Add Subjective" at bounding box center [915, 313] width 112 height 31
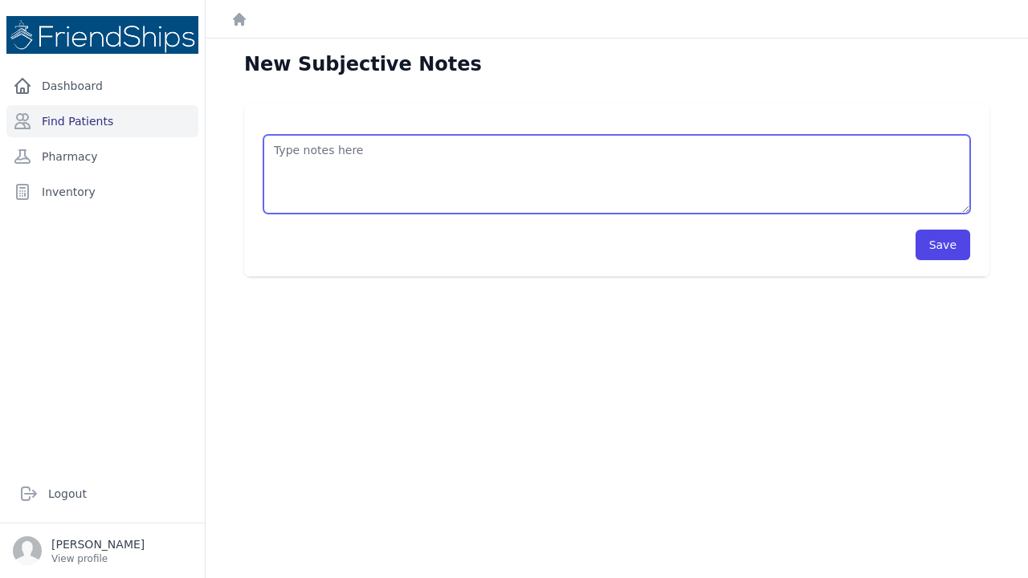
click at [284, 151] on textarea at bounding box center [617, 174] width 707 height 79
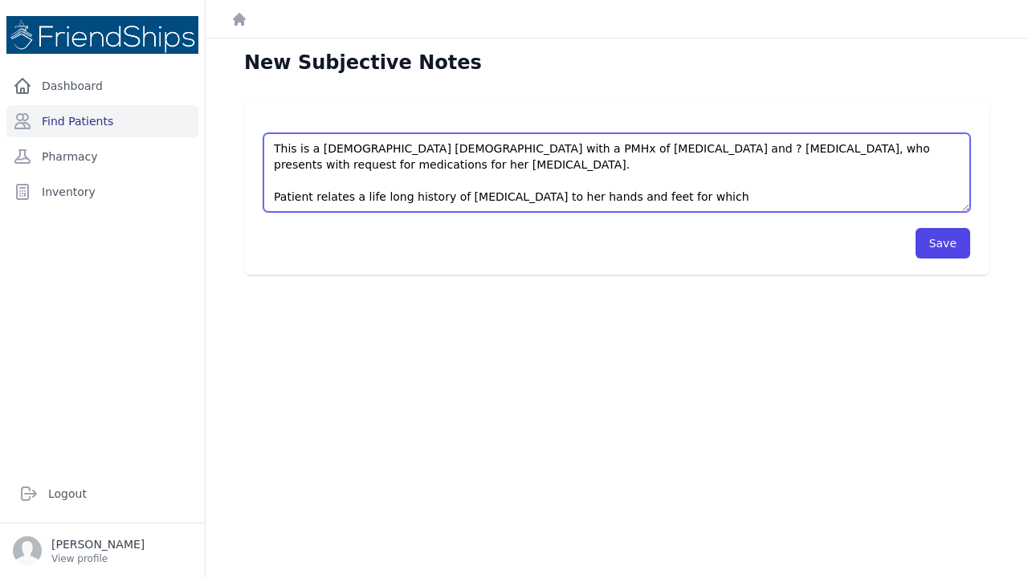
click at [611, 179] on textarea "This is a [DEMOGRAPHIC_DATA] [DEMOGRAPHIC_DATA] with a PMHx of [MEDICAL_DATA] a…" at bounding box center [617, 172] width 707 height 79
click at [676, 180] on textarea "This is a [DEMOGRAPHIC_DATA] [DEMOGRAPHIC_DATA] with a PMHx of [MEDICAL_DATA] a…" at bounding box center [617, 172] width 707 height 79
click at [893, 180] on textarea "This is a [DEMOGRAPHIC_DATA] [DEMOGRAPHIC_DATA] with a PMHx of [MEDICAL_DATA] a…" at bounding box center [617, 172] width 707 height 79
click at [390, 198] on textarea "This is a [DEMOGRAPHIC_DATA] [DEMOGRAPHIC_DATA] with a PMHx of [MEDICAL_DATA] a…" at bounding box center [617, 172] width 707 height 79
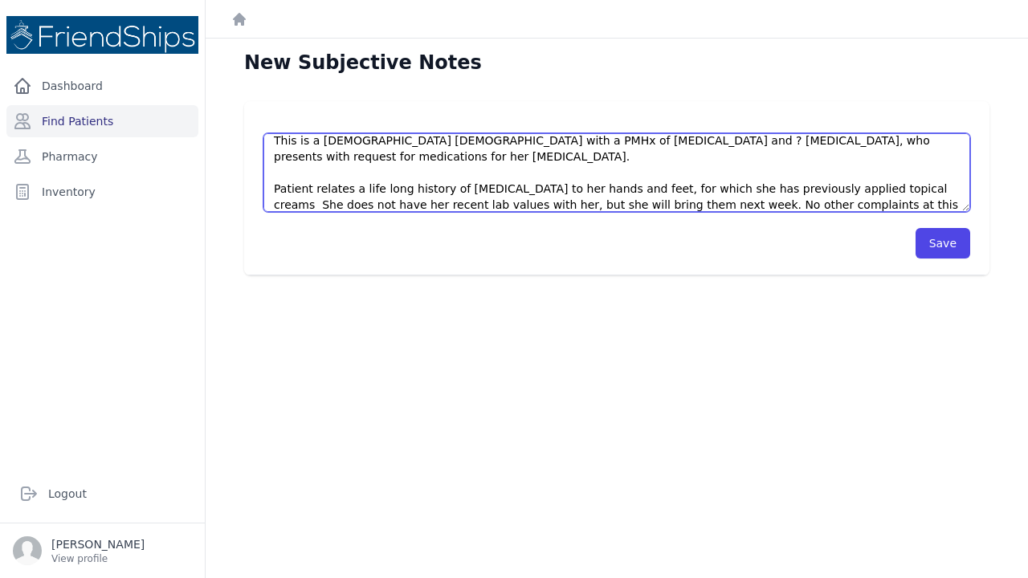
scroll to position [24, 0]
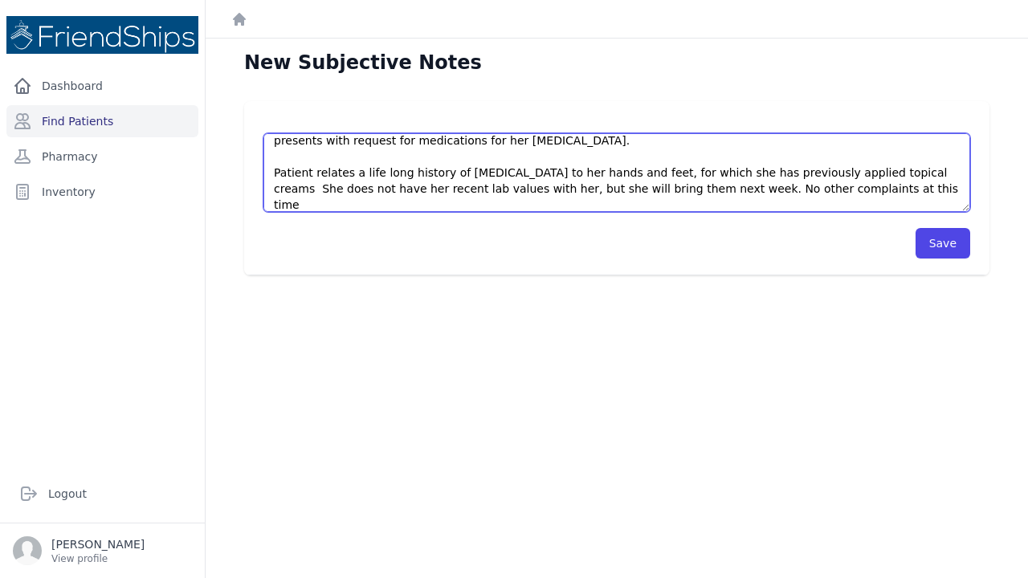
click at [797, 202] on textarea "This is a [DEMOGRAPHIC_DATA] [DEMOGRAPHIC_DATA] with a PMHx of [MEDICAL_DATA] a…" at bounding box center [617, 172] width 707 height 79
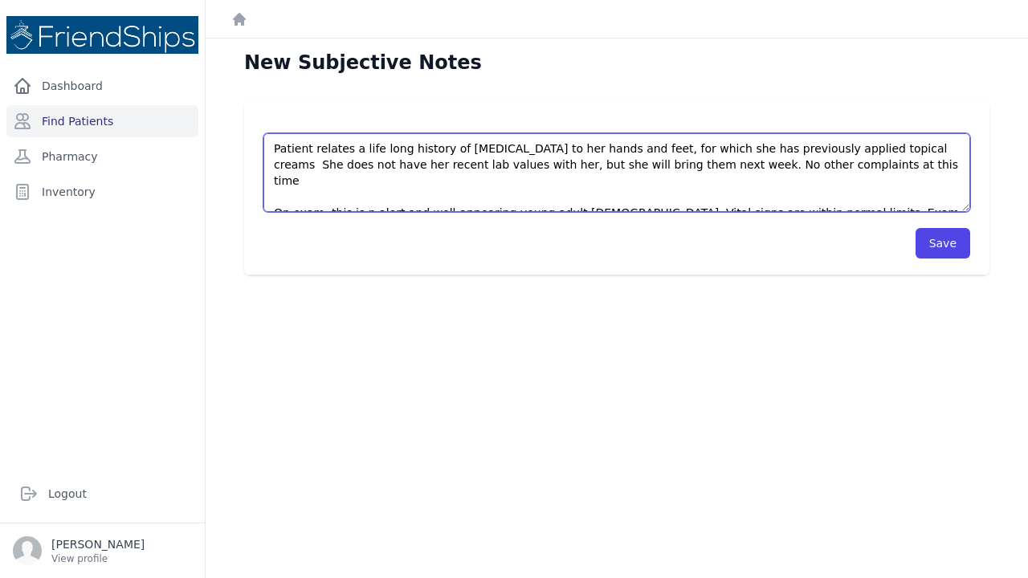
scroll to position [56, 0]
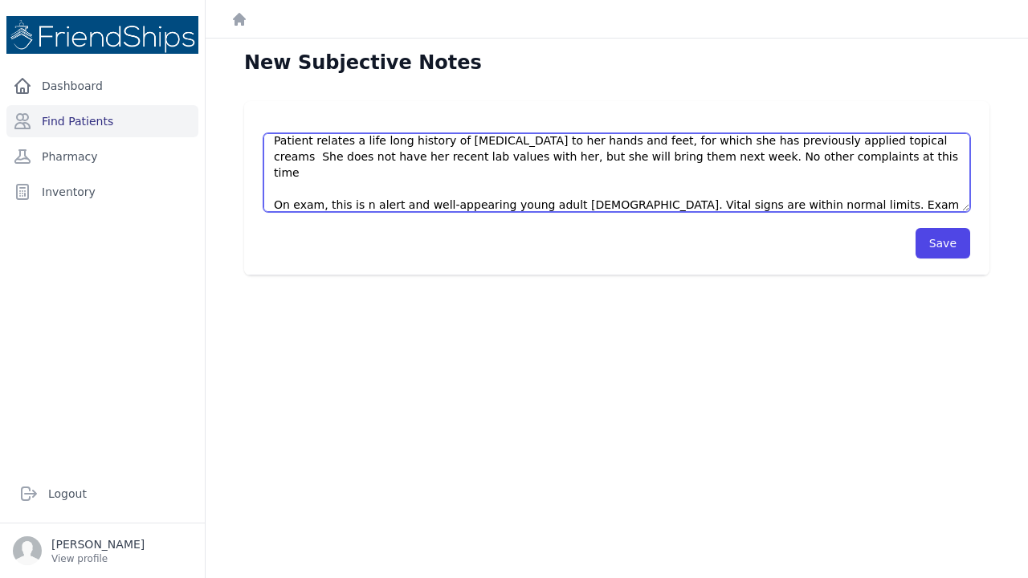
drag, startPoint x: 882, startPoint y: 169, endPoint x: 829, endPoint y: 171, distance: 53.1
click at [829, 171] on textarea "This is a [DEMOGRAPHIC_DATA] [DEMOGRAPHIC_DATA] with a PMHx of [MEDICAL_DATA] a…" at bounding box center [617, 172] width 707 height 79
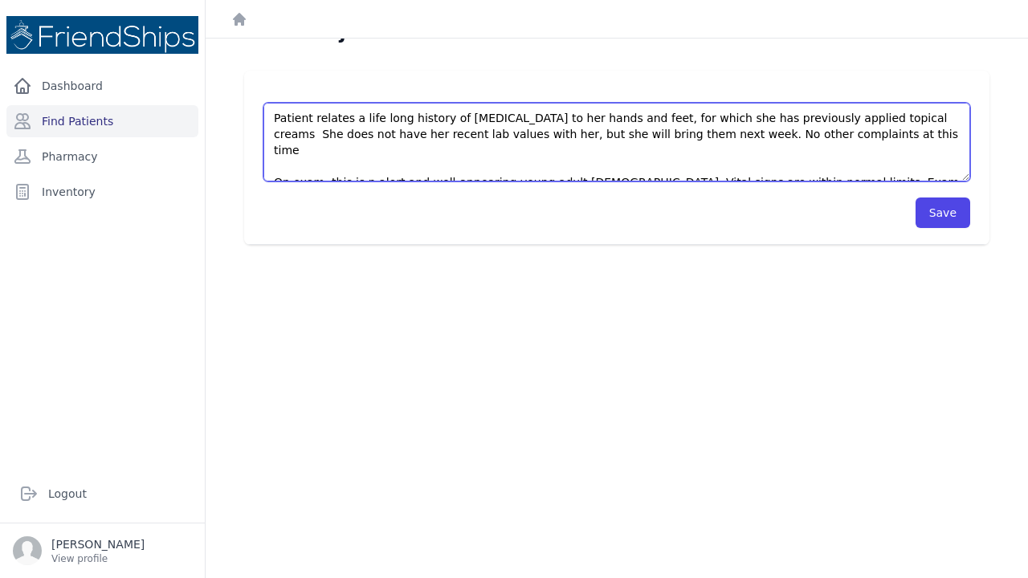
scroll to position [34, 0]
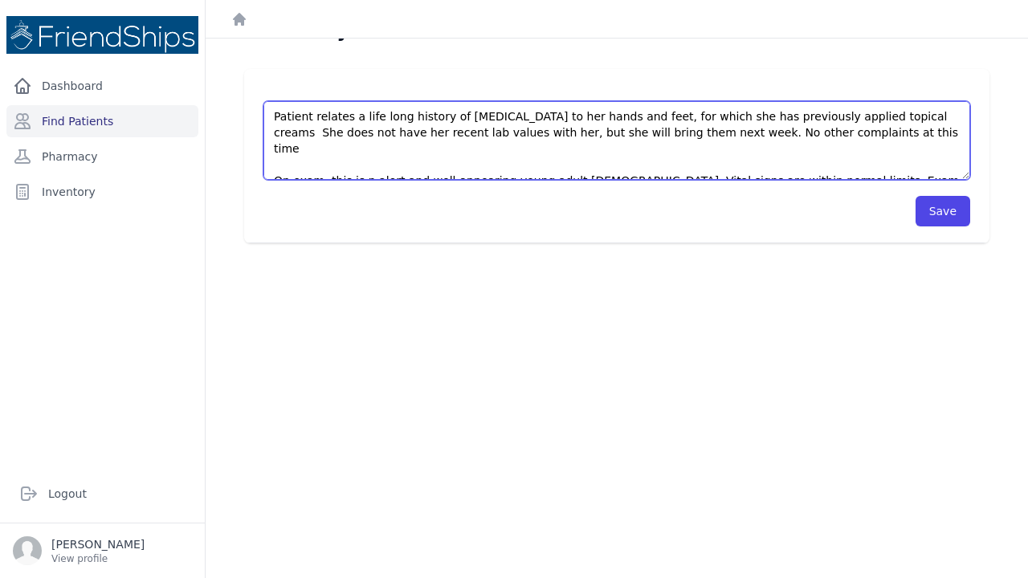
click at [953, 164] on textarea "This is a [DEMOGRAPHIC_DATA] [DEMOGRAPHIC_DATA] with a PMHx of [MEDICAL_DATA] a…" at bounding box center [617, 140] width 707 height 79
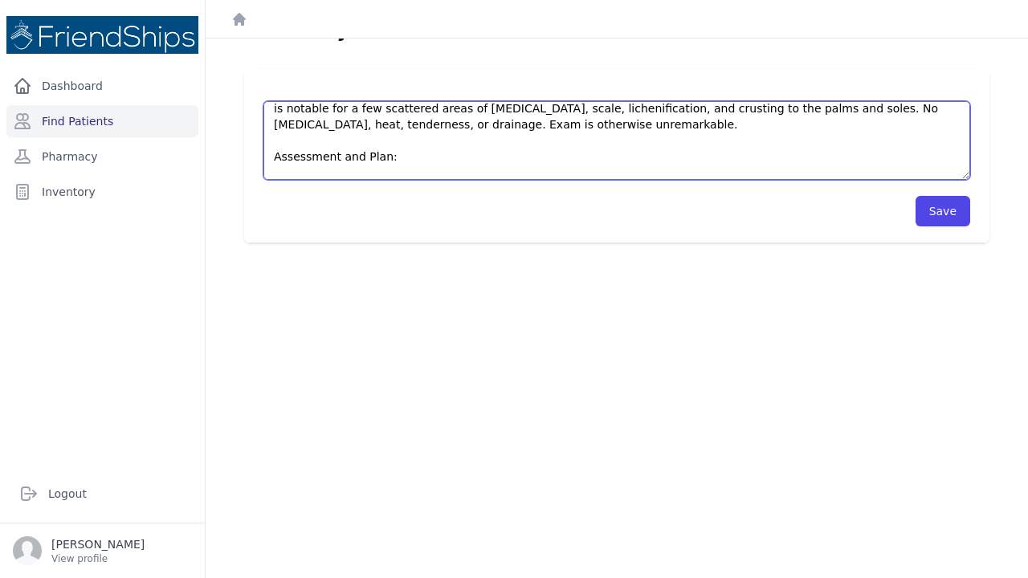
scroll to position [153, 0]
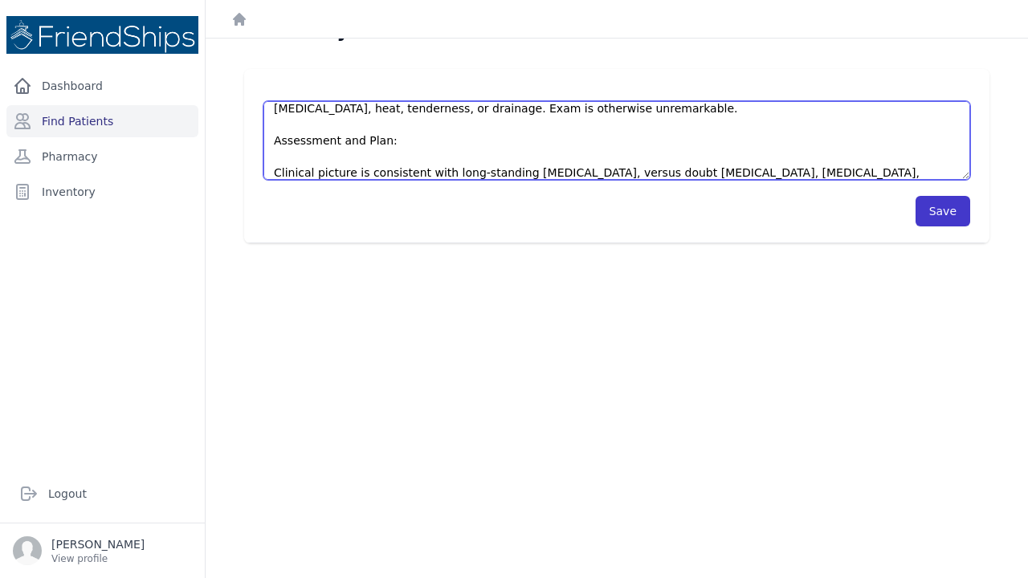
type textarea "This is a [DEMOGRAPHIC_DATA] [DEMOGRAPHIC_DATA] with a PMHx of [MEDICAL_DATA] a…"
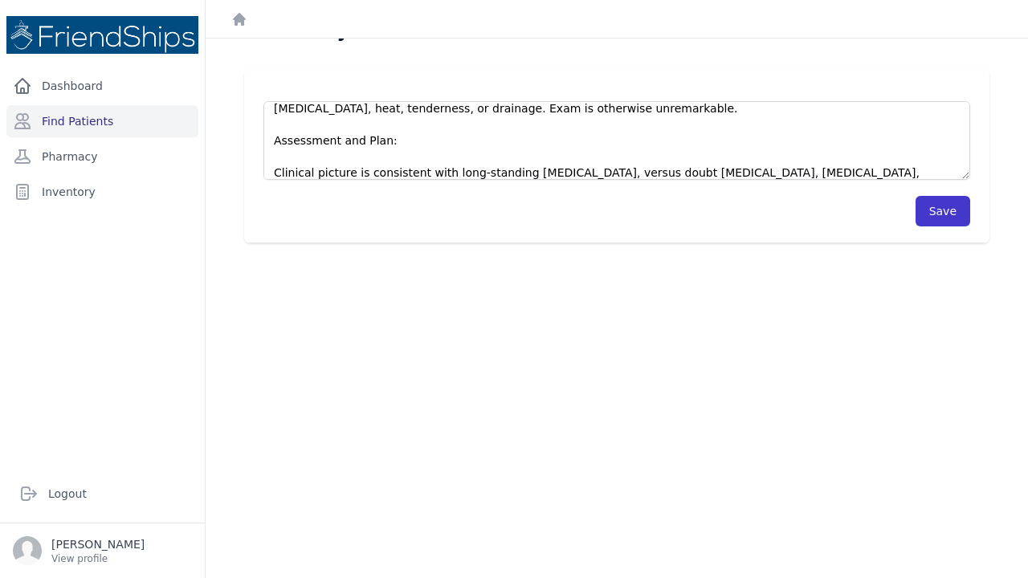
click at [938, 203] on button "Save" at bounding box center [943, 211] width 55 height 31
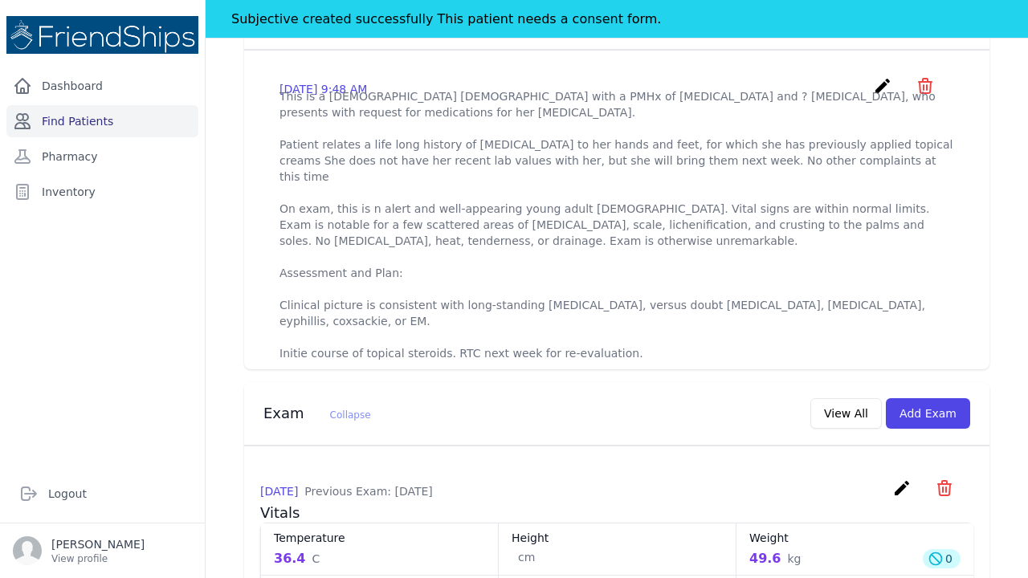
click at [80, 116] on link "Find Patients" at bounding box center [102, 121] width 192 height 32
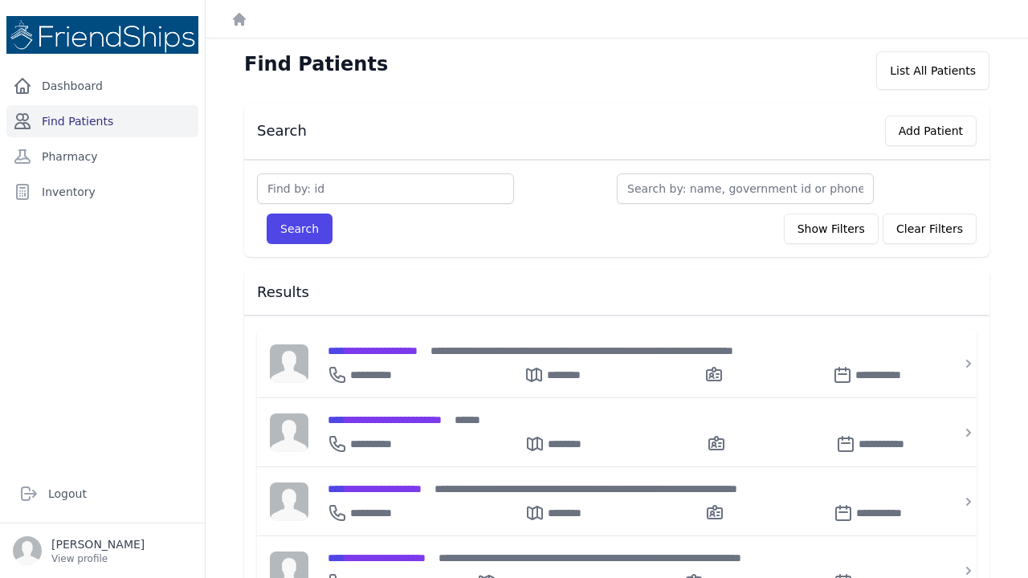
click at [133, 117] on link "Find Patients" at bounding box center [102, 121] width 192 height 32
click at [309, 186] on input "text" at bounding box center [385, 189] width 257 height 31
type input "245"
click at [299, 229] on button "Search" at bounding box center [300, 229] width 66 height 31
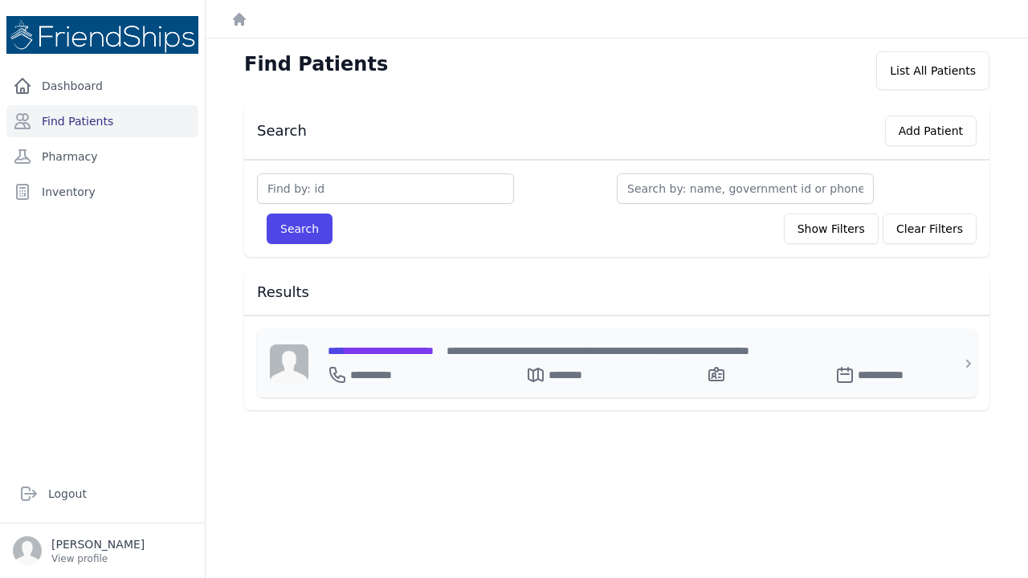
click at [379, 347] on span "**********" at bounding box center [381, 350] width 106 height 11
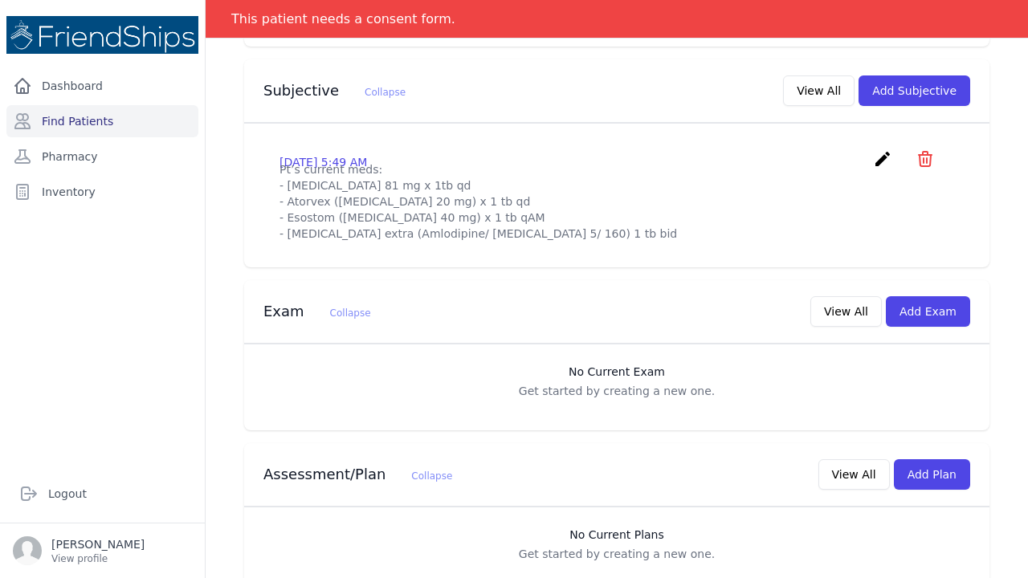
scroll to position [499, 0]
click at [856, 297] on button "View All" at bounding box center [847, 312] width 72 height 31
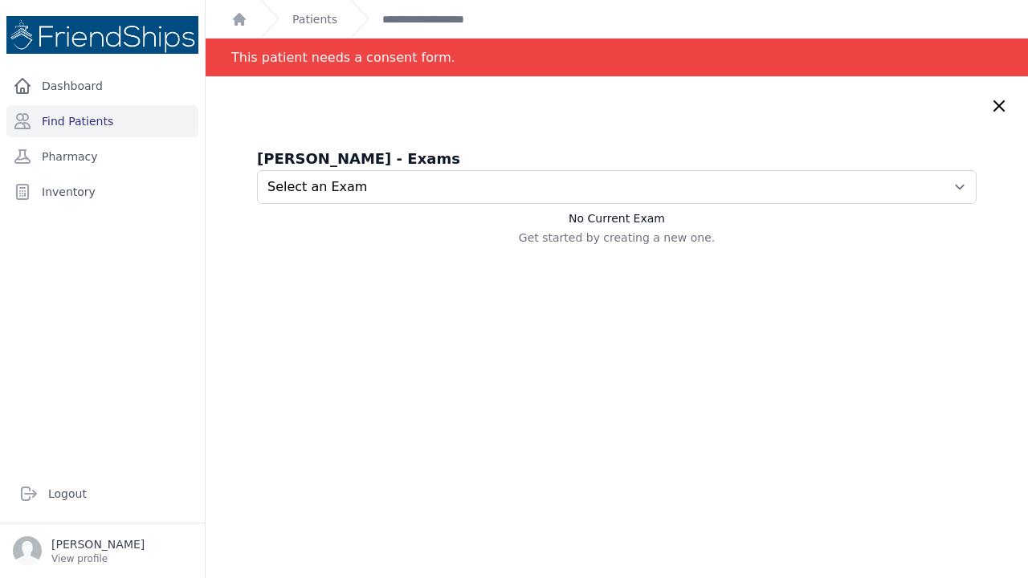
scroll to position [0, 0]
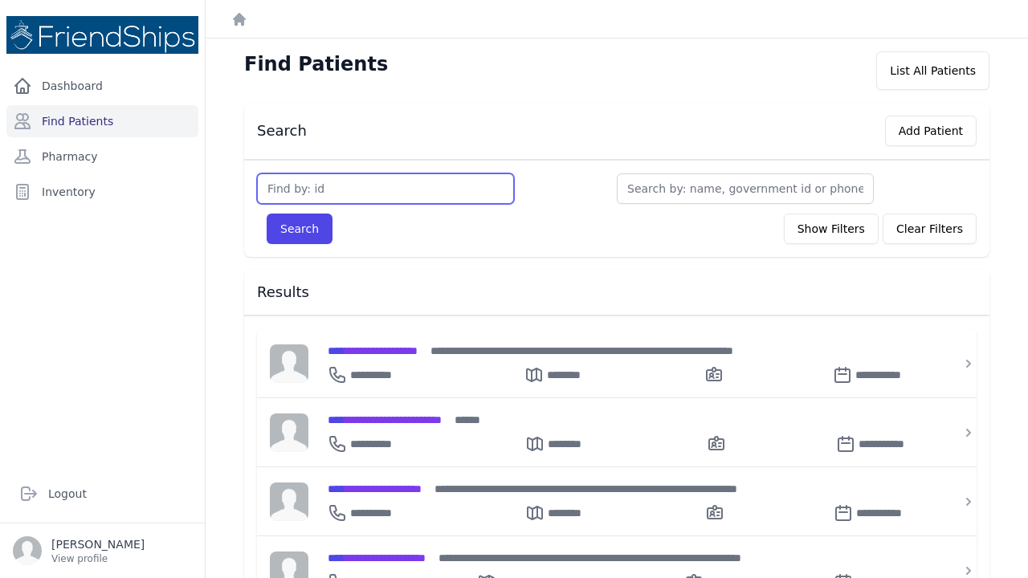
click at [288, 191] on input "text" at bounding box center [385, 189] width 257 height 31
type input "245"
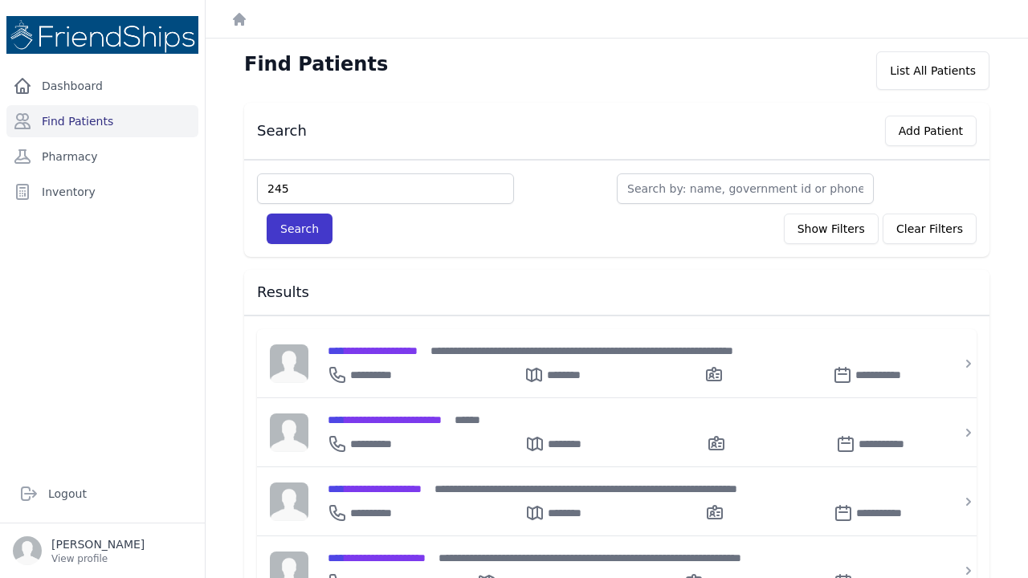
click at [288, 230] on button "Search" at bounding box center [300, 229] width 66 height 31
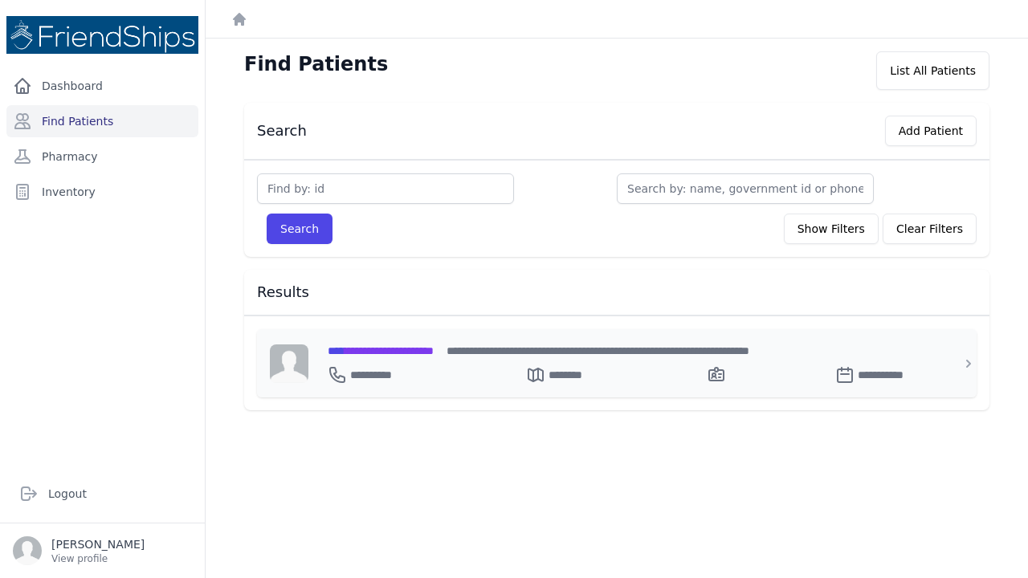
click at [358, 345] on span "**********" at bounding box center [381, 350] width 106 height 11
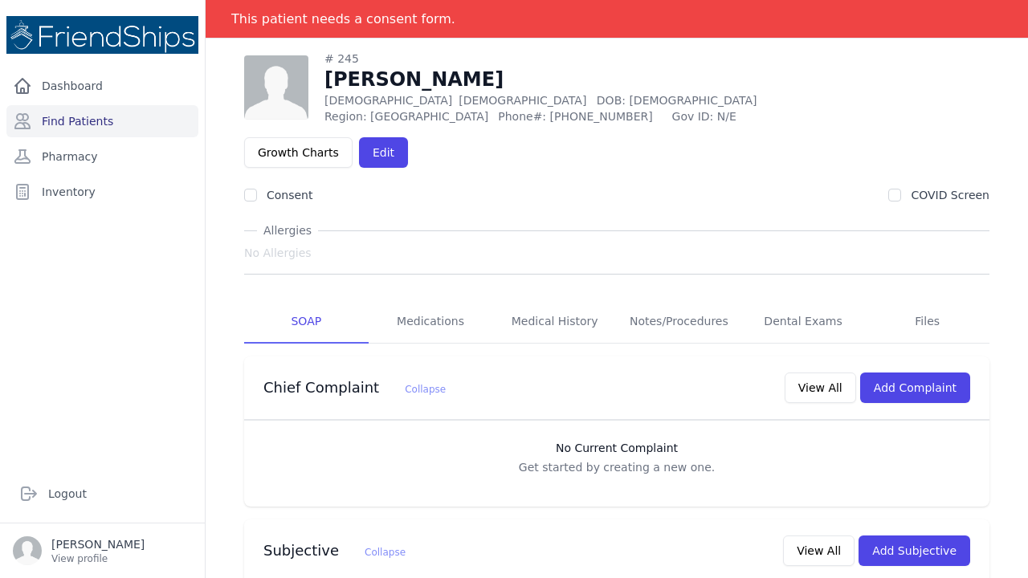
scroll to position [43, 0]
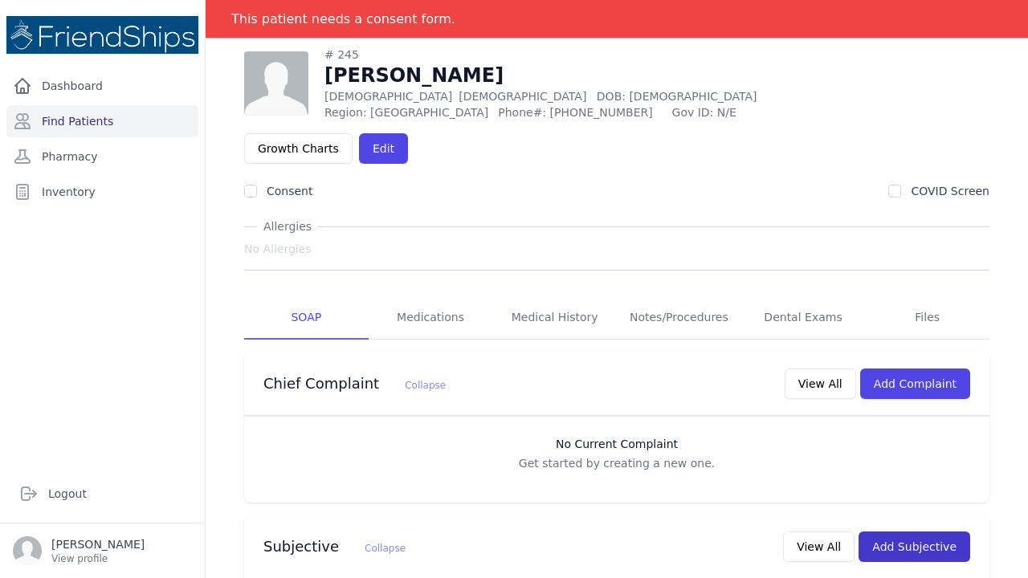
click at [893, 532] on button "Add Subjective" at bounding box center [915, 547] width 112 height 31
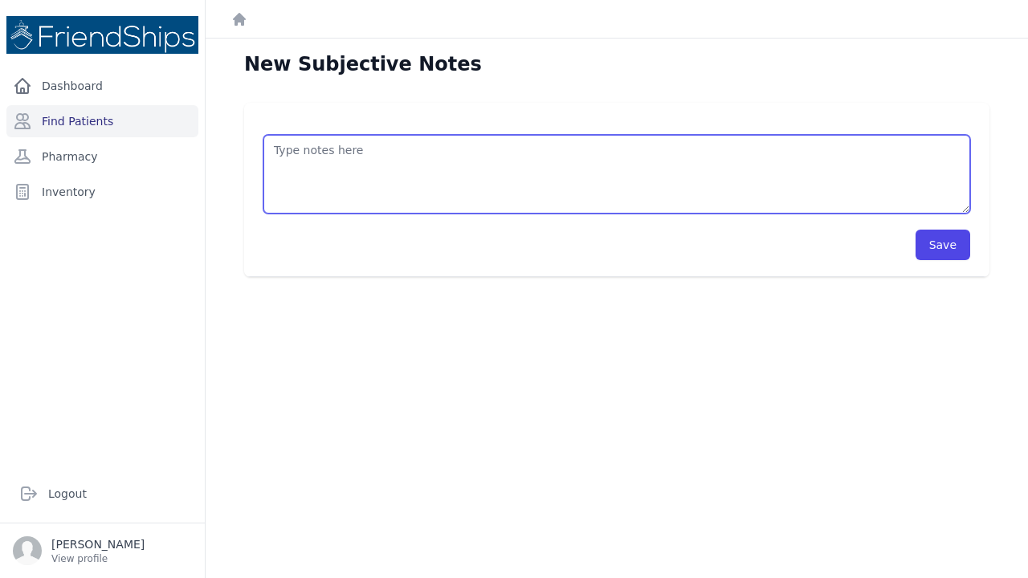
click at [299, 152] on textarea at bounding box center [617, 174] width 707 height 79
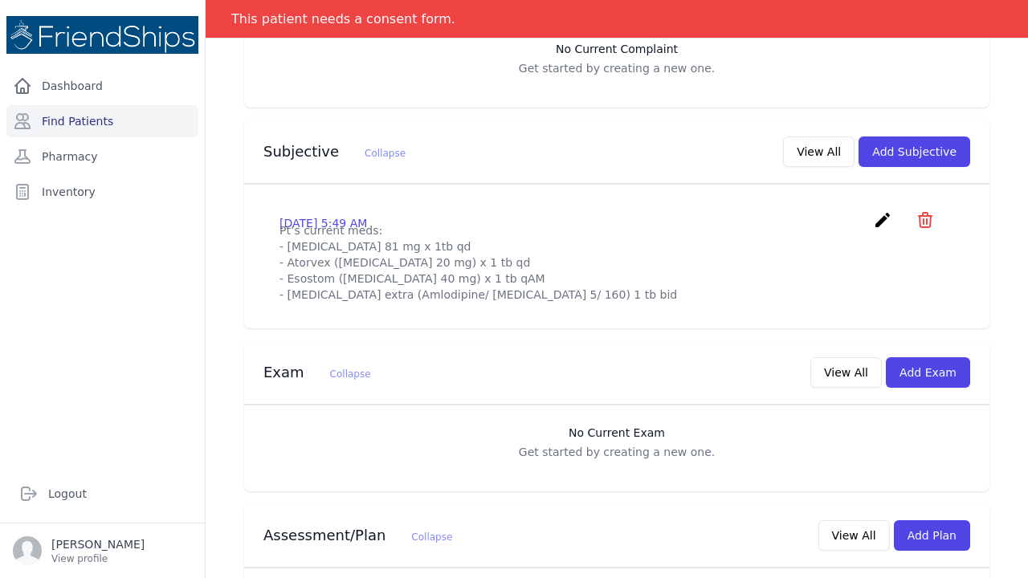
scroll to position [442, 0]
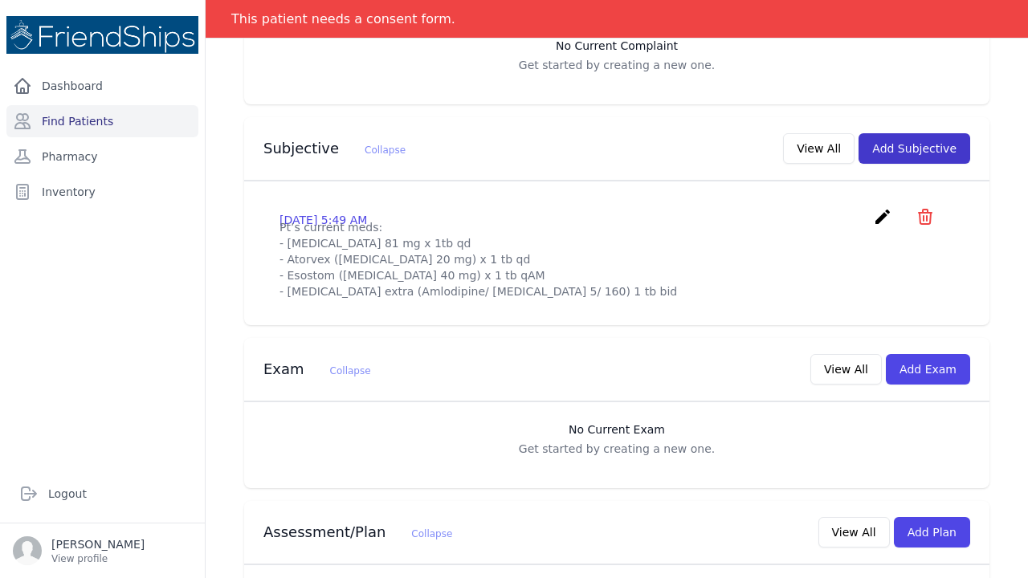
click at [905, 133] on button "Add Subjective" at bounding box center [915, 148] width 112 height 31
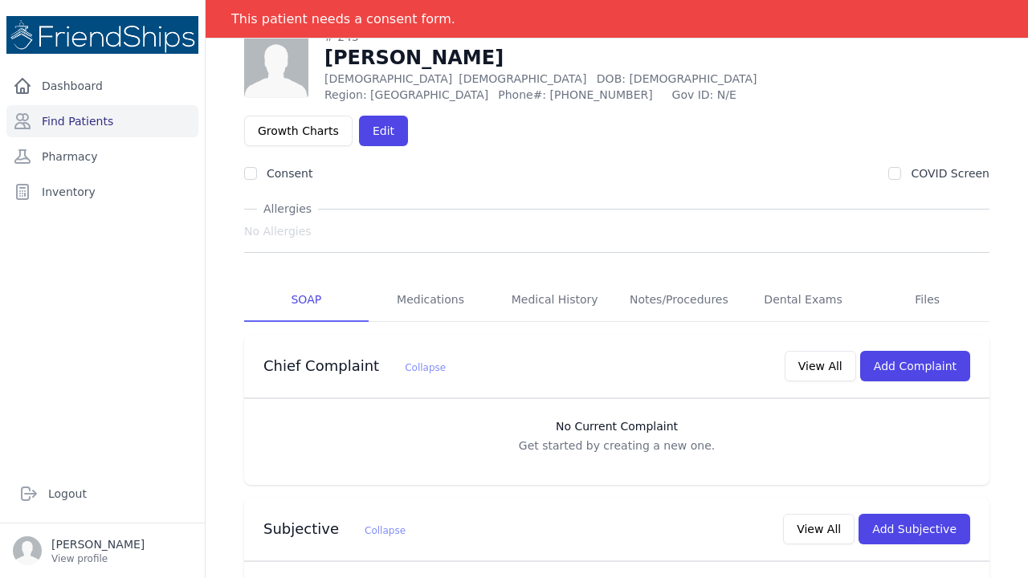
scroll to position [148, 0]
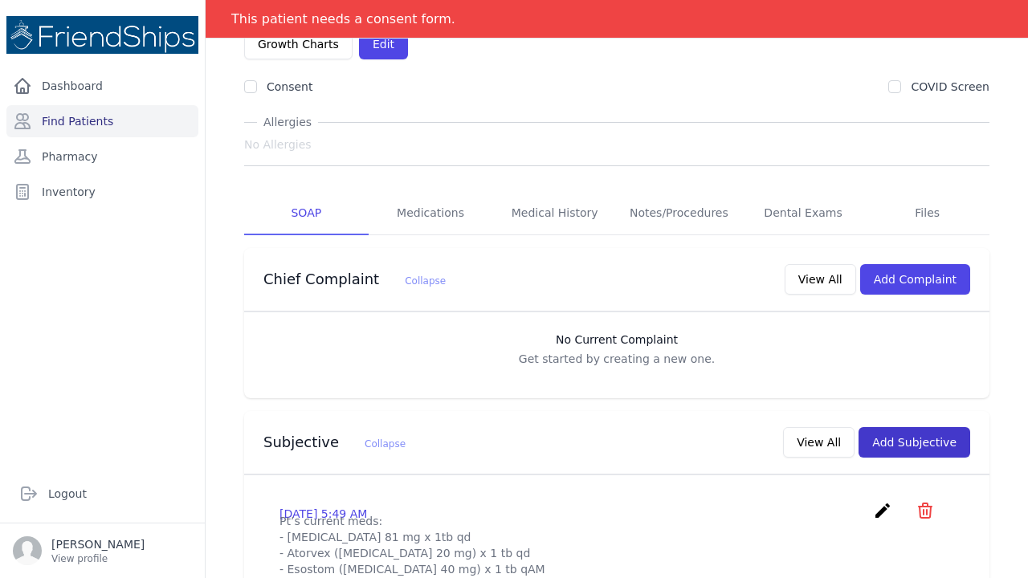
click at [943, 427] on button "Add Subjective" at bounding box center [915, 442] width 112 height 31
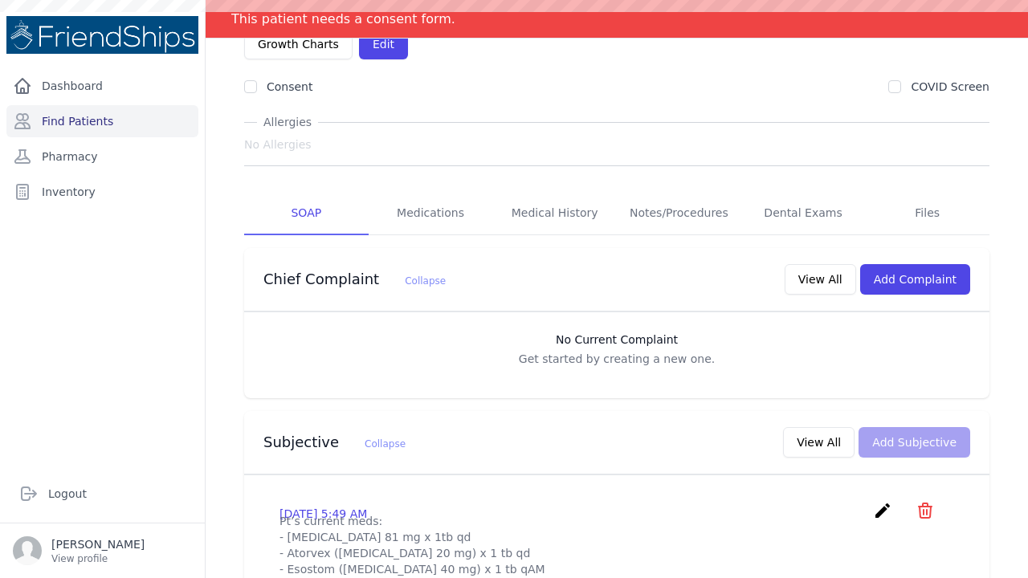
scroll to position [0, 0]
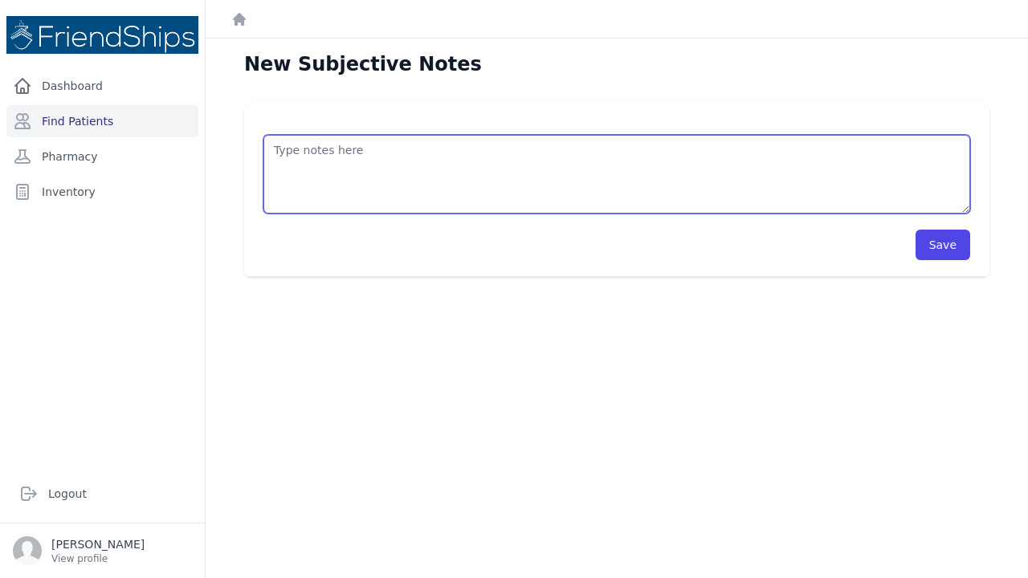
click at [293, 153] on textarea at bounding box center [617, 174] width 707 height 79
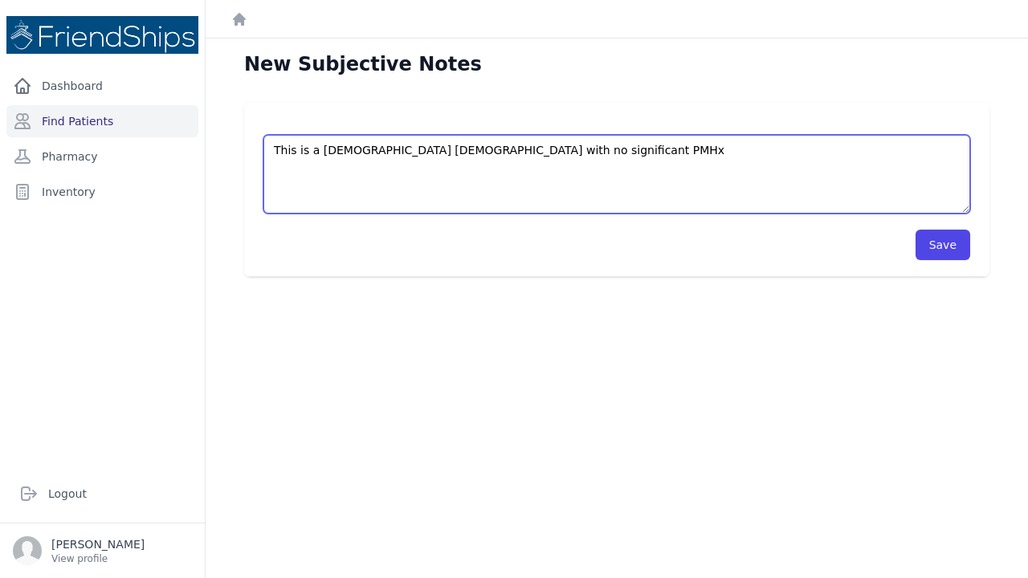
click at [513, 149] on textarea "This is a 61 year old female with no significant PMHx" at bounding box center [617, 174] width 707 height 79
click at [500, 153] on textarea "This is a 61 year old female with a PMHx" at bounding box center [617, 174] width 707 height 79
click at [672, 149] on textarea "This is a 61 year old female with a PMHx significant for HTN, hyperlipidemia, a…" at bounding box center [617, 174] width 707 height 79
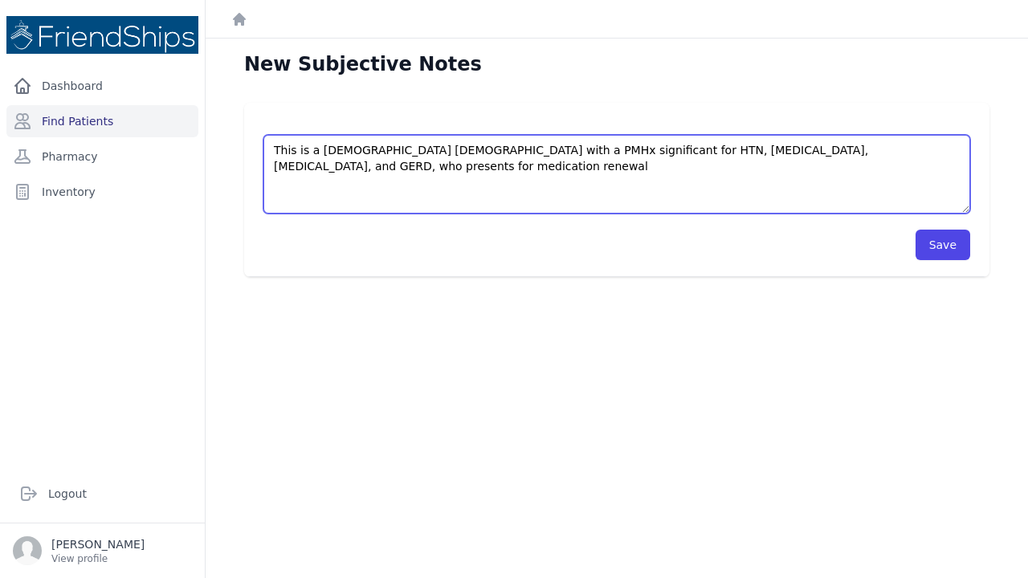
click at [946, 151] on textarea "This is a 61 year old female with a PMHx significant for HTN, hyperlipidemia, I…" at bounding box center [617, 174] width 707 height 79
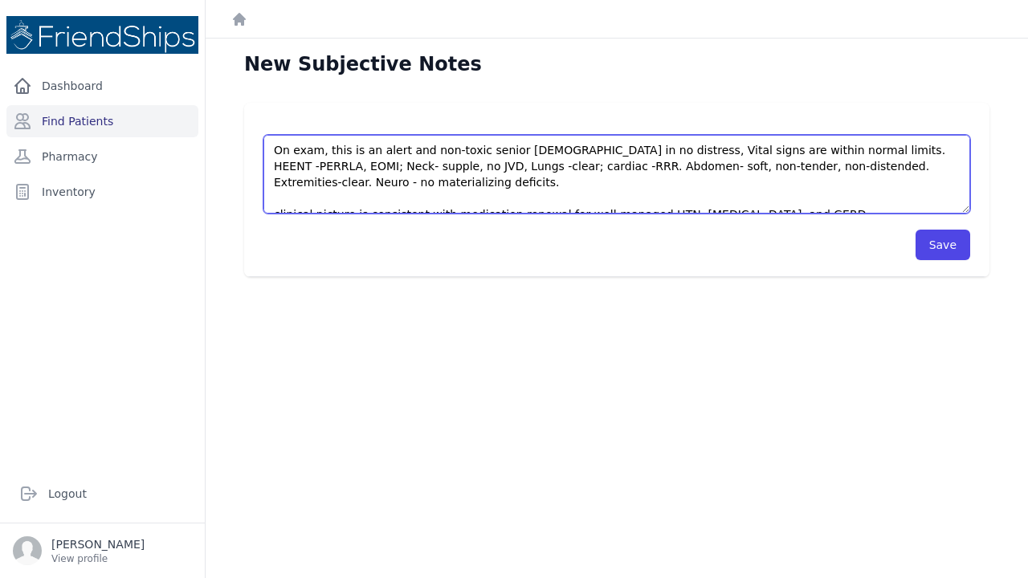
scroll to position [88, 0]
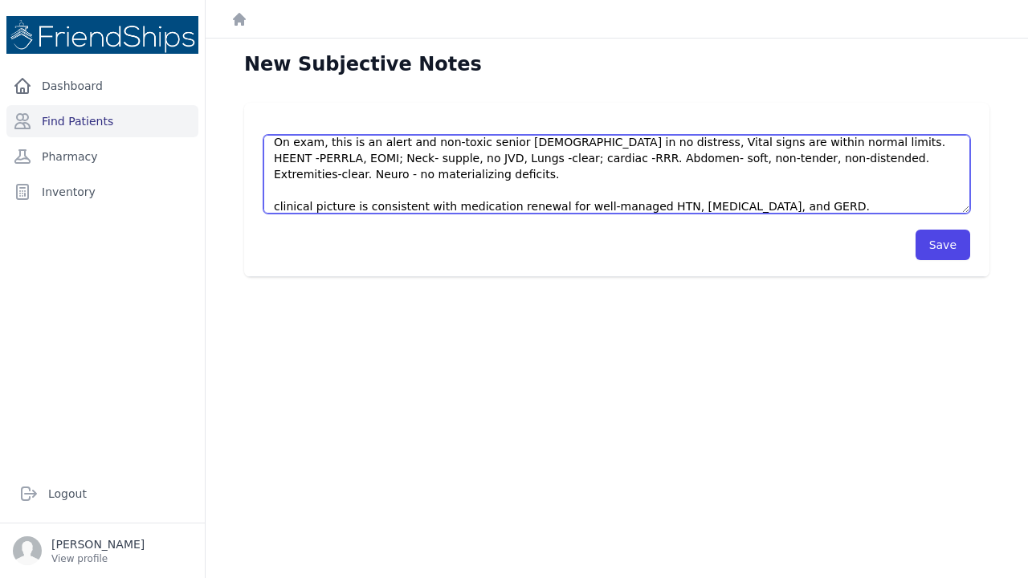
click at [279, 190] on textarea "This is a 61 year old female with a PMHx significant for HTN, hyperlipidemia, I…" at bounding box center [617, 174] width 707 height 79
click at [769, 193] on textarea "This is a 61 year old female with a PMHx significant for HTN, hyperlipidemia, I…" at bounding box center [617, 174] width 707 height 79
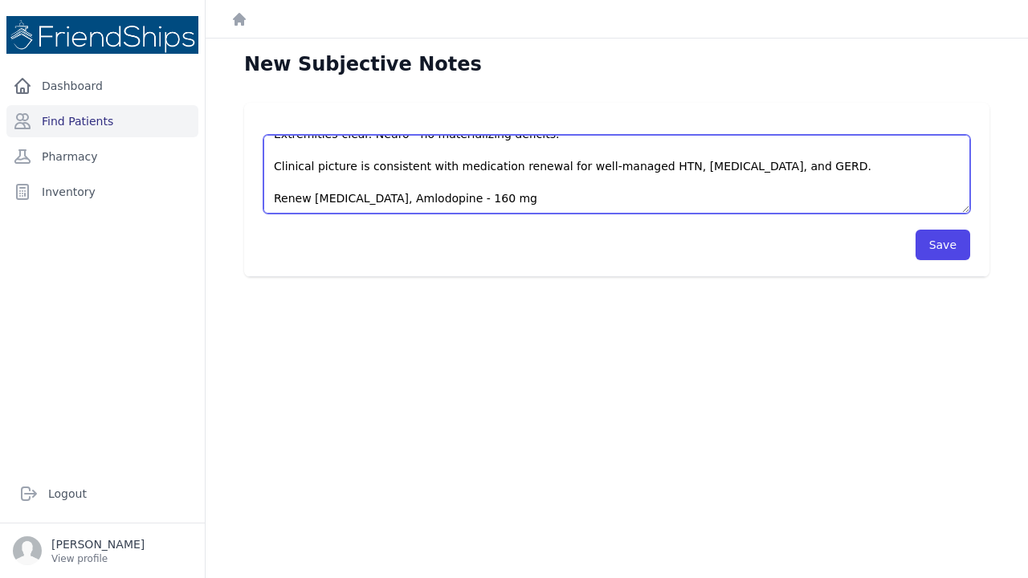
drag, startPoint x: 427, startPoint y: 181, endPoint x: 360, endPoint y: 186, distance: 67.7
click at [360, 186] on textarea "This is a 61 year old female with a PMHx significant for HTN, hyperlipidemia, I…" at bounding box center [617, 174] width 707 height 79
click at [411, 183] on textarea "This is a 61 year old female with a PMHx significant for HTN, hyperlipidemia, I…" at bounding box center [617, 174] width 707 height 79
type textarea "This is a 61 year old female with a PMHx significant for HTN, hyperlipidemia, I…"
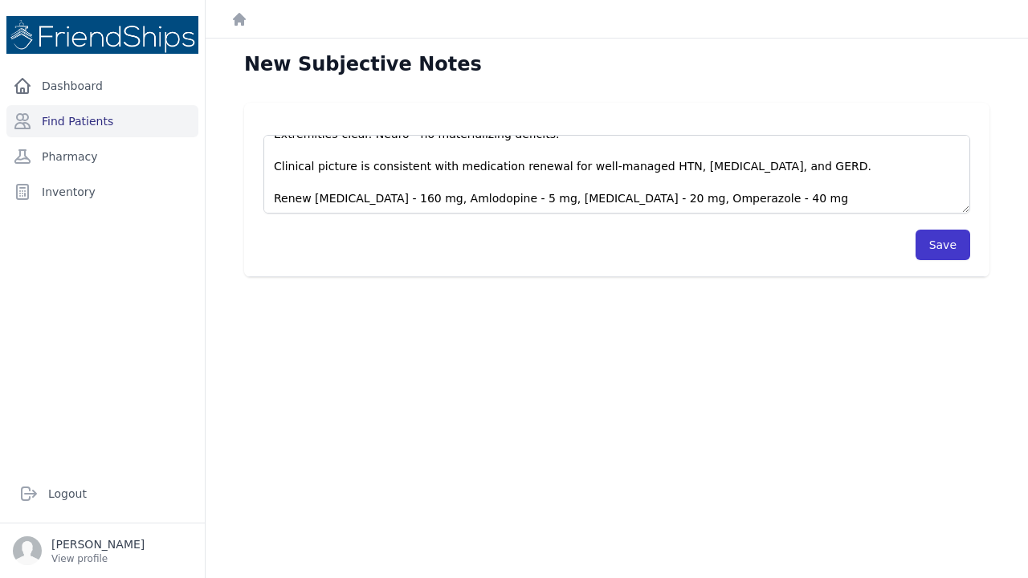
click at [931, 238] on button "Save" at bounding box center [943, 245] width 55 height 31
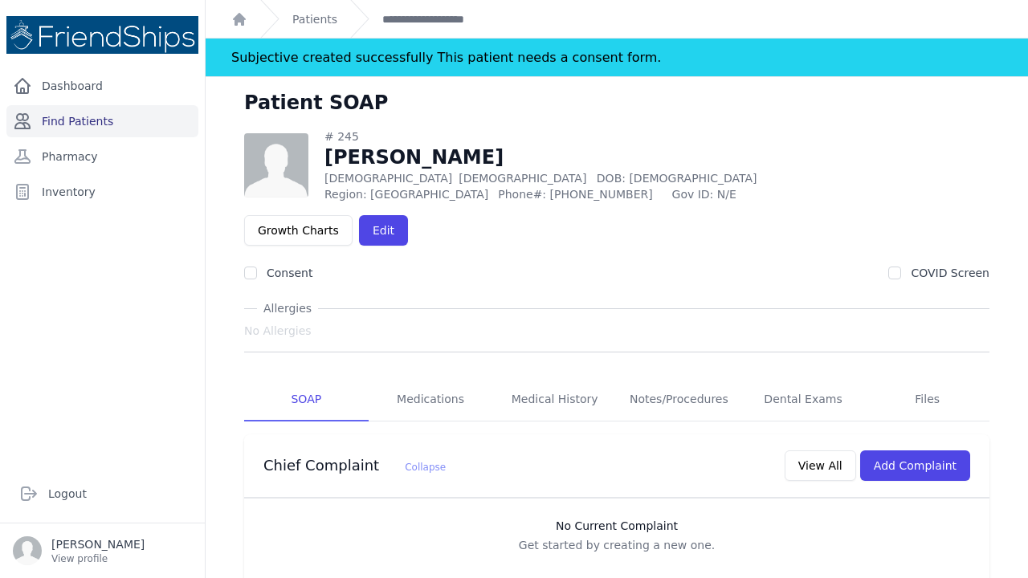
click at [86, 121] on link "Find Patients" at bounding box center [102, 121] width 192 height 32
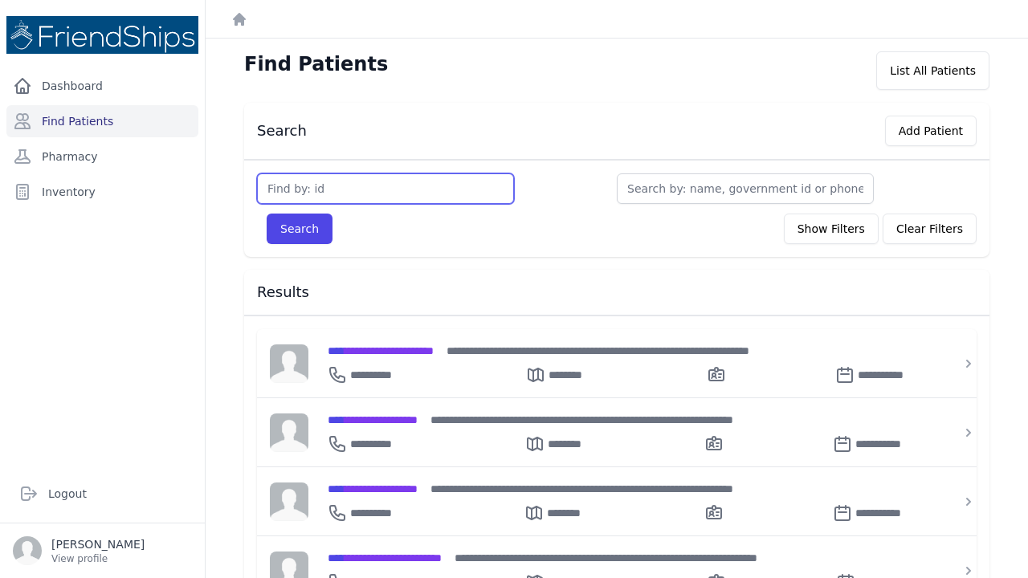
click at [280, 187] on input "text" at bounding box center [385, 189] width 257 height 31
type input "786"
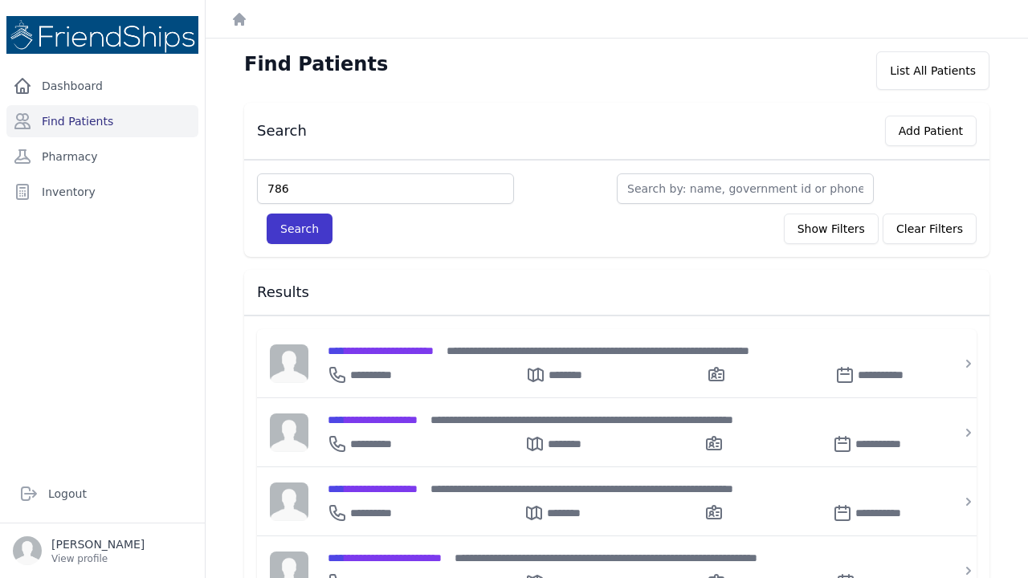
click at [304, 227] on button "Search" at bounding box center [300, 229] width 66 height 31
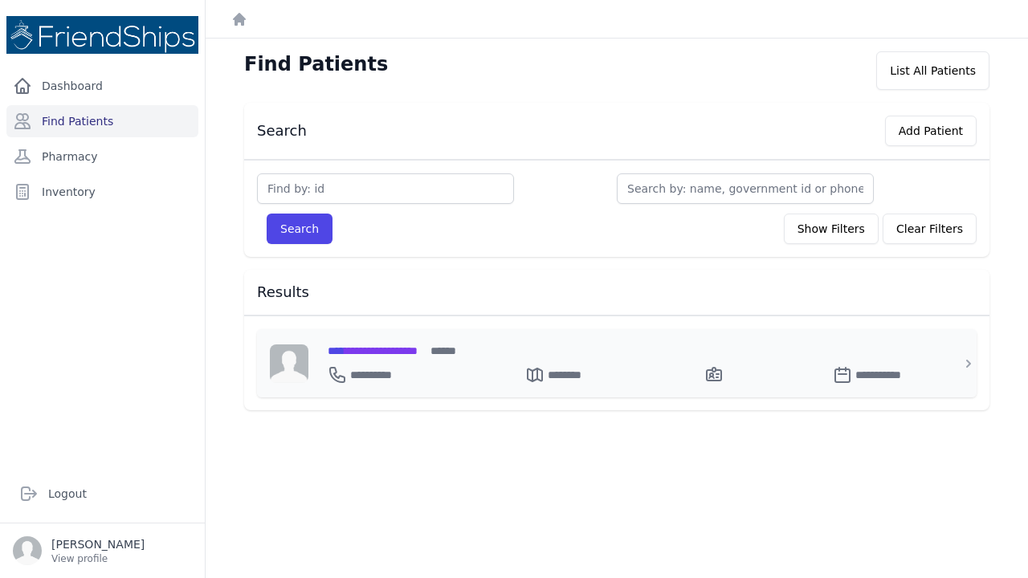
click at [393, 350] on span "**********" at bounding box center [373, 350] width 90 height 11
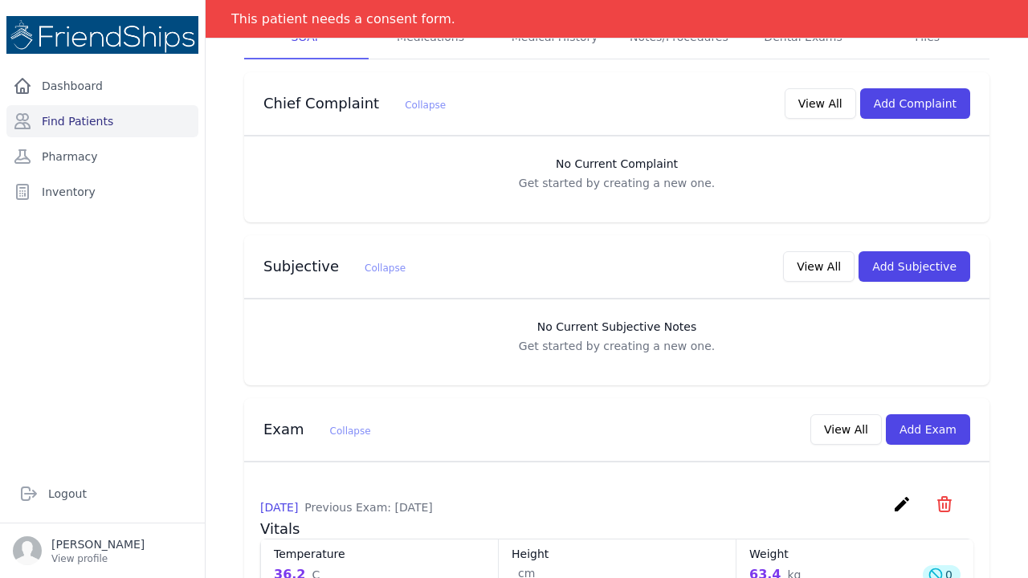
scroll to position [262, 0]
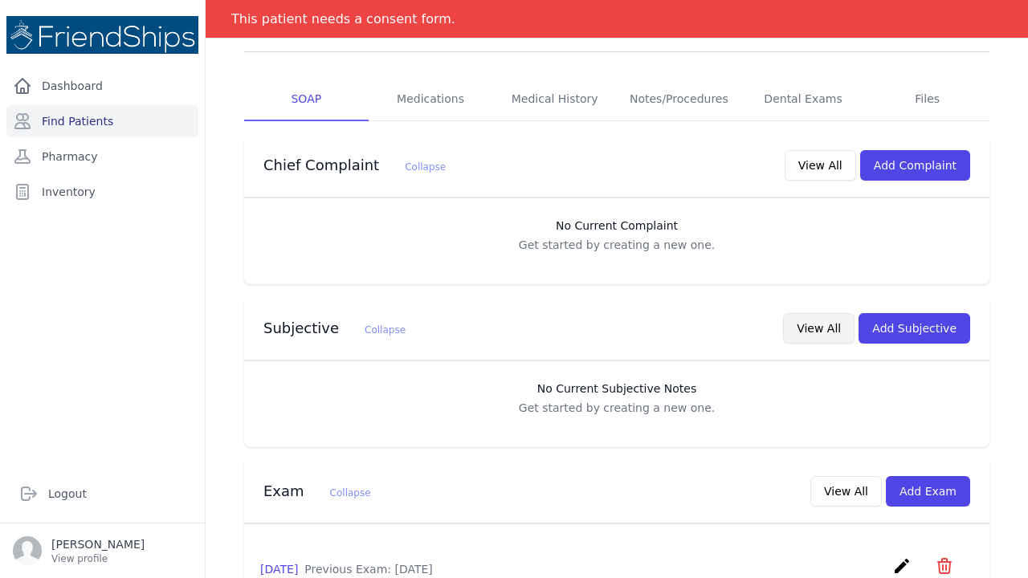
click at [826, 313] on button "View All" at bounding box center [819, 328] width 72 height 31
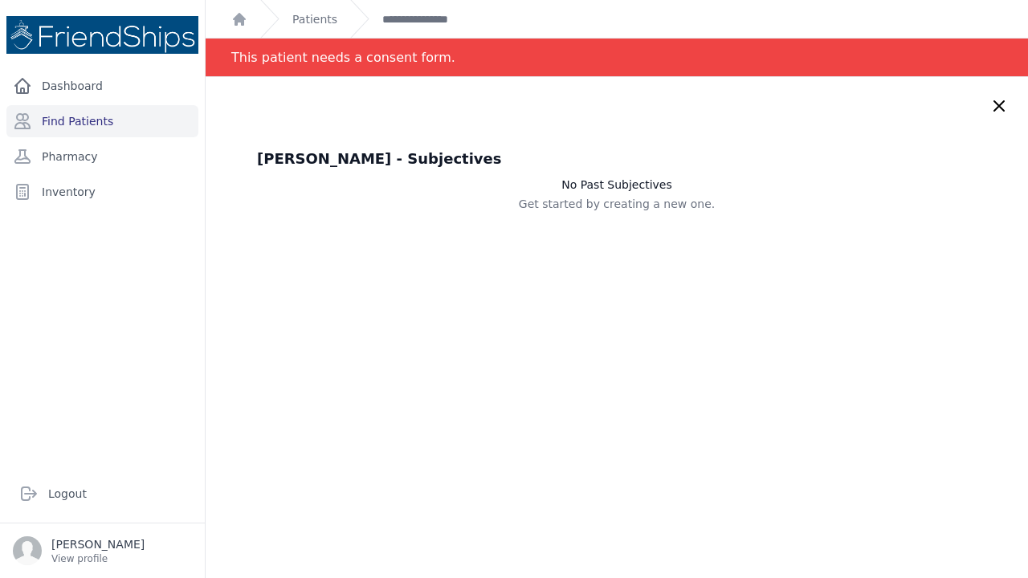
scroll to position [0, 0]
click at [998, 104] on icon at bounding box center [1000, 106] width 10 height 10
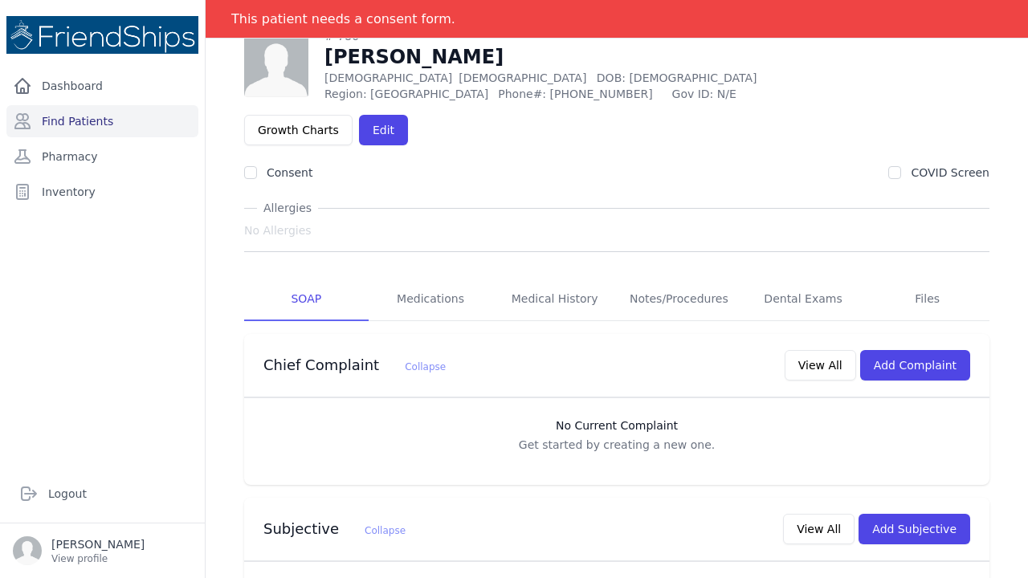
scroll to position [87, 0]
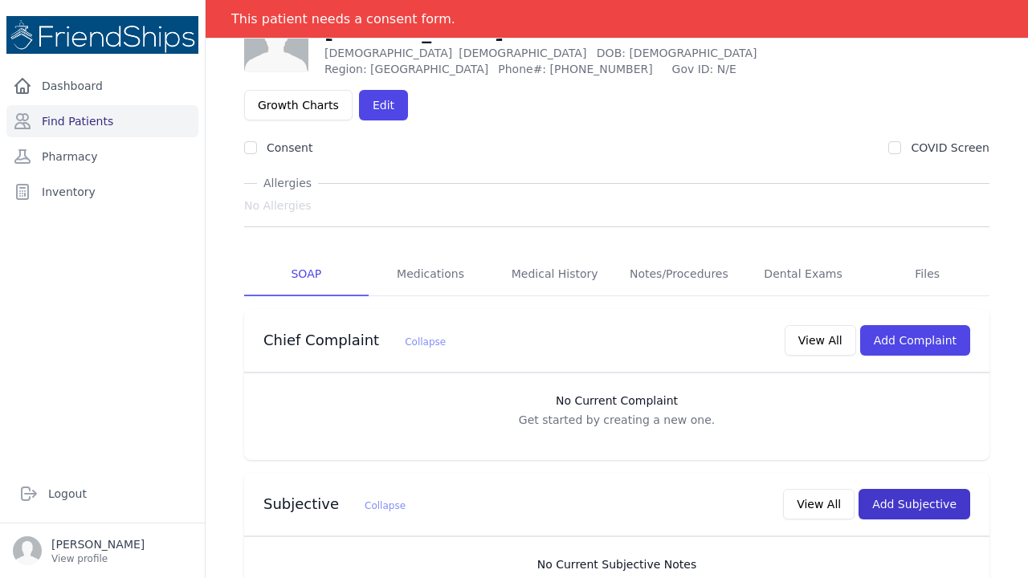
click at [908, 489] on button "Add Subjective" at bounding box center [915, 504] width 112 height 31
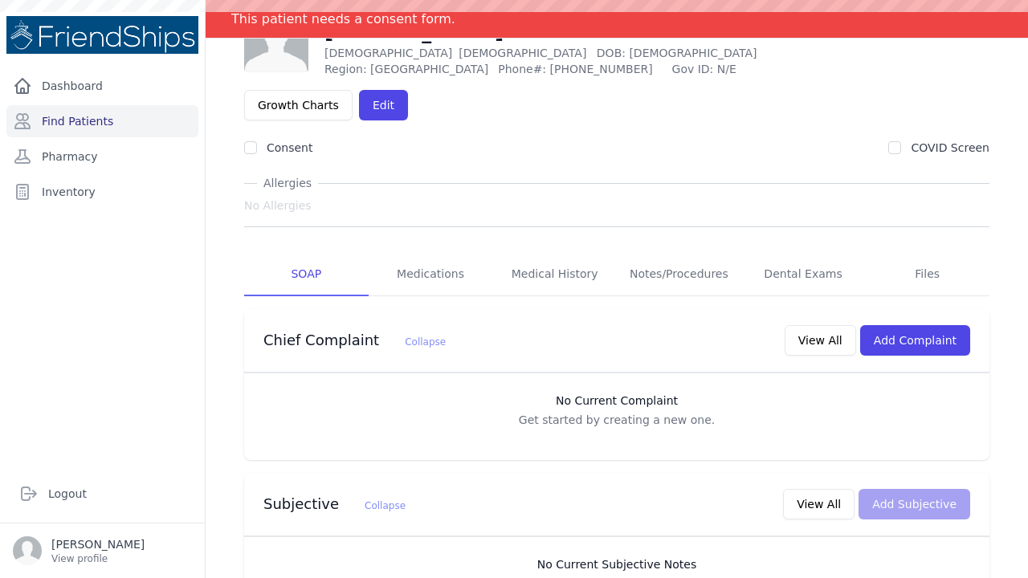
scroll to position [0, 0]
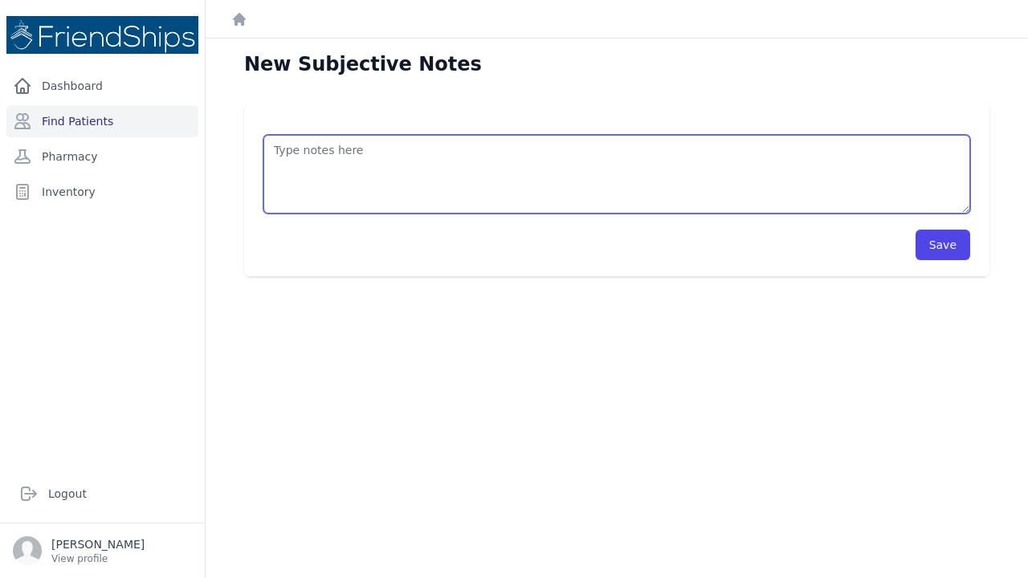
click at [283, 151] on textarea at bounding box center [617, 174] width 707 height 79
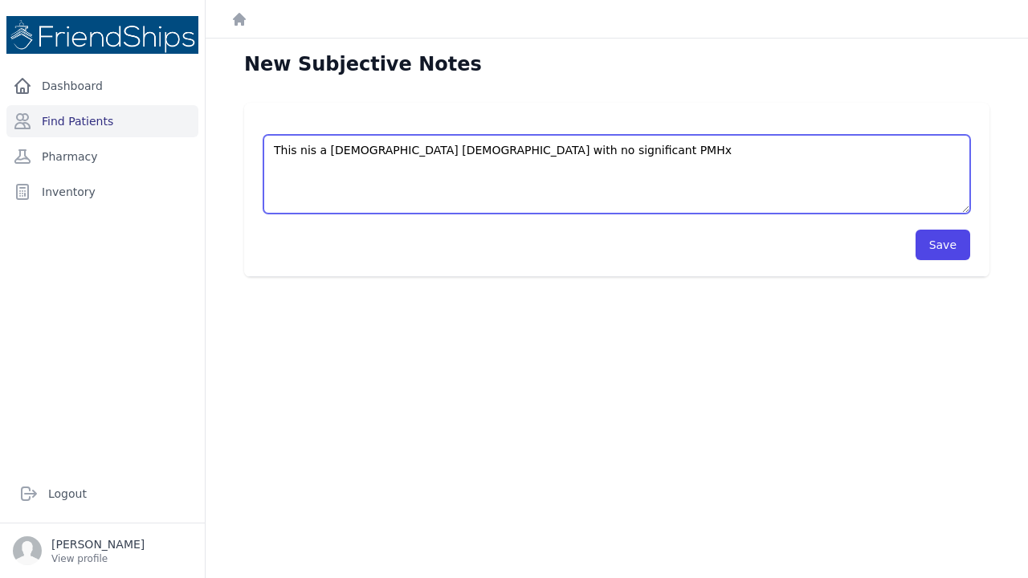
click at [283, 151] on textarea "This nis a [DEMOGRAPHIC_DATA] [DEMOGRAPHIC_DATA] with no significant PMHx" at bounding box center [617, 174] width 707 height 79
click at [304, 149] on textarea "This nis a [DEMOGRAPHIC_DATA] [DEMOGRAPHIC_DATA] with no significant PMHx" at bounding box center [617, 174] width 707 height 79
click at [561, 148] on textarea "This is a [DEMOGRAPHIC_DATA] [DEMOGRAPHIC_DATA] with no significant PMHx" at bounding box center [617, 174] width 707 height 79
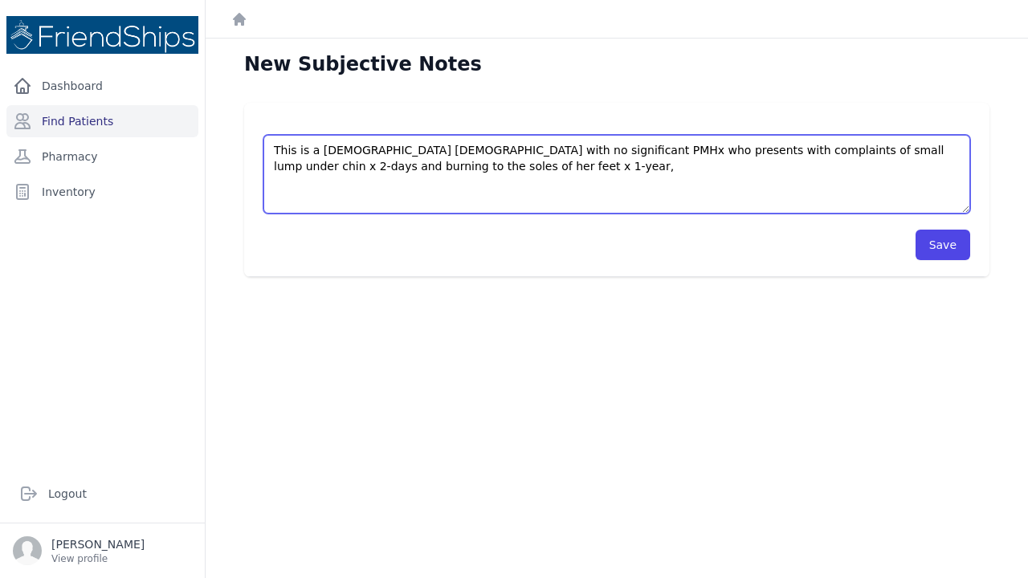
click at [881, 152] on textarea "This is a [DEMOGRAPHIC_DATA] [DEMOGRAPHIC_DATA] with no significant PMHx who pr…" at bounding box center [617, 174] width 707 height 79
click at [909, 152] on textarea "This is a [DEMOGRAPHIC_DATA] [DEMOGRAPHIC_DATA] with no significant PMHx who pr…" at bounding box center [617, 174] width 707 height 79
click at [494, 162] on textarea "This is a [DEMOGRAPHIC_DATA] [DEMOGRAPHIC_DATA] with no significant PMHx who pr…" at bounding box center [617, 174] width 707 height 79
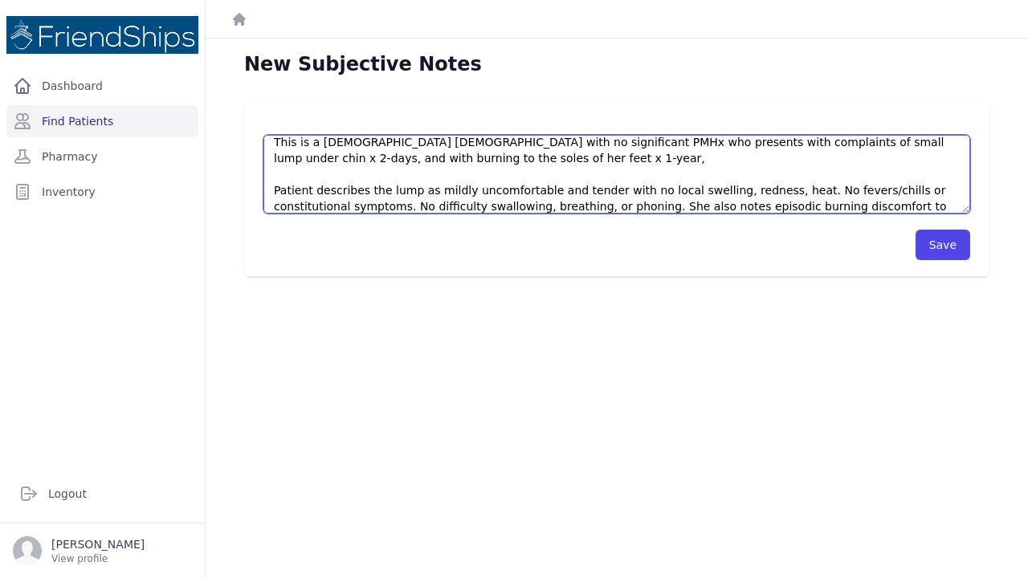
scroll to position [32, 0]
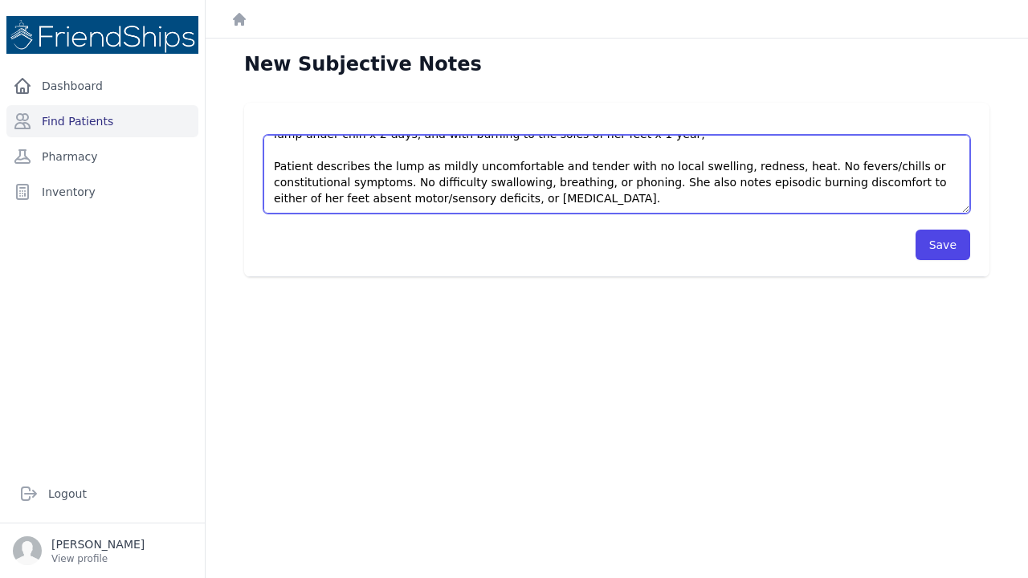
click at [546, 206] on textarea "This is a [DEMOGRAPHIC_DATA] [DEMOGRAPHIC_DATA] with no significant PMHx who pr…" at bounding box center [617, 174] width 707 height 79
click at [541, 198] on textarea "This is a [DEMOGRAPHIC_DATA] [DEMOGRAPHIC_DATA] with no significant PMHx who pr…" at bounding box center [617, 174] width 707 height 79
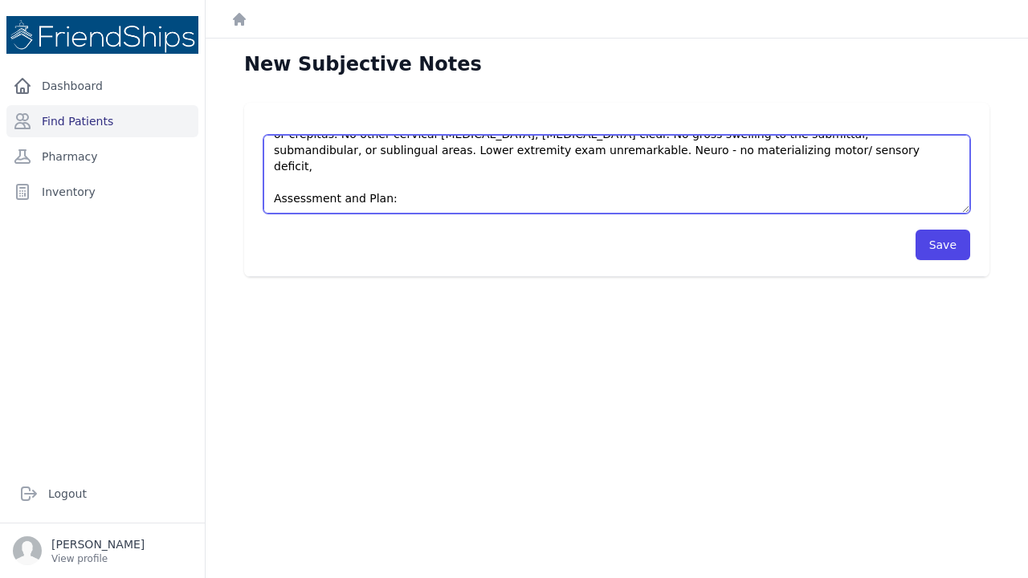
scroll to position [169, 0]
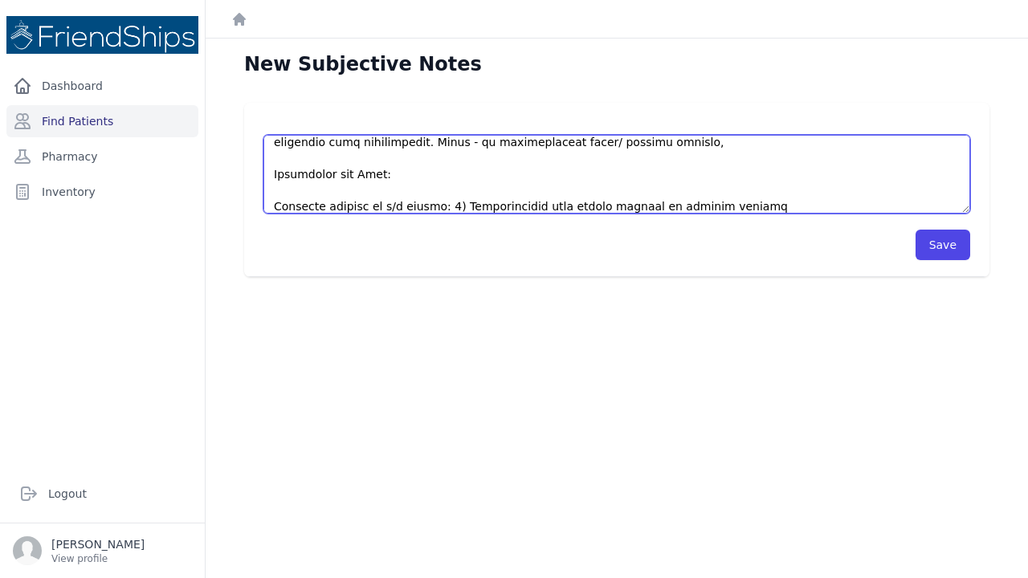
click at [580, 206] on textarea at bounding box center [617, 174] width 707 height 79
click at [705, 208] on textarea at bounding box center [617, 174] width 707 height 79
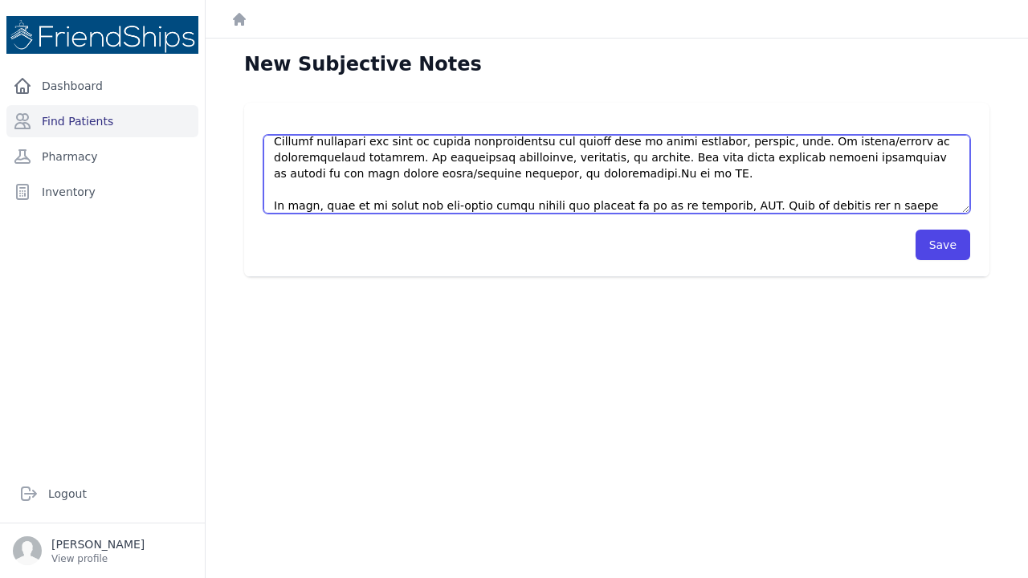
scroll to position [58, 0]
click at [655, 157] on textarea at bounding box center [617, 174] width 707 height 79
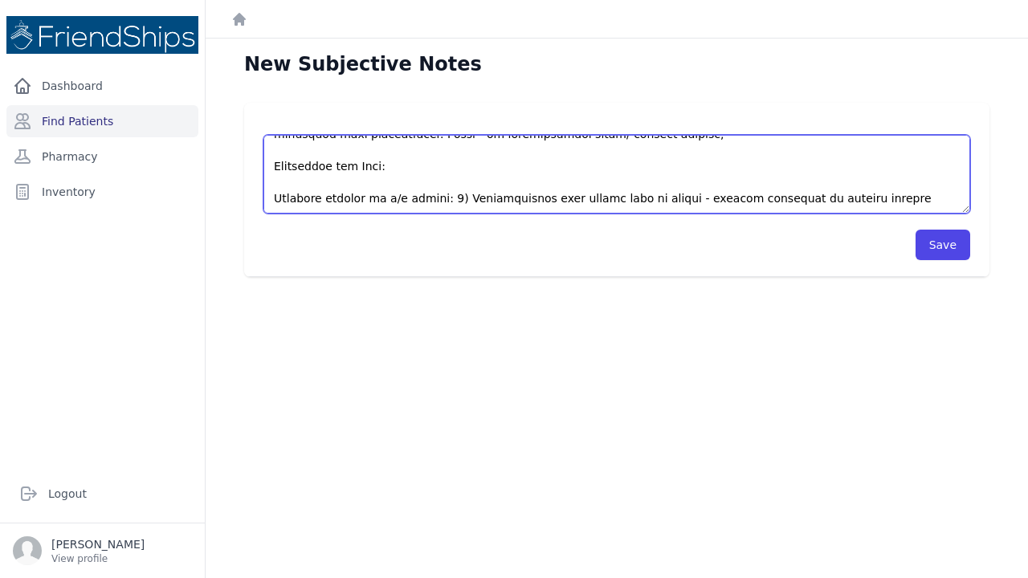
scroll to position [177, 0]
click at [865, 198] on textarea at bounding box center [617, 174] width 707 height 79
click at [859, 199] on textarea at bounding box center [617, 174] width 707 height 79
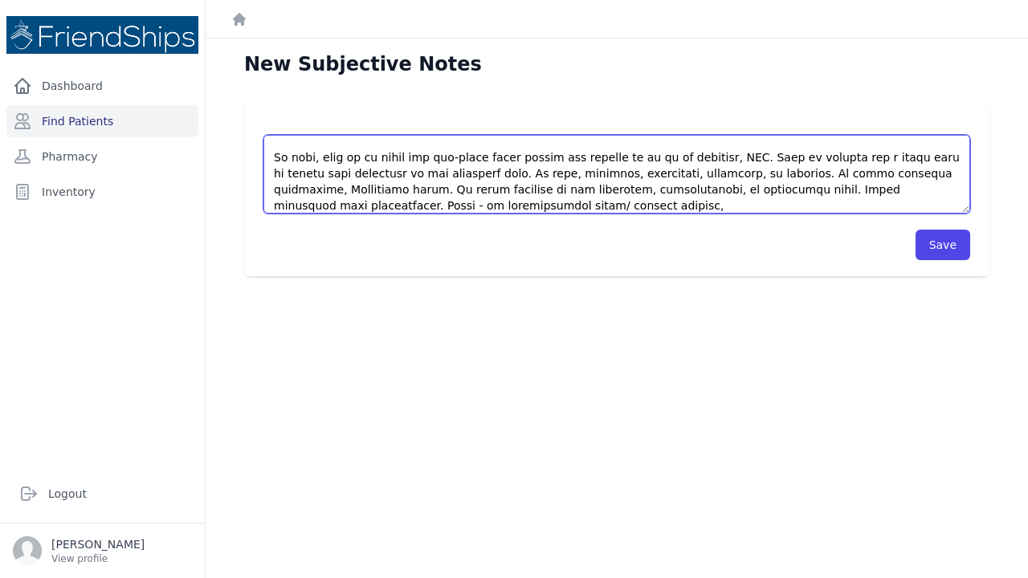
scroll to position [120, 0]
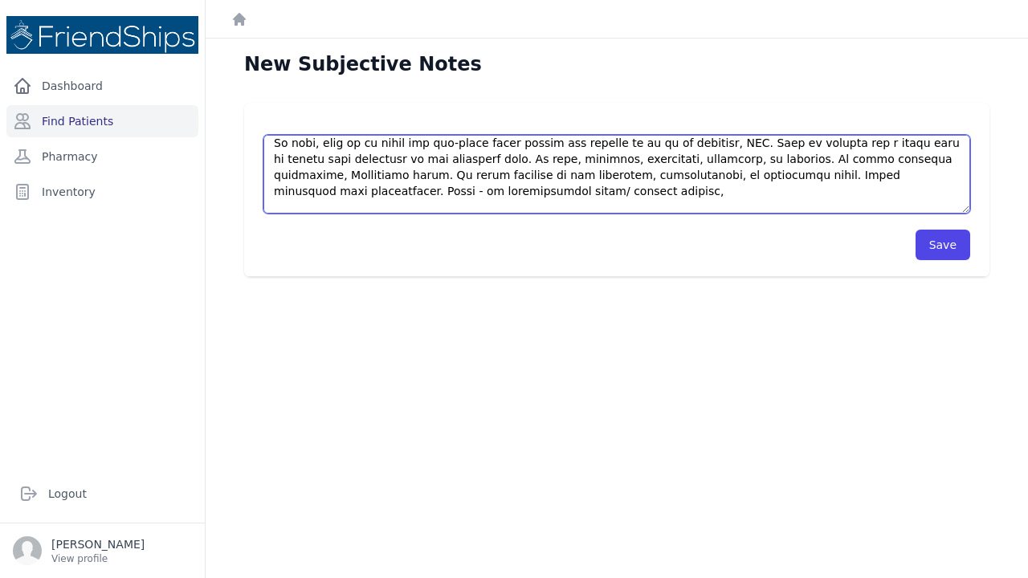
click at [460, 188] on textarea at bounding box center [617, 174] width 707 height 79
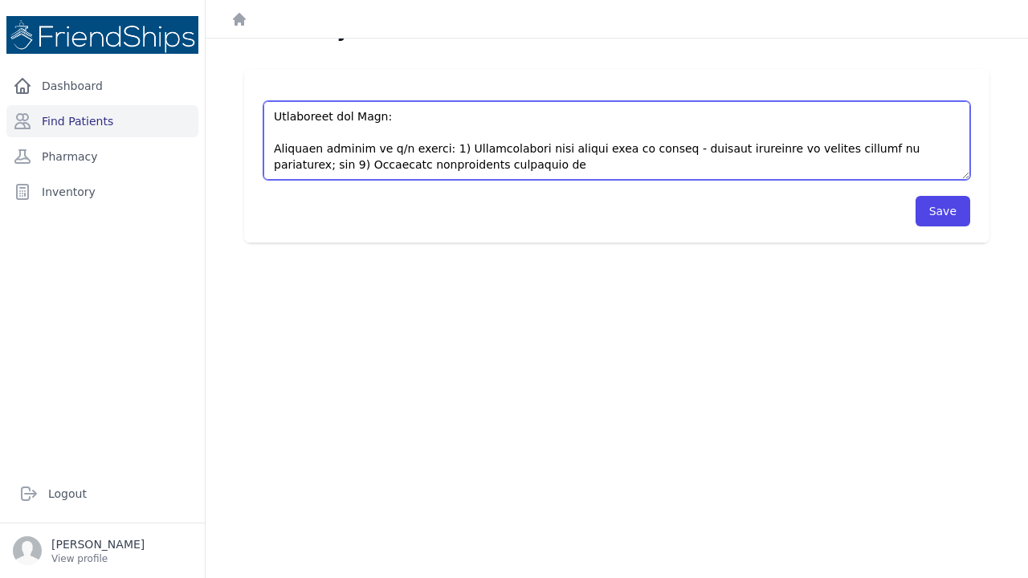
scroll to position [33, 0]
click at [499, 162] on textarea at bounding box center [617, 141] width 707 height 79
click at [497, 162] on textarea at bounding box center [617, 141] width 707 height 79
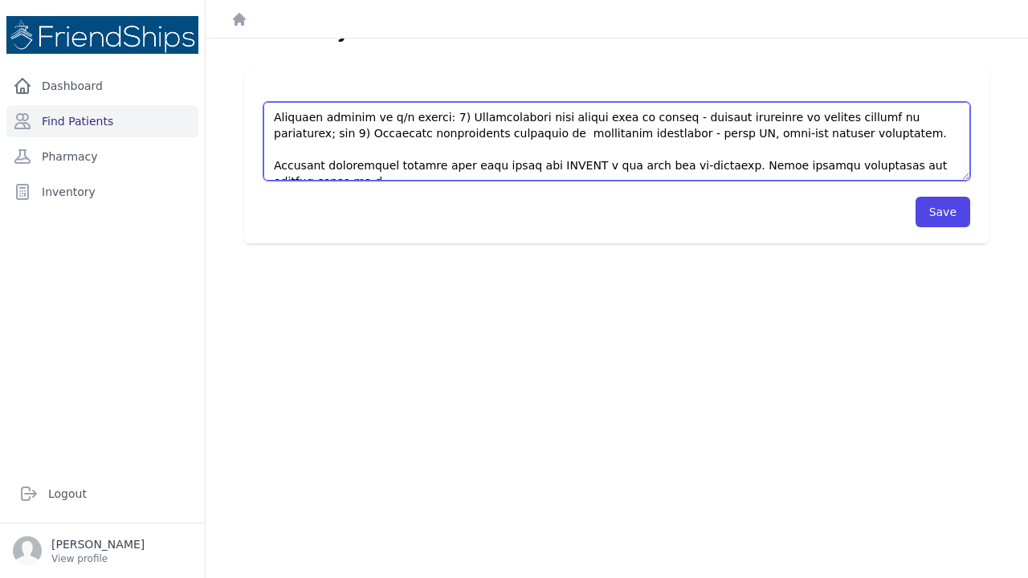
scroll to position [265, 0]
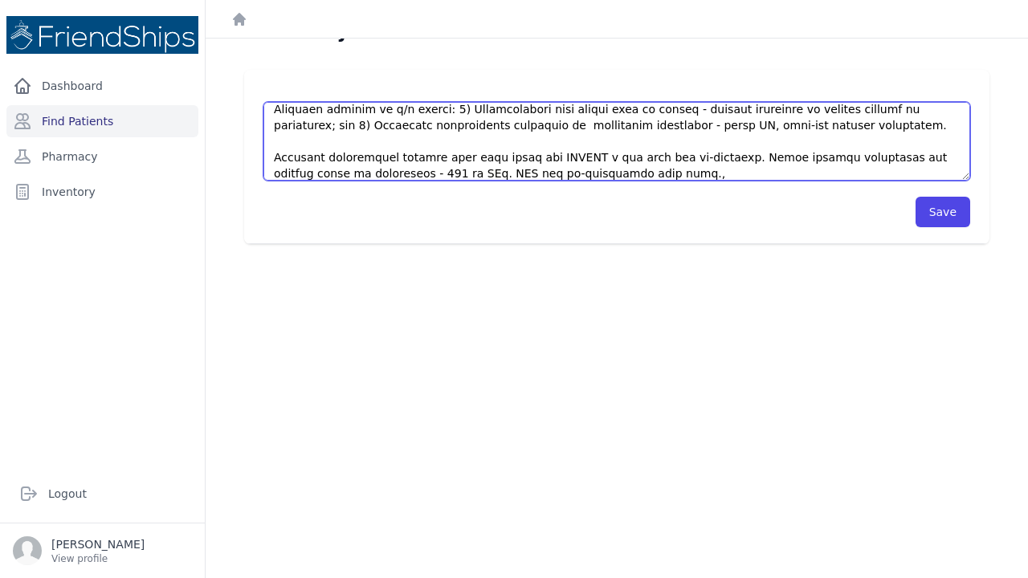
click at [595, 174] on textarea at bounding box center [617, 141] width 707 height 79
click at [590, 174] on textarea at bounding box center [617, 141] width 707 height 79
click at [406, 174] on textarea at bounding box center [617, 141] width 707 height 79
type textarea "This is a [DEMOGRAPHIC_DATA] [DEMOGRAPHIC_DATA] with no significant PMHx who pr…"
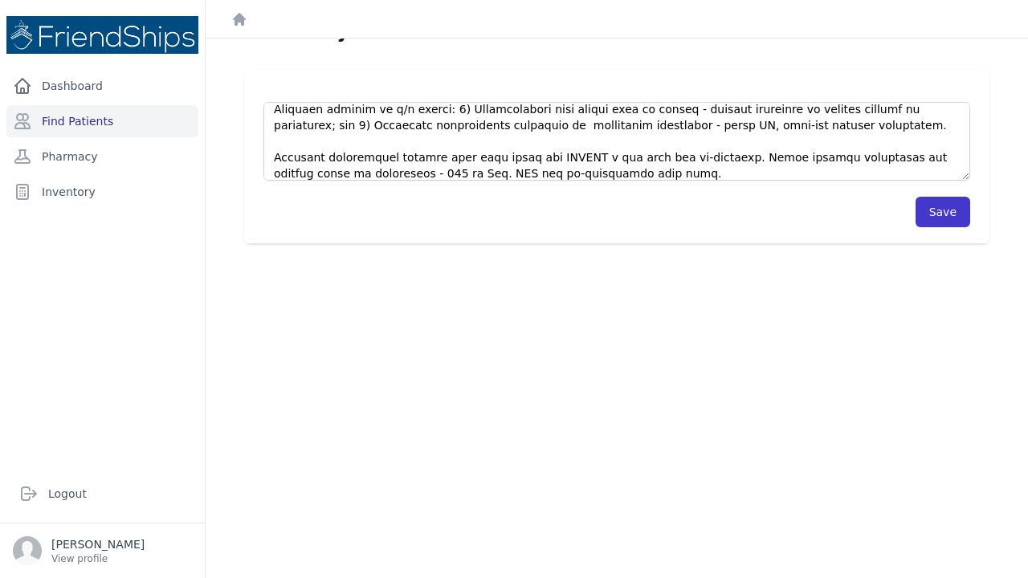
click at [933, 212] on button "Save" at bounding box center [943, 212] width 55 height 31
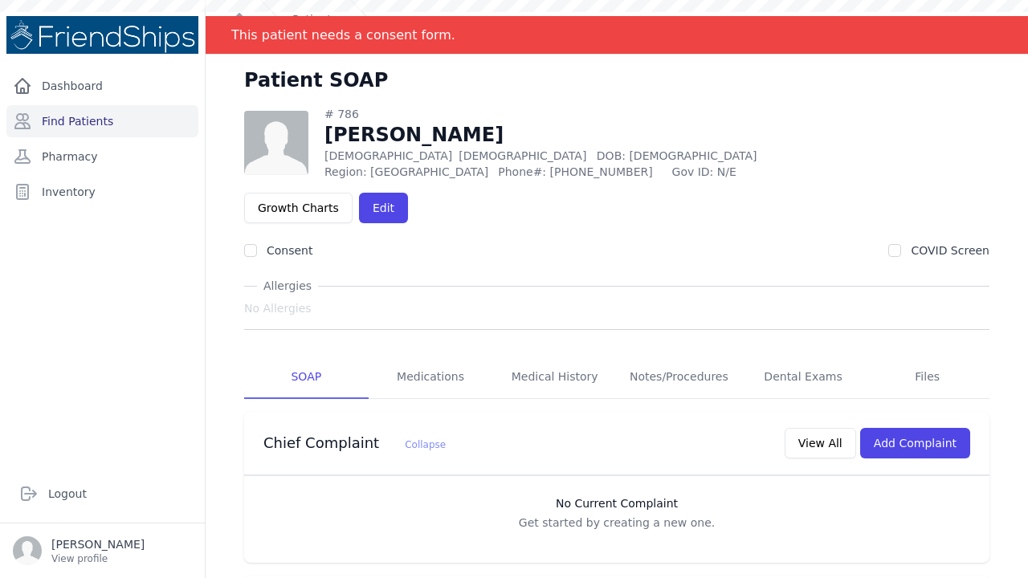
scroll to position [20, 0]
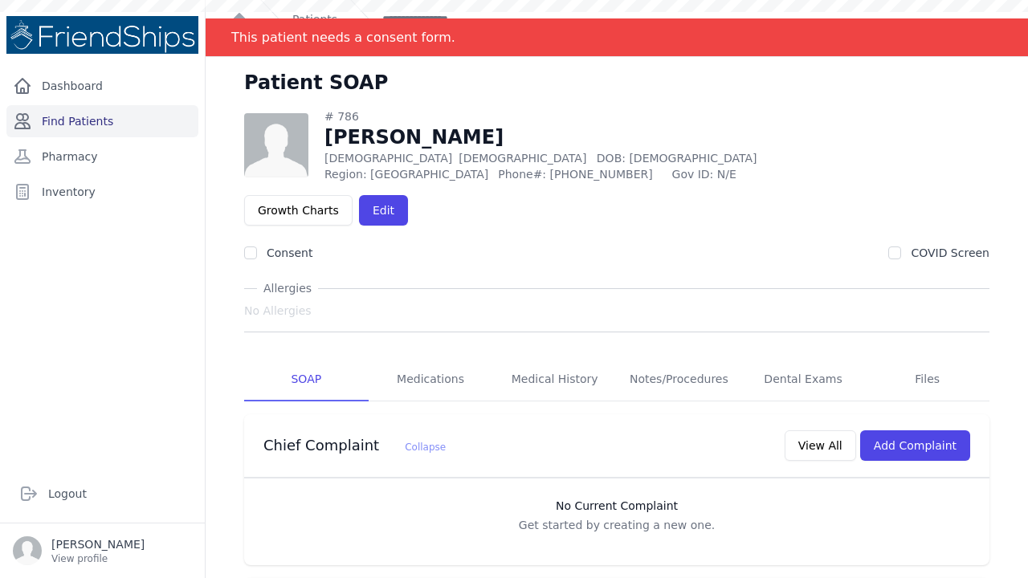
click at [109, 122] on link "Find Patients" at bounding box center [102, 121] width 192 height 32
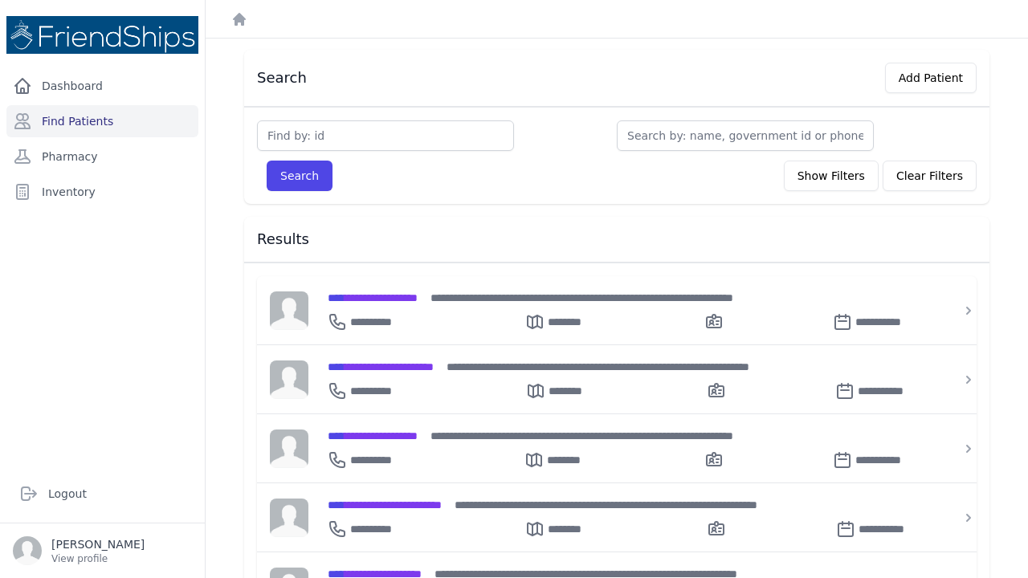
scroll to position [55, 0]
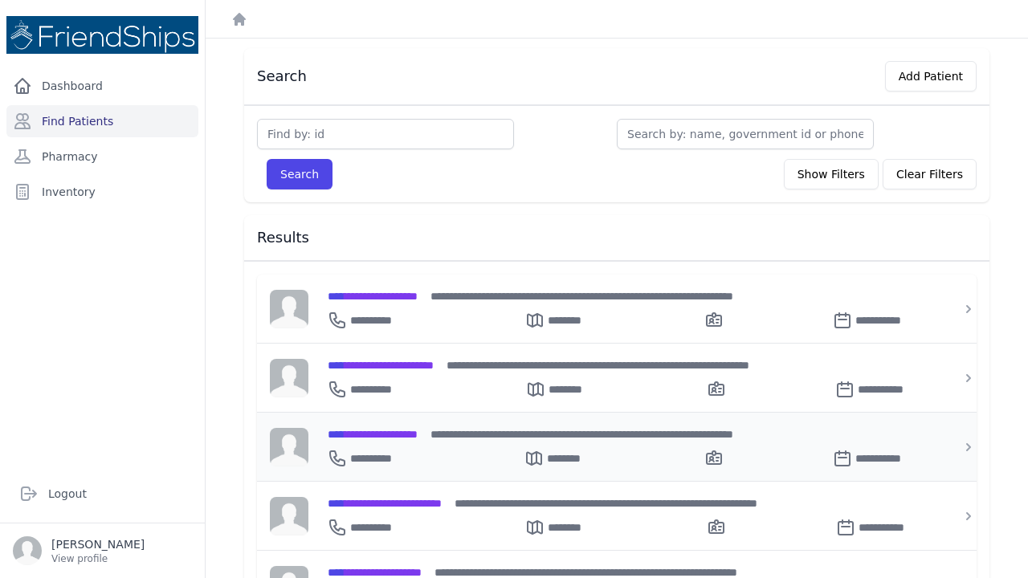
click at [390, 436] on span "**********" at bounding box center [373, 434] width 90 height 11
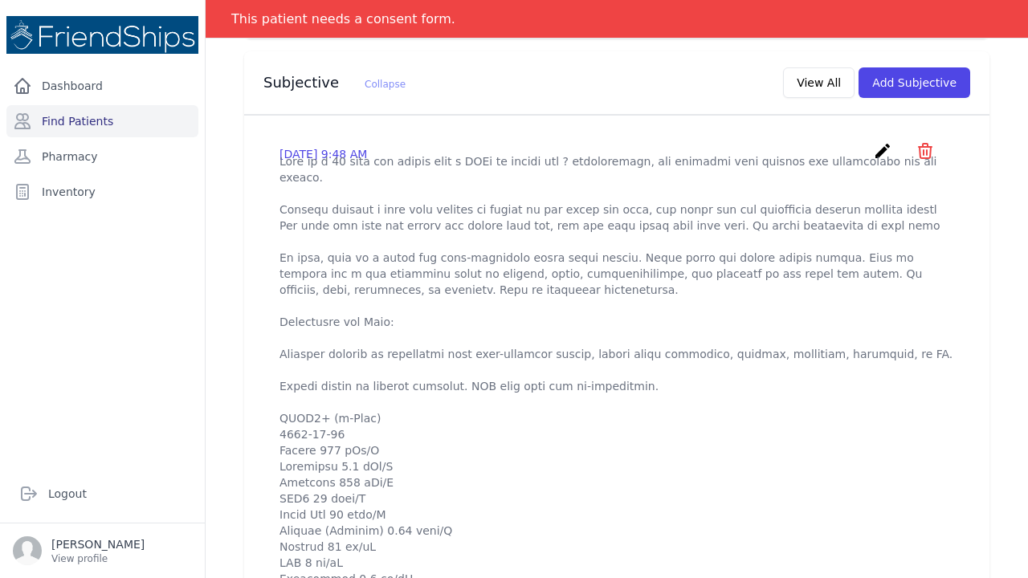
scroll to position [510, 0]
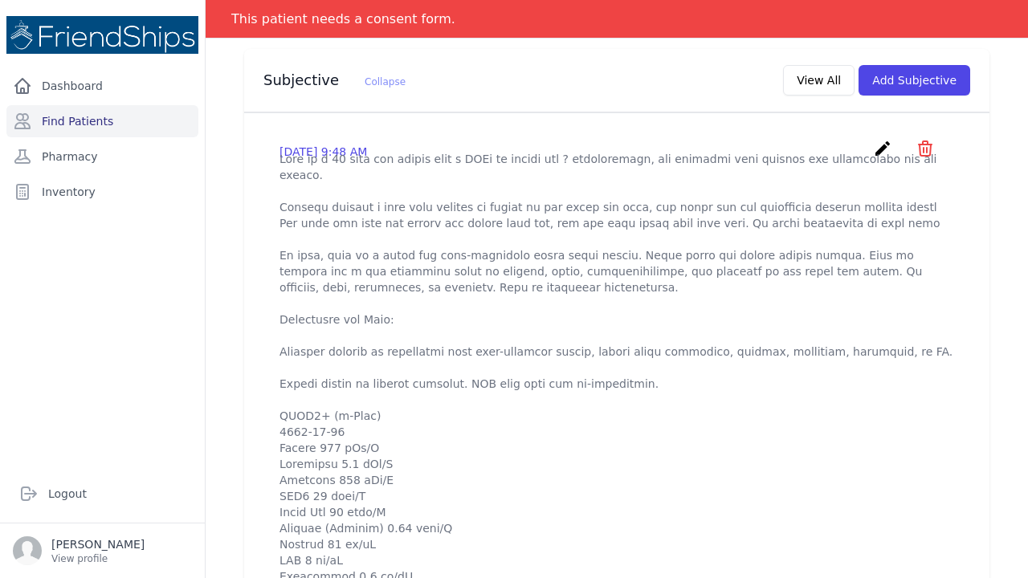
click at [881, 139] on icon "create" at bounding box center [882, 148] width 19 height 19
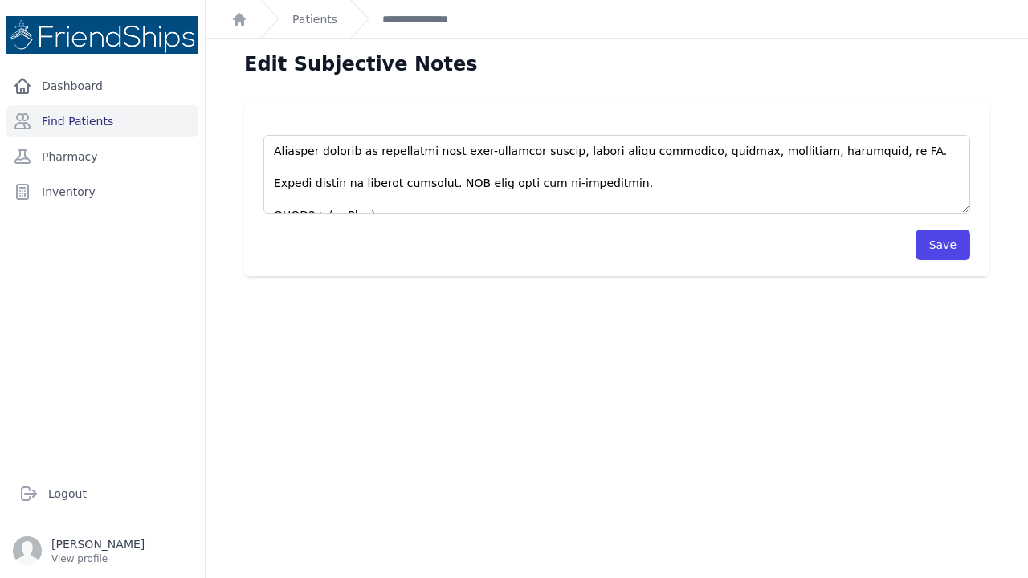
scroll to position [198, 0]
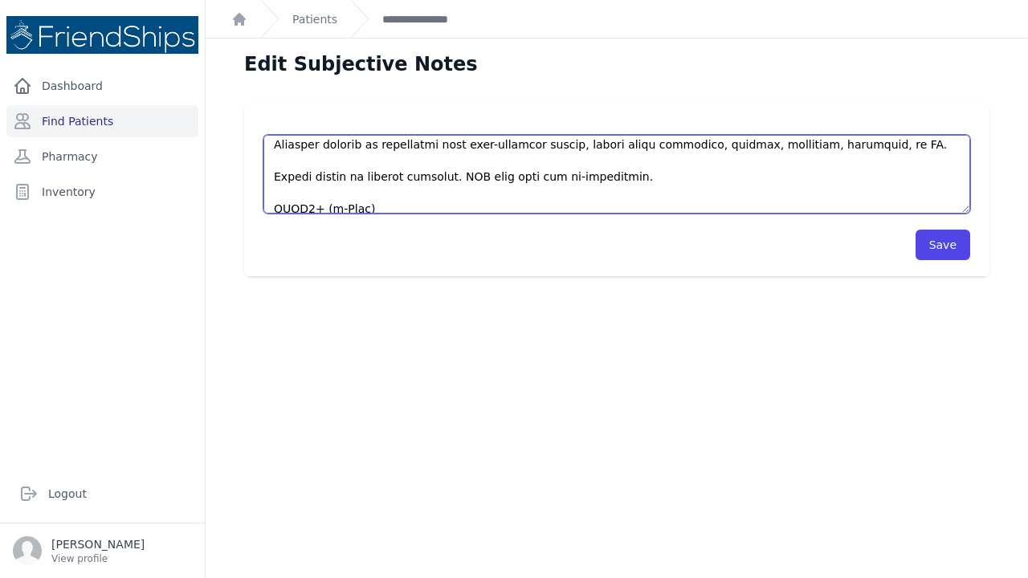
click at [636, 158] on textarea at bounding box center [617, 174] width 707 height 79
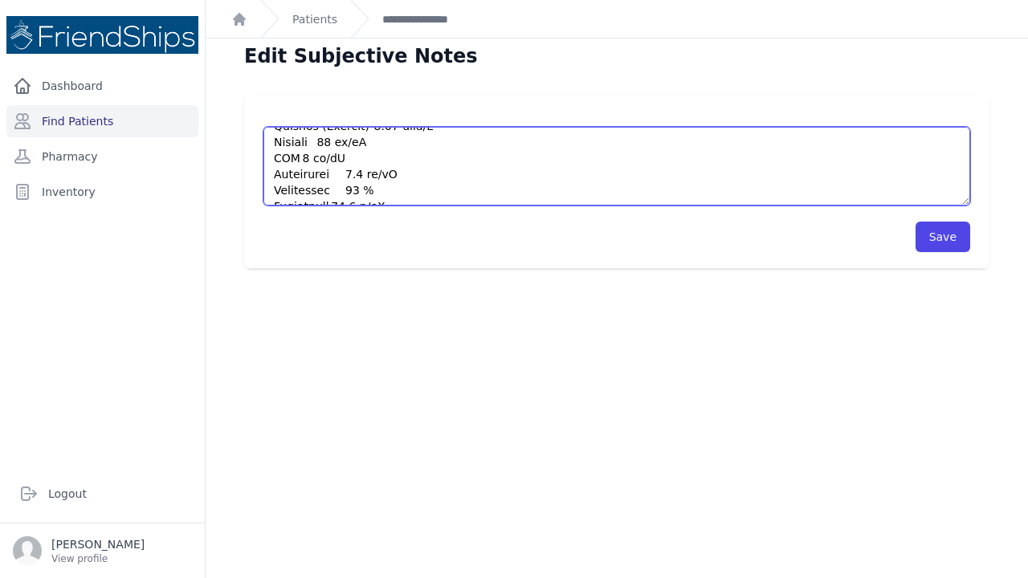
scroll to position [14, 0]
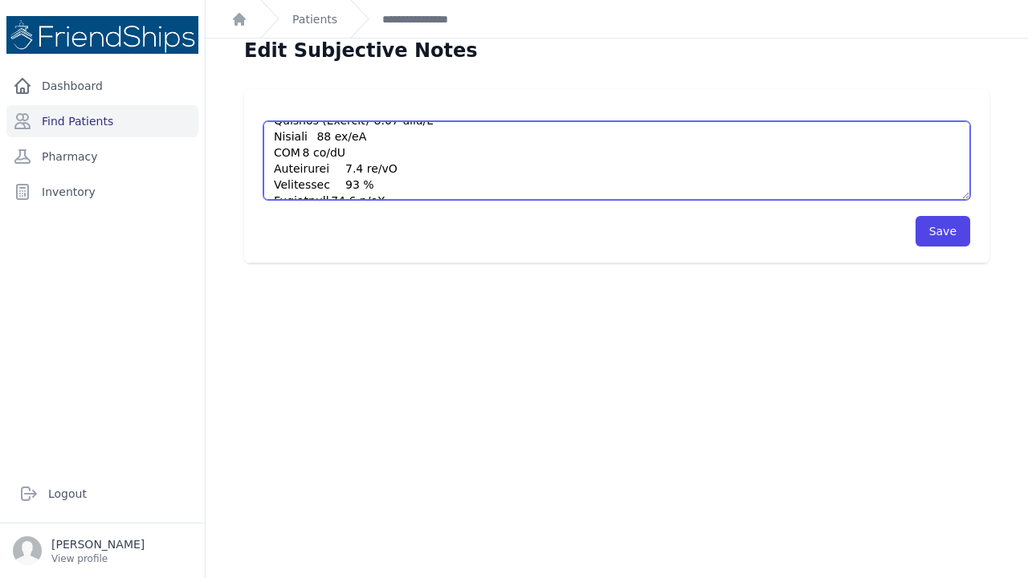
click at [416, 181] on textarea at bounding box center [617, 160] width 707 height 79
click at [336, 158] on textarea at bounding box center [617, 160] width 707 height 79
click at [343, 183] on textarea at bounding box center [617, 160] width 707 height 79
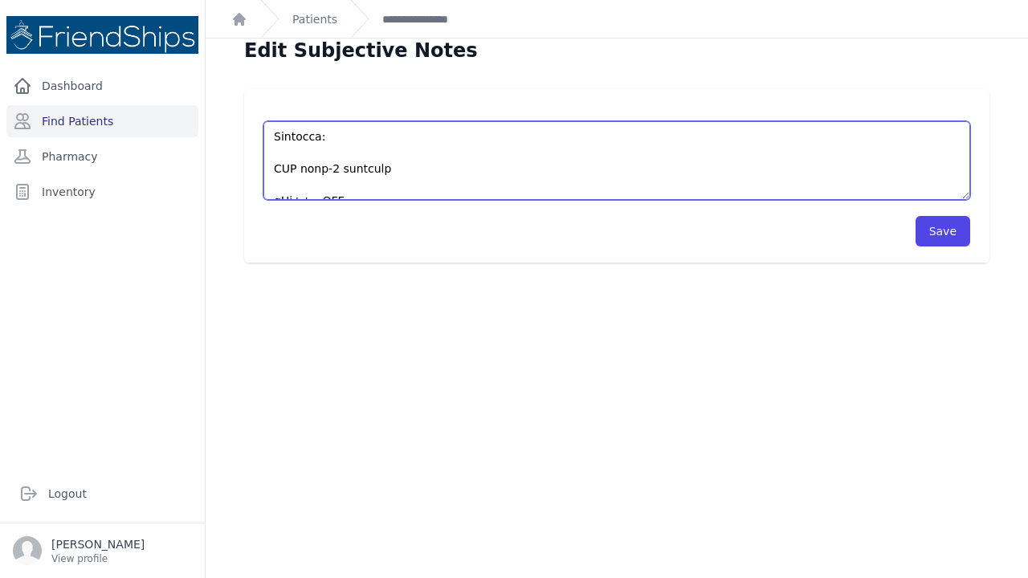
scroll to position [490, 0]
click at [302, 194] on textarea at bounding box center [617, 160] width 707 height 79
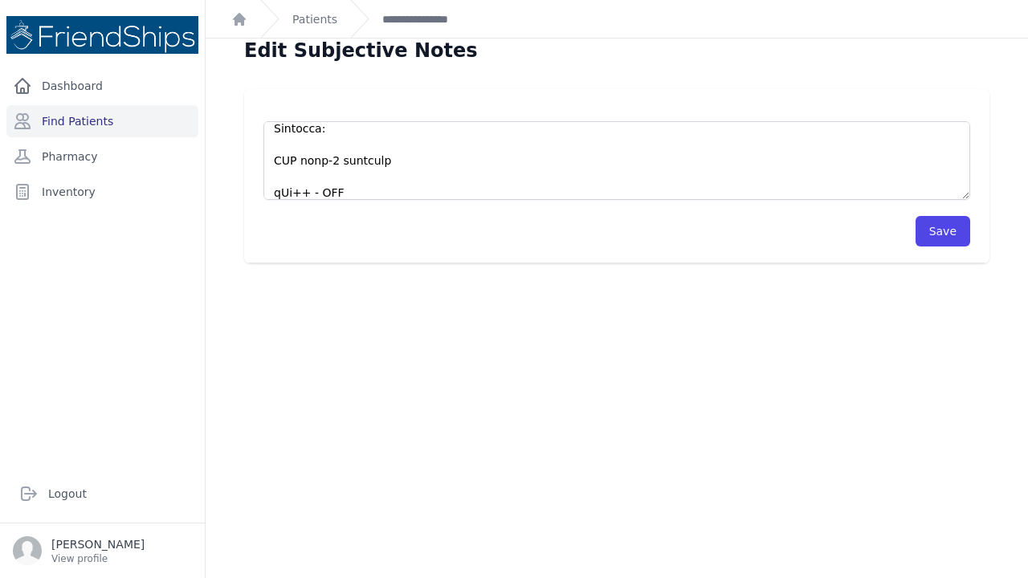
click at [333, 200] on div "Save" at bounding box center [617, 223] width 707 height 47
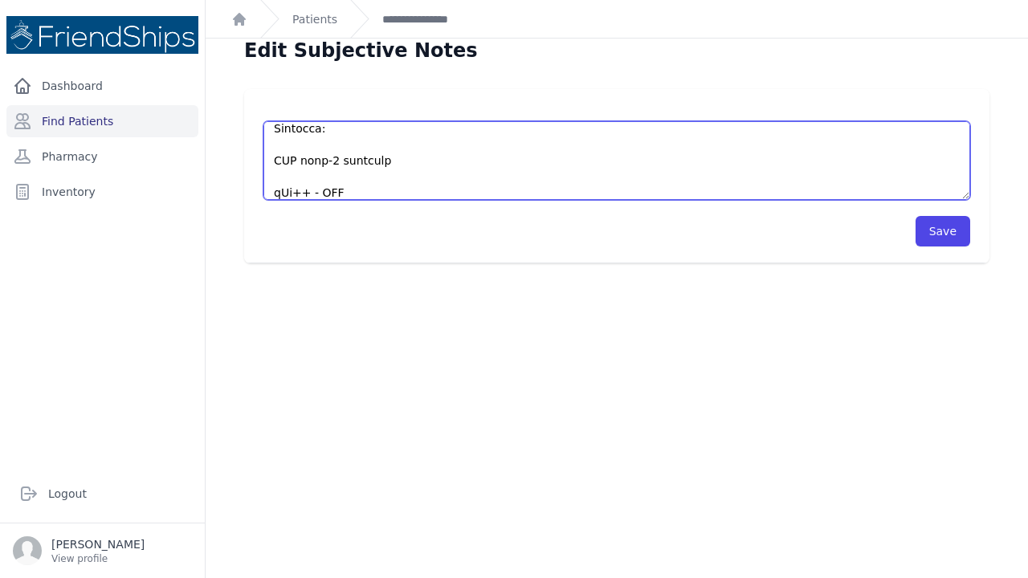
click at [328, 191] on textarea at bounding box center [617, 160] width 707 height 79
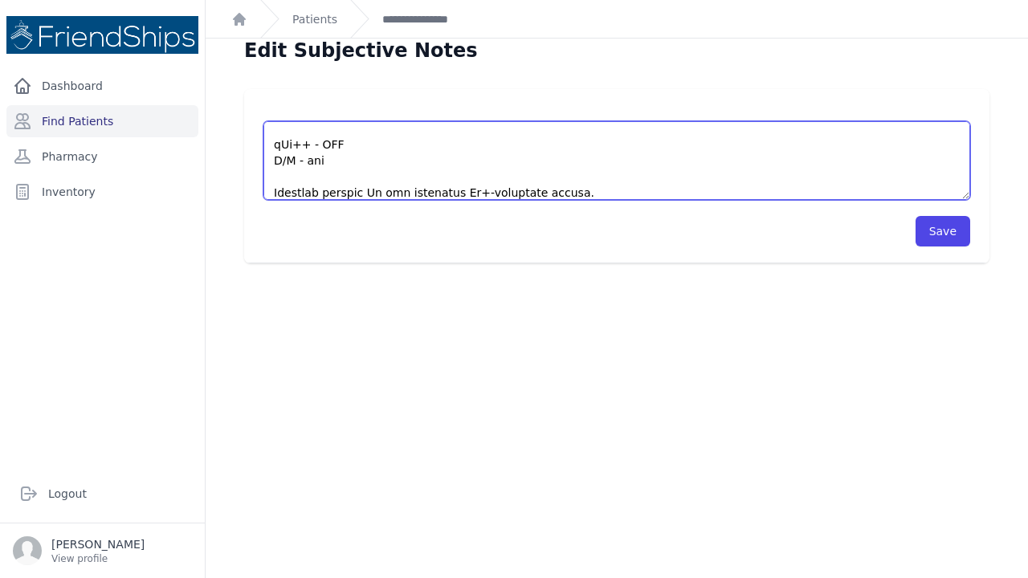
scroll to position [554, 0]
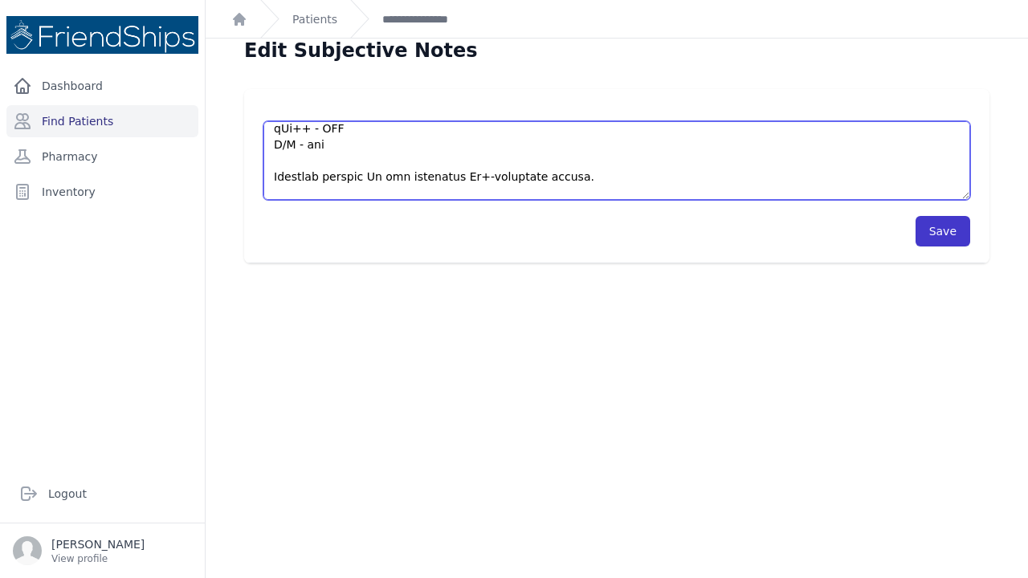
type textarea "This is a 19 year old female with a PMHx of eczema and ? hypocalcemia, who pres…"
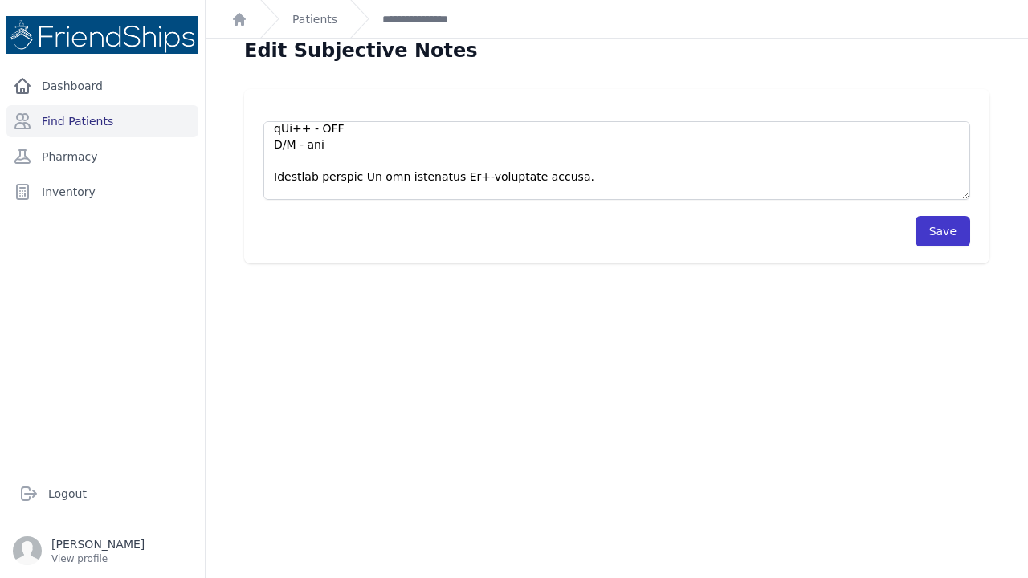
click at [946, 227] on button "Save" at bounding box center [943, 231] width 55 height 31
